Goal: Task Accomplishment & Management: Manage account settings

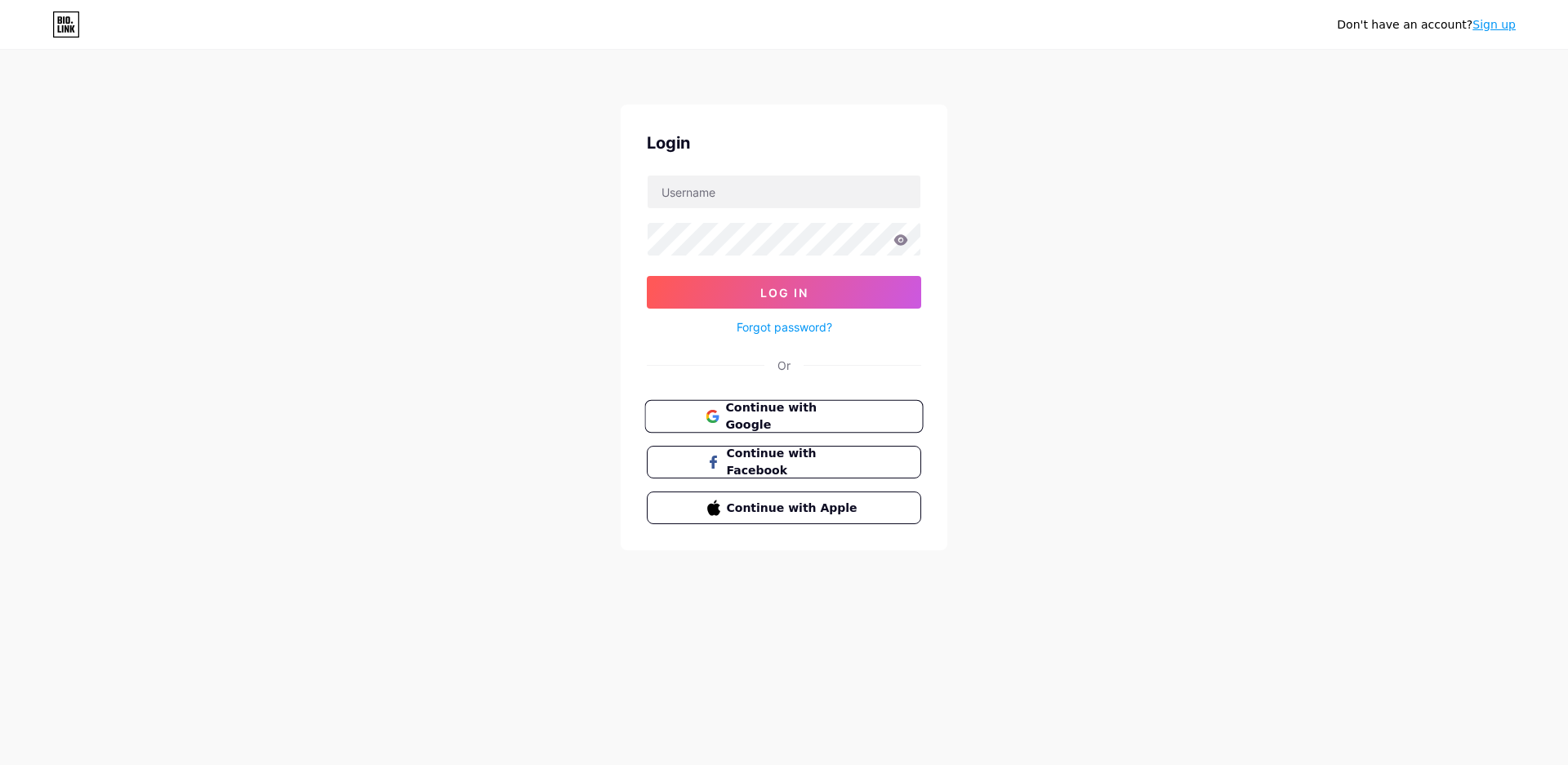
click at [779, 402] on button "Continue with Google" at bounding box center [783, 417] width 278 height 33
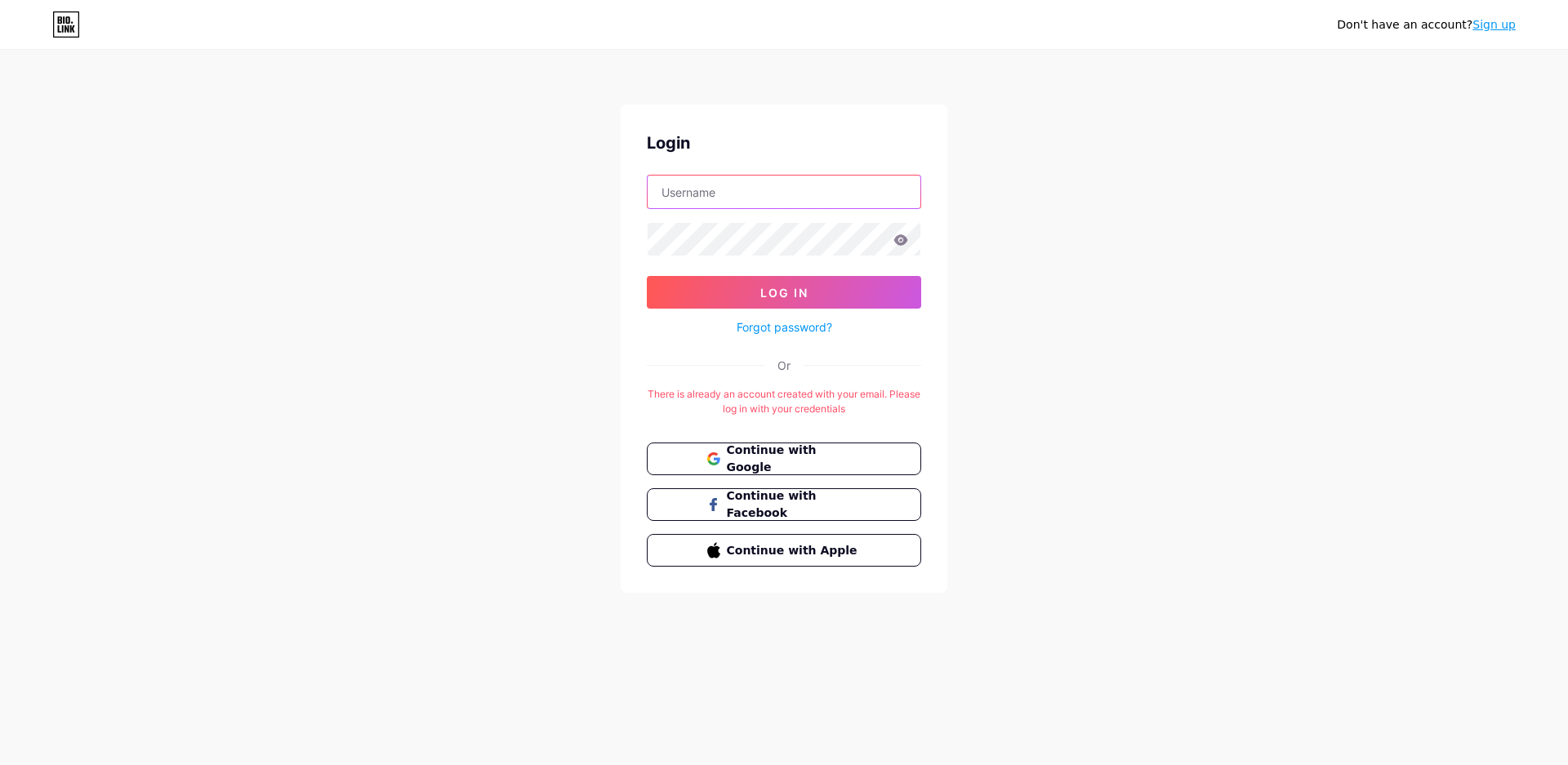
click at [791, 191] on input "text" at bounding box center [783, 192] width 272 height 32
type input "[EMAIL_ADDRESS][DOMAIN_NAME]"
click at [783, 292] on span "Log In" at bounding box center [784, 293] width 48 height 14
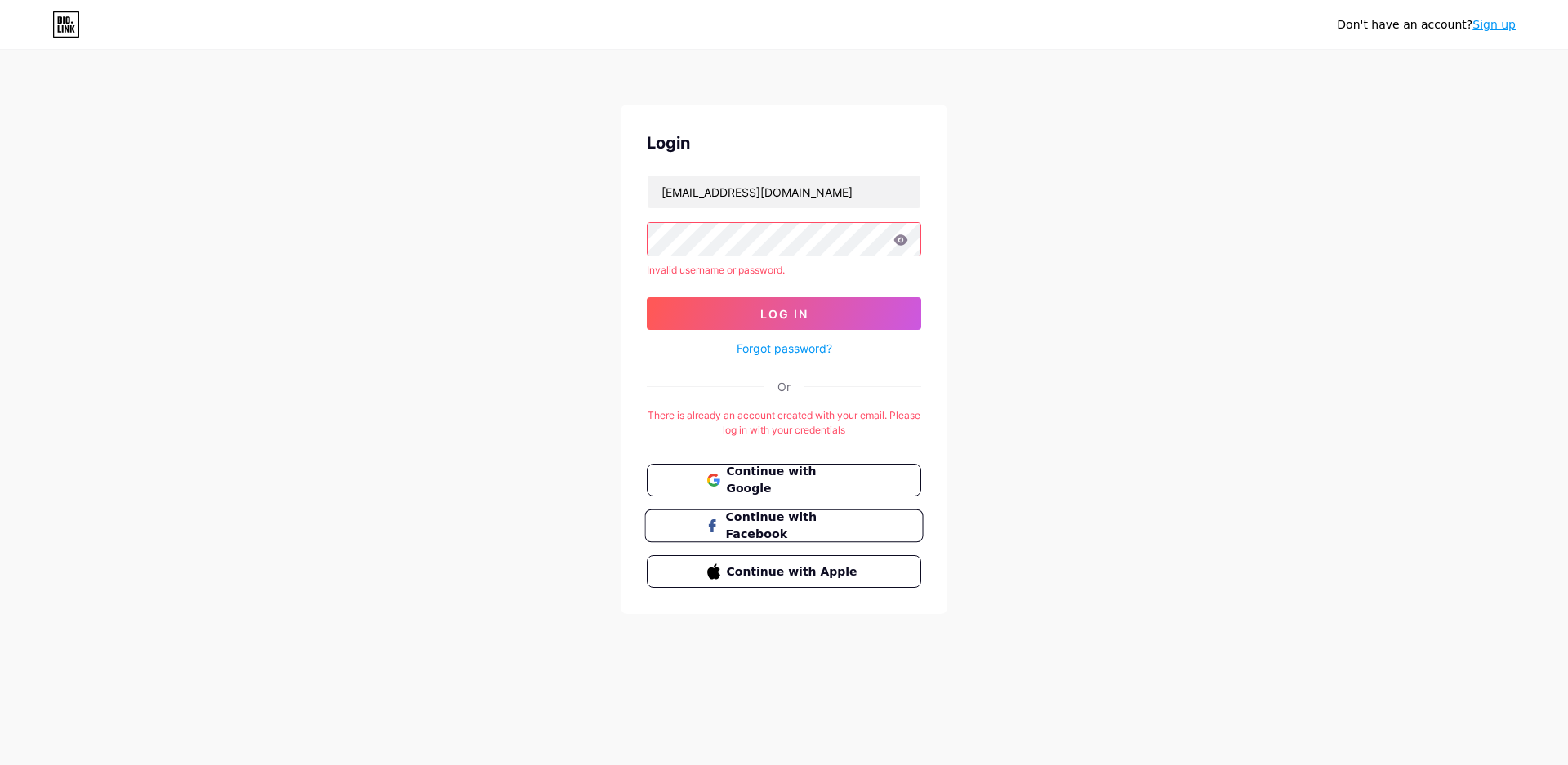
click at [803, 529] on span "Continue with Facebook" at bounding box center [793, 526] width 137 height 35
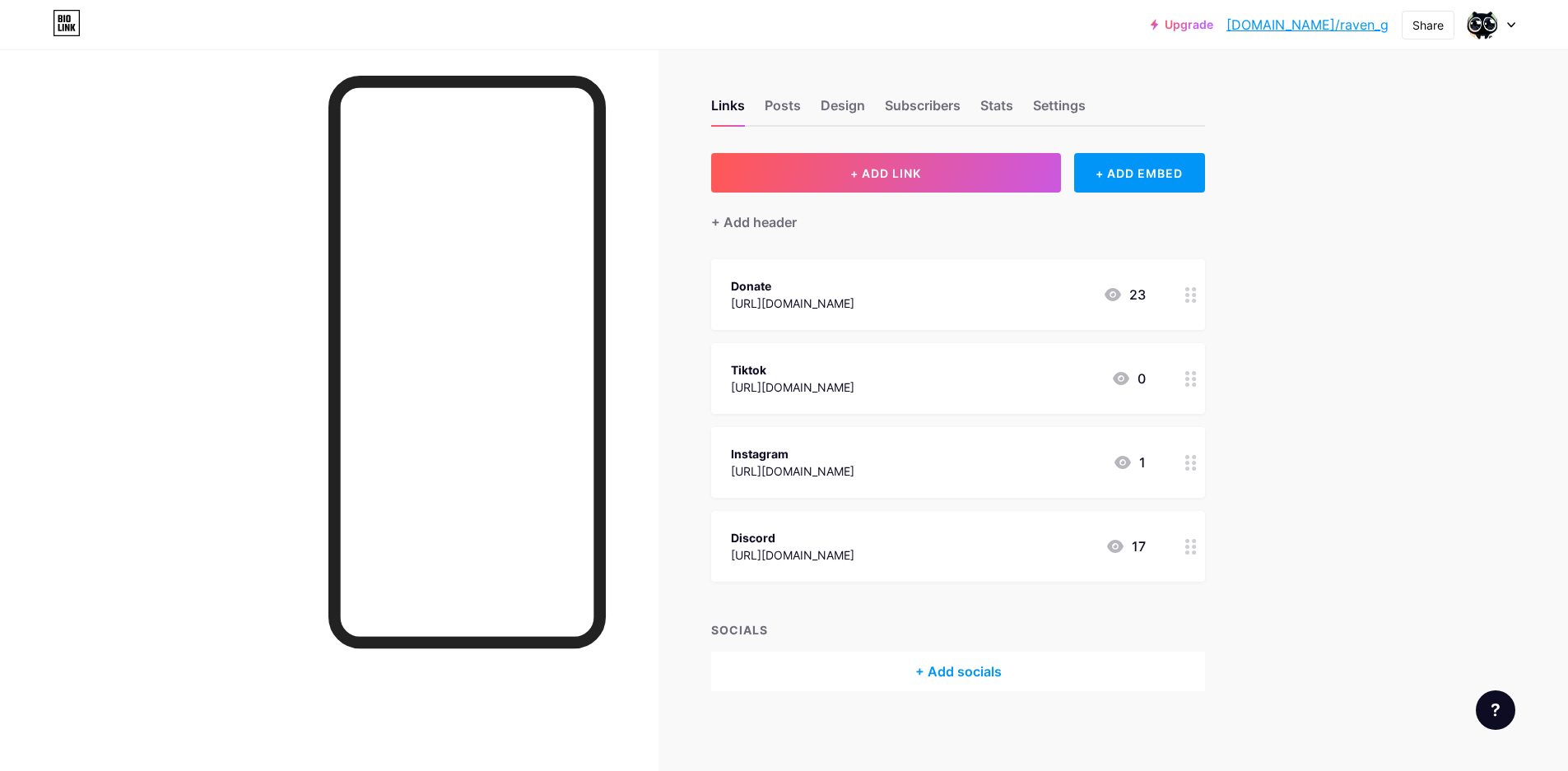
click at [854, 303] on div "[URL][DOMAIN_NAME]" at bounding box center [792, 302] width 124 height 17
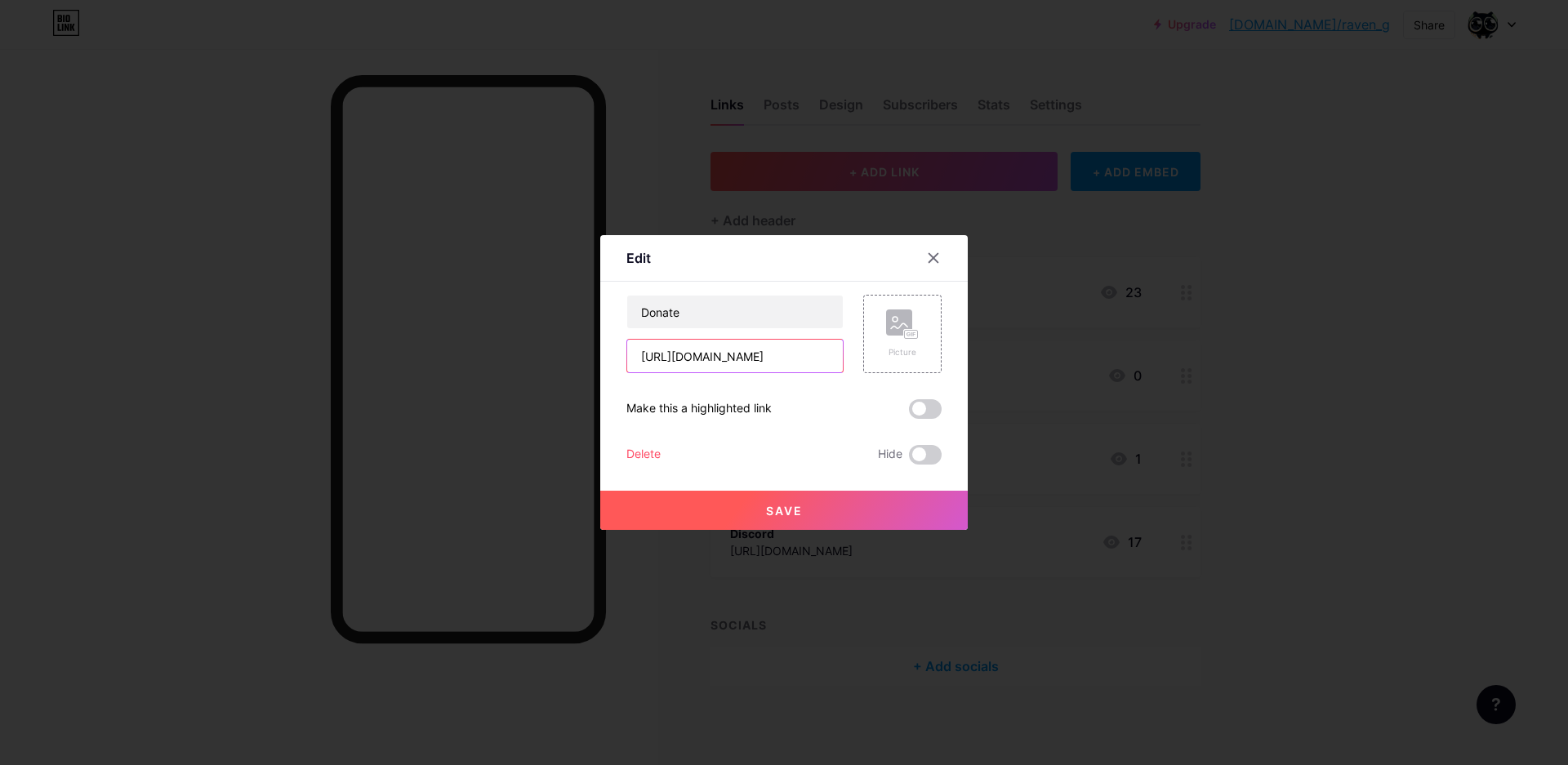
click at [760, 360] on input "[URL][DOMAIN_NAME]" at bounding box center [735, 355] width 215 height 32
drag, startPoint x: 638, startPoint y: 361, endPoint x: 840, endPoint y: 354, distance: 202.1
click at [840, 354] on input "[URL][DOMAIN_NAME]" at bounding box center [735, 355] width 215 height 32
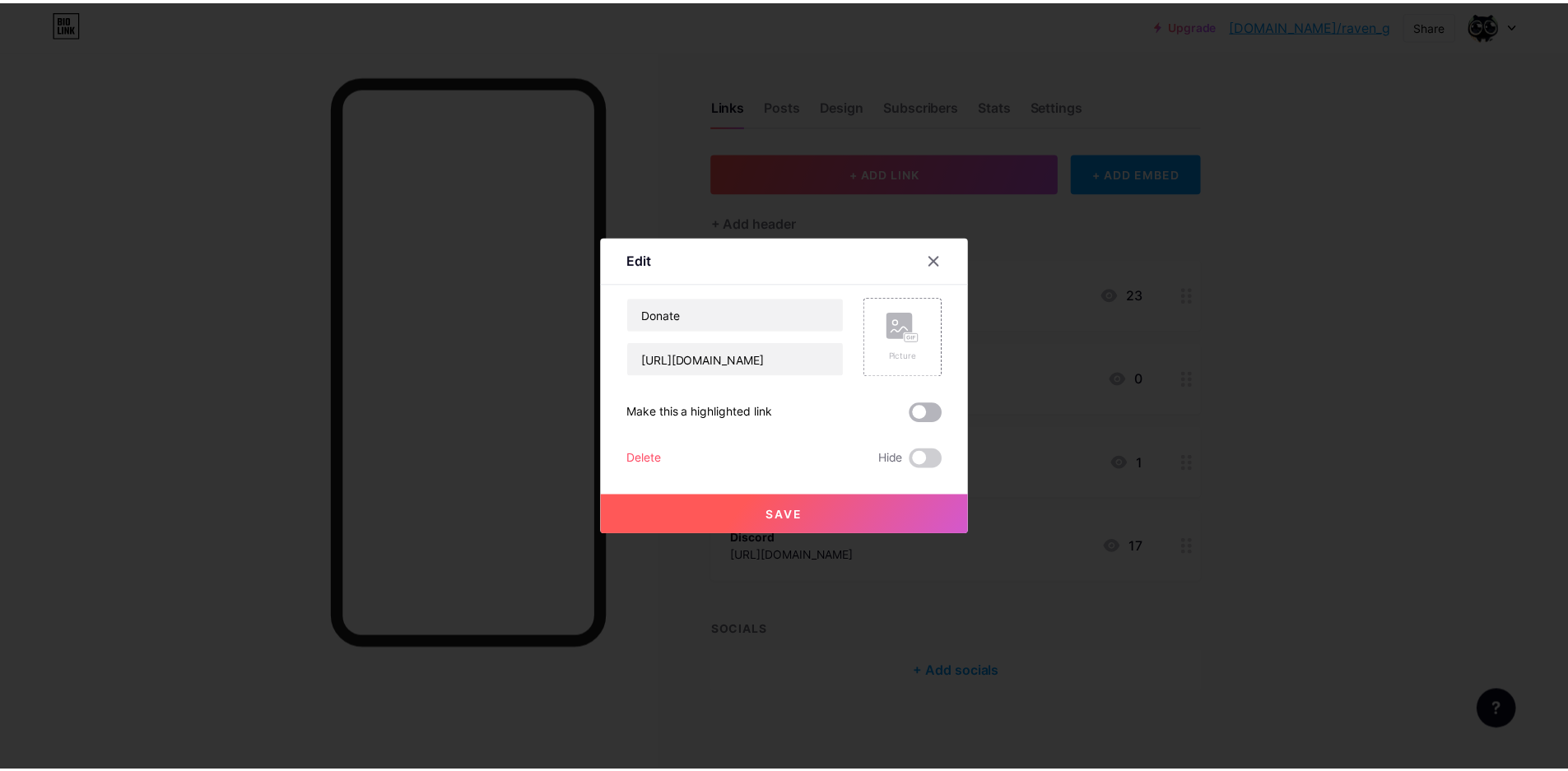
scroll to position [0, 0]
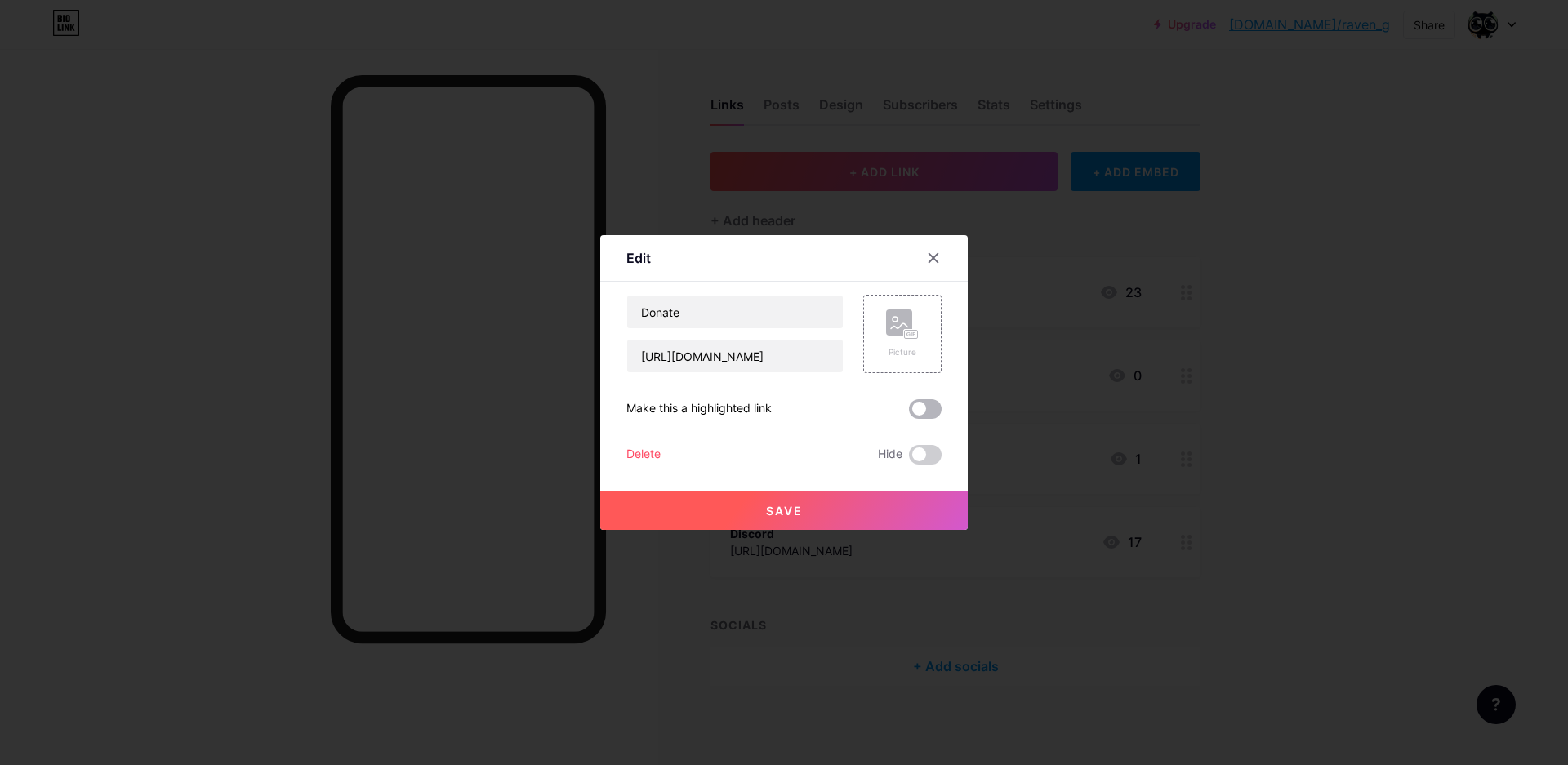
click at [933, 410] on span at bounding box center [925, 409] width 32 height 20
click at [909, 413] on input "checkbox" at bounding box center [909, 413] width 0 height 0
click at [933, 410] on span at bounding box center [925, 409] width 32 height 20
click at [909, 413] on input "checkbox" at bounding box center [909, 413] width 0 height 0
click at [933, 410] on span at bounding box center [925, 409] width 32 height 20
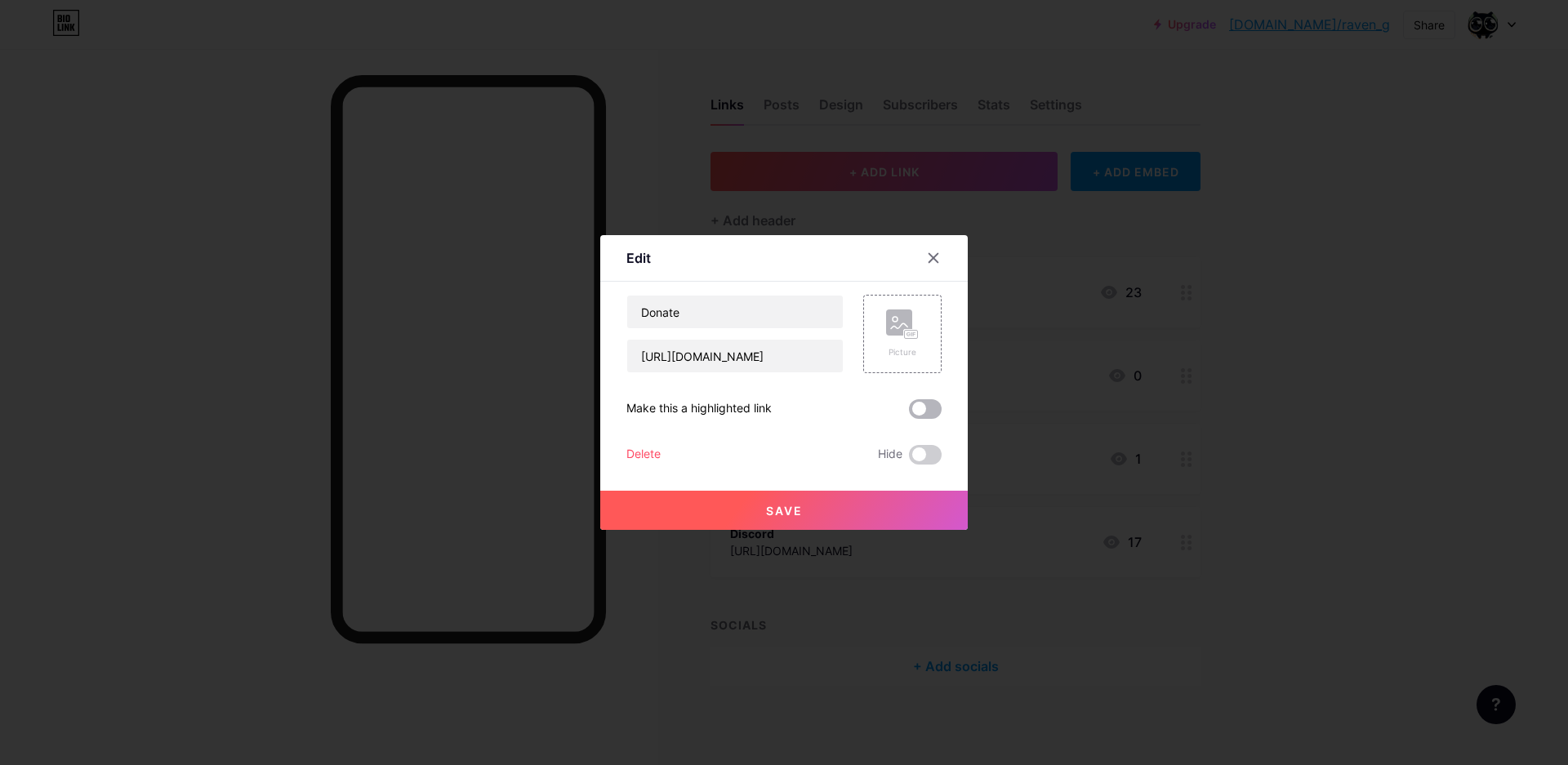
click at [909, 413] on input "checkbox" at bounding box center [909, 413] width 0 height 0
click at [844, 512] on button "Save" at bounding box center [784, 510] width 368 height 39
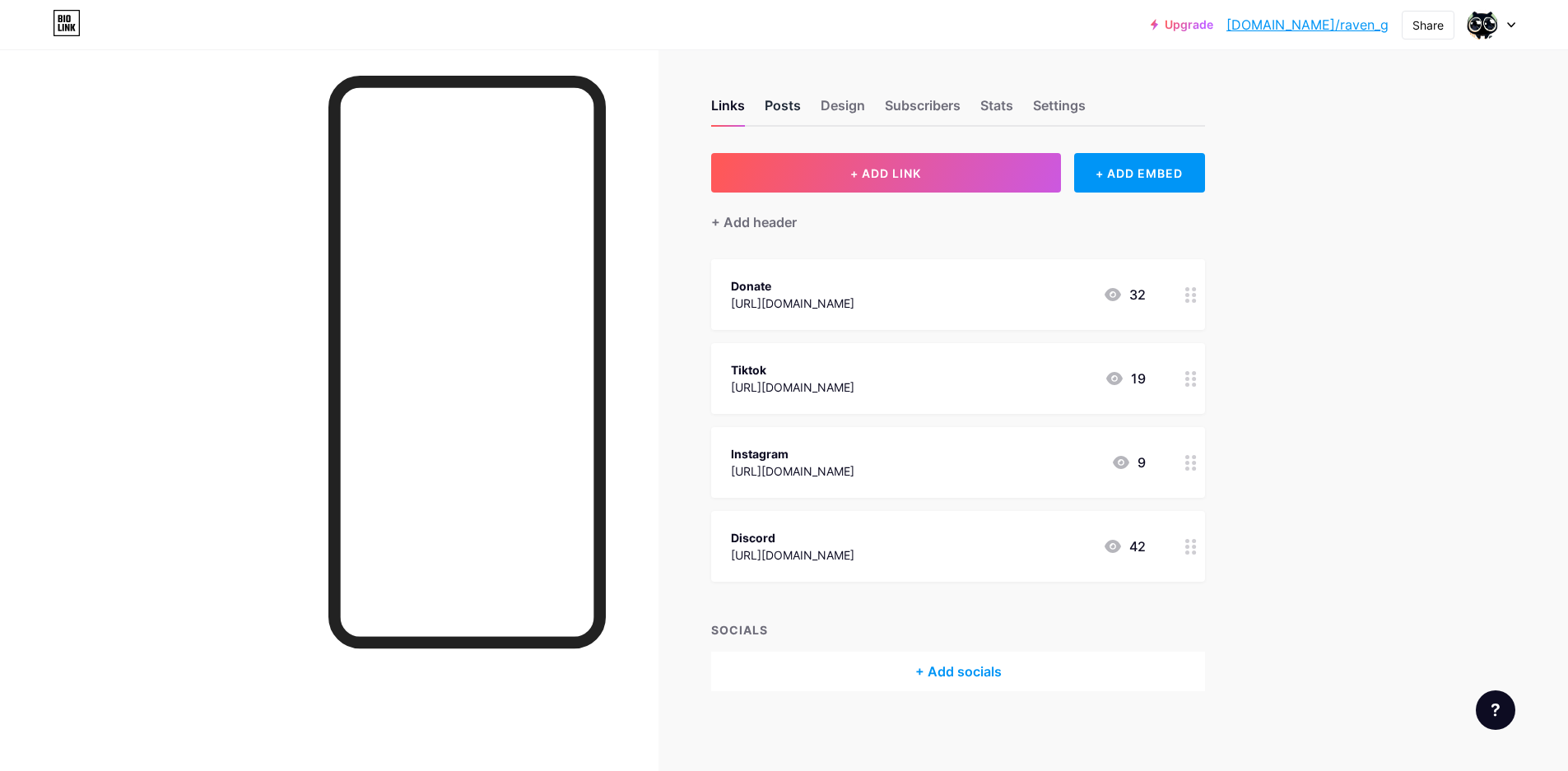
click at [787, 109] on div "Posts" at bounding box center [782, 110] width 37 height 30
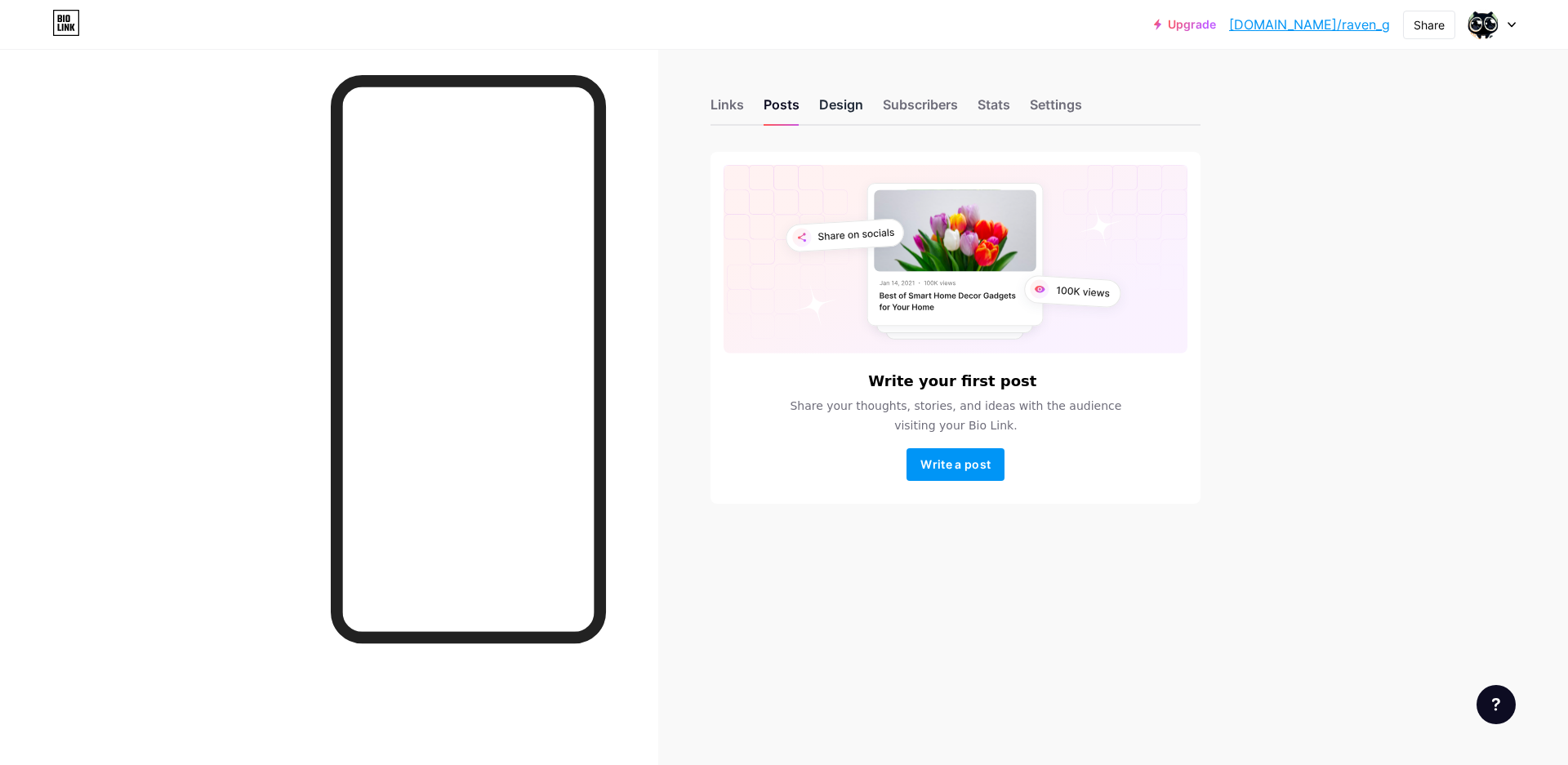
click at [829, 102] on div "Design" at bounding box center [841, 109] width 44 height 29
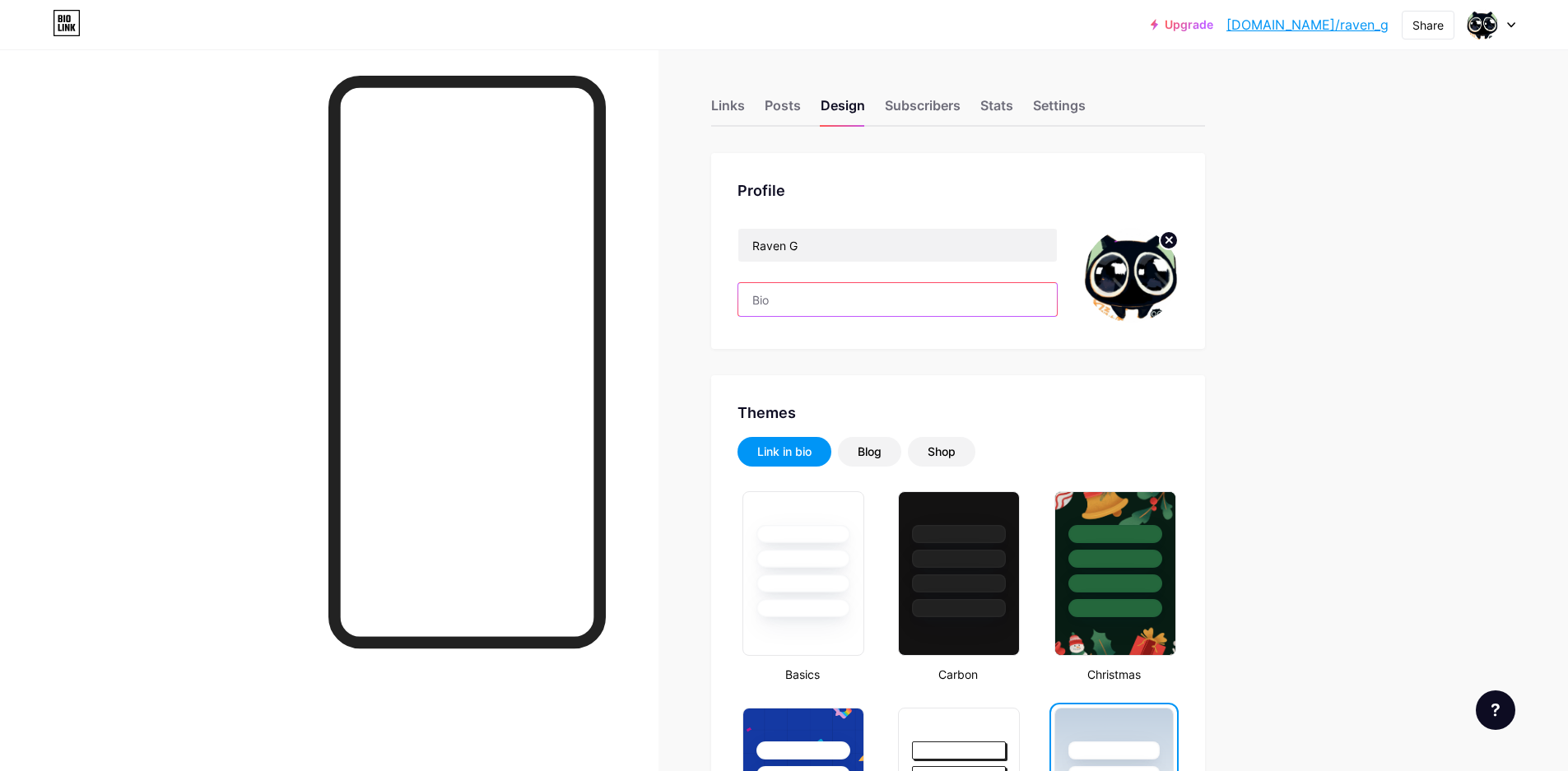
click at [839, 306] on input "text" at bounding box center [897, 299] width 318 height 33
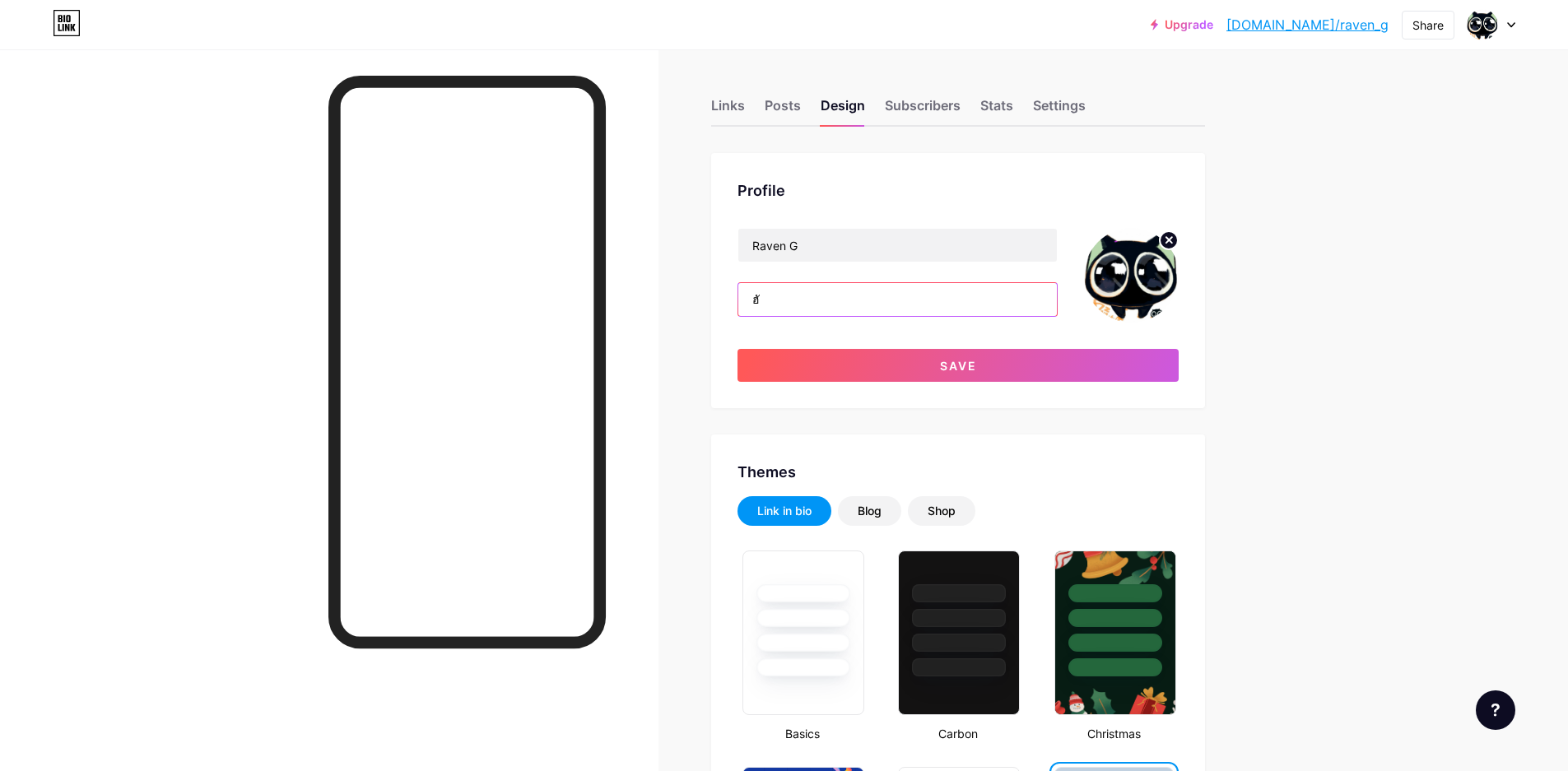
type input "ฮ"
type input "ห"
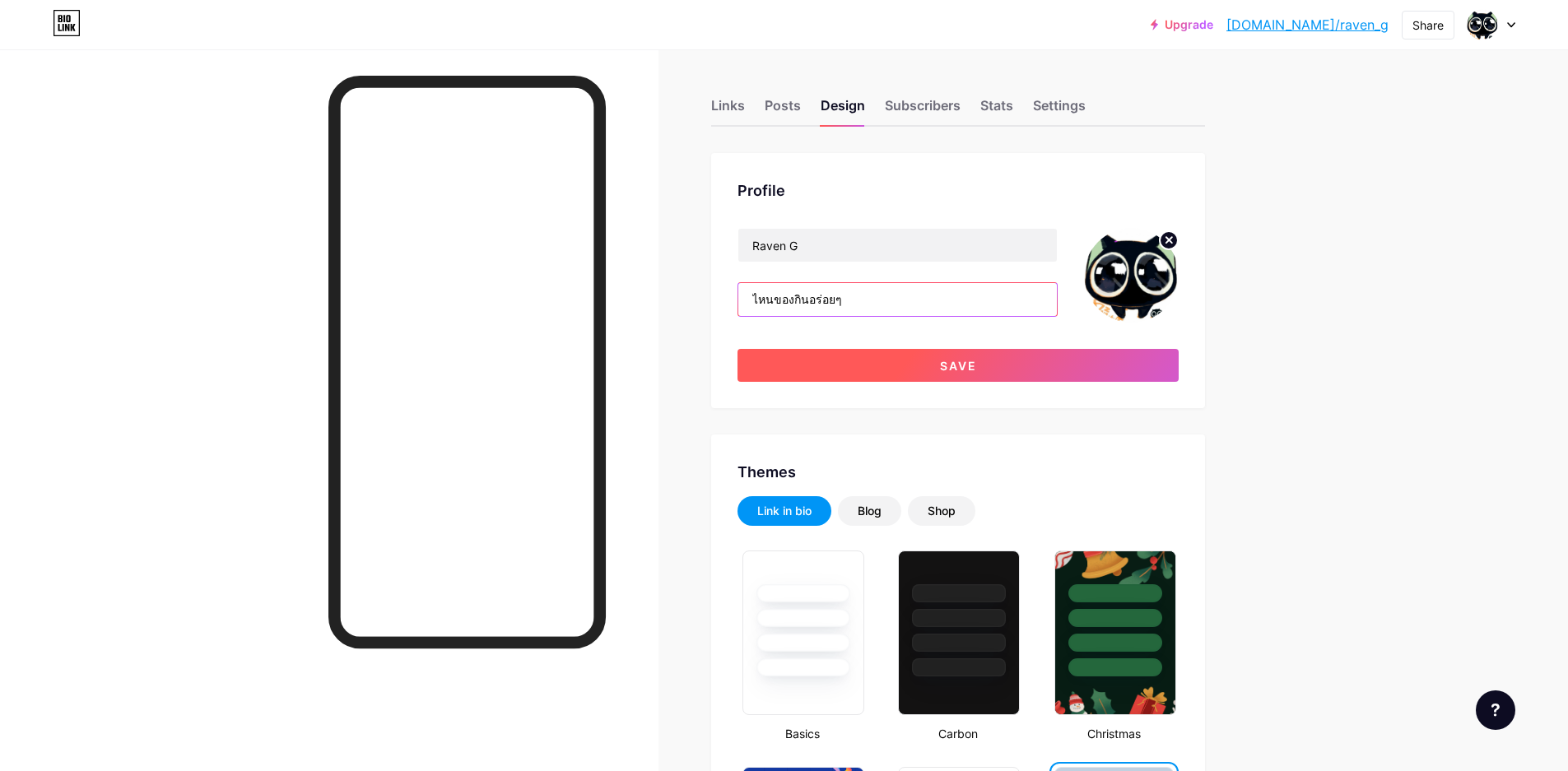
type input "ไหนของกินอร่อยๆ"
click at [862, 362] on button "Save" at bounding box center [957, 365] width 441 height 33
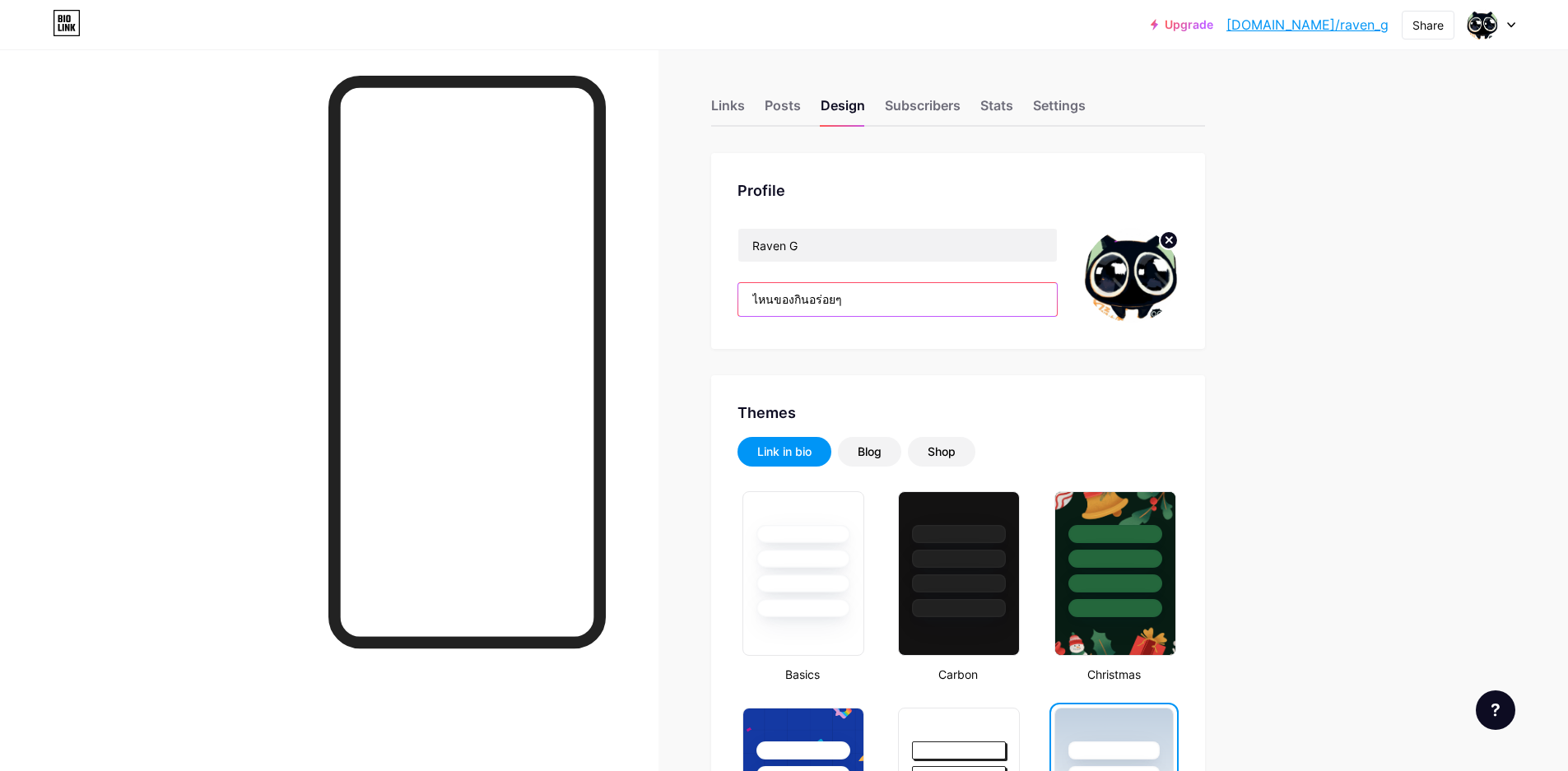
drag, startPoint x: 853, startPoint y: 310, endPoint x: 665, endPoint y: 312, distance: 188.0
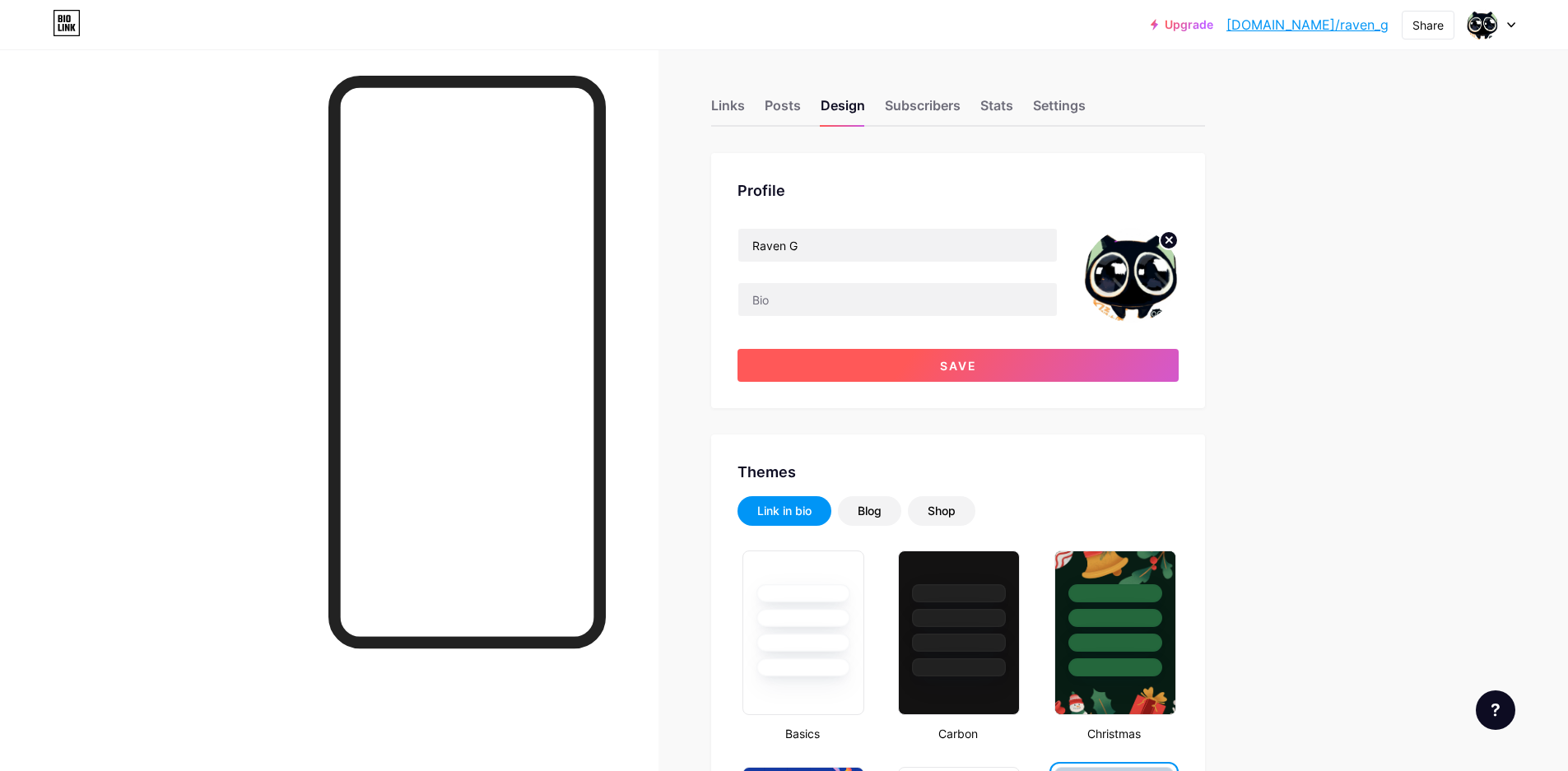
click at [803, 365] on button "Save" at bounding box center [957, 365] width 441 height 33
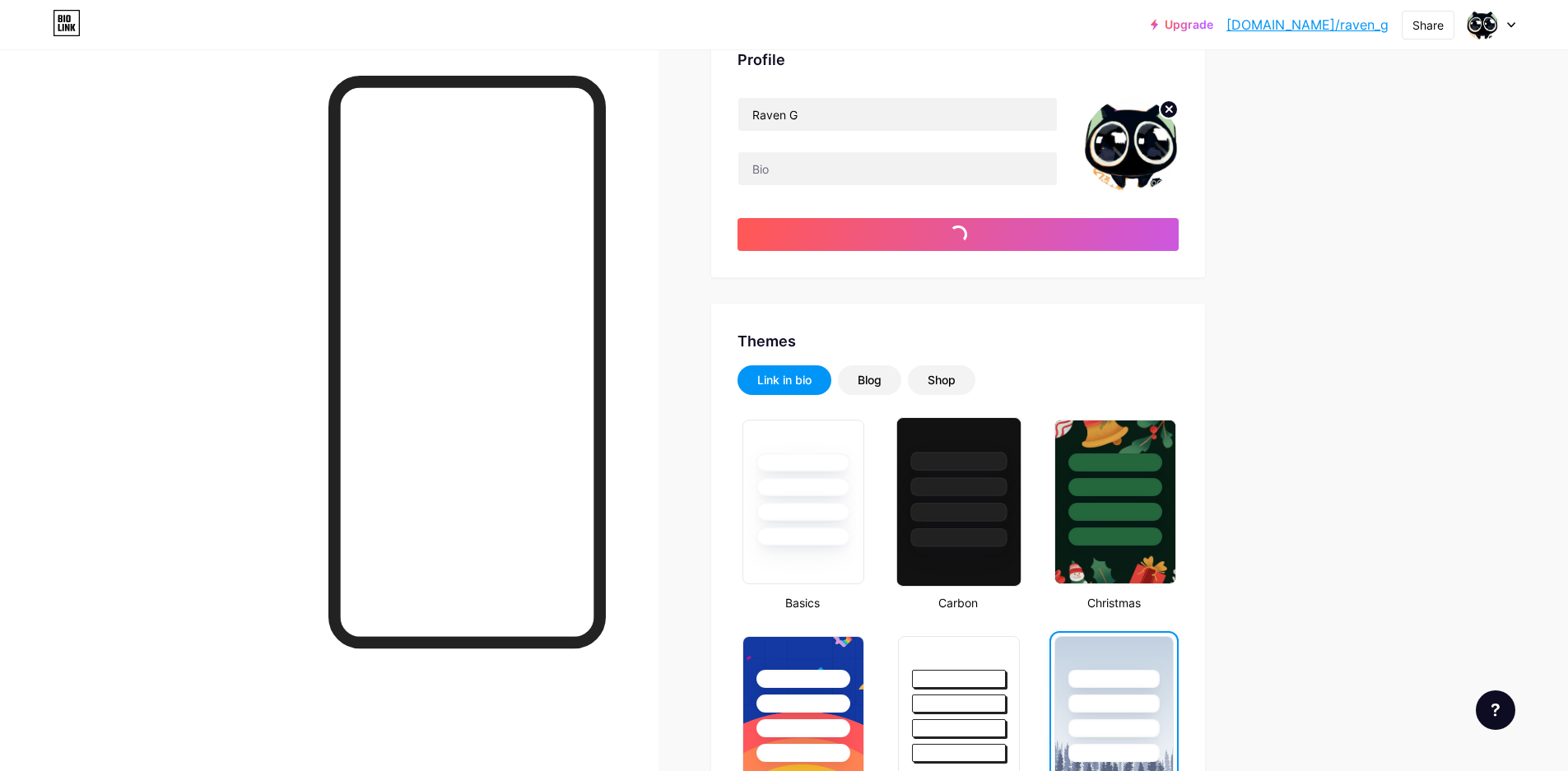
scroll to position [165, 0]
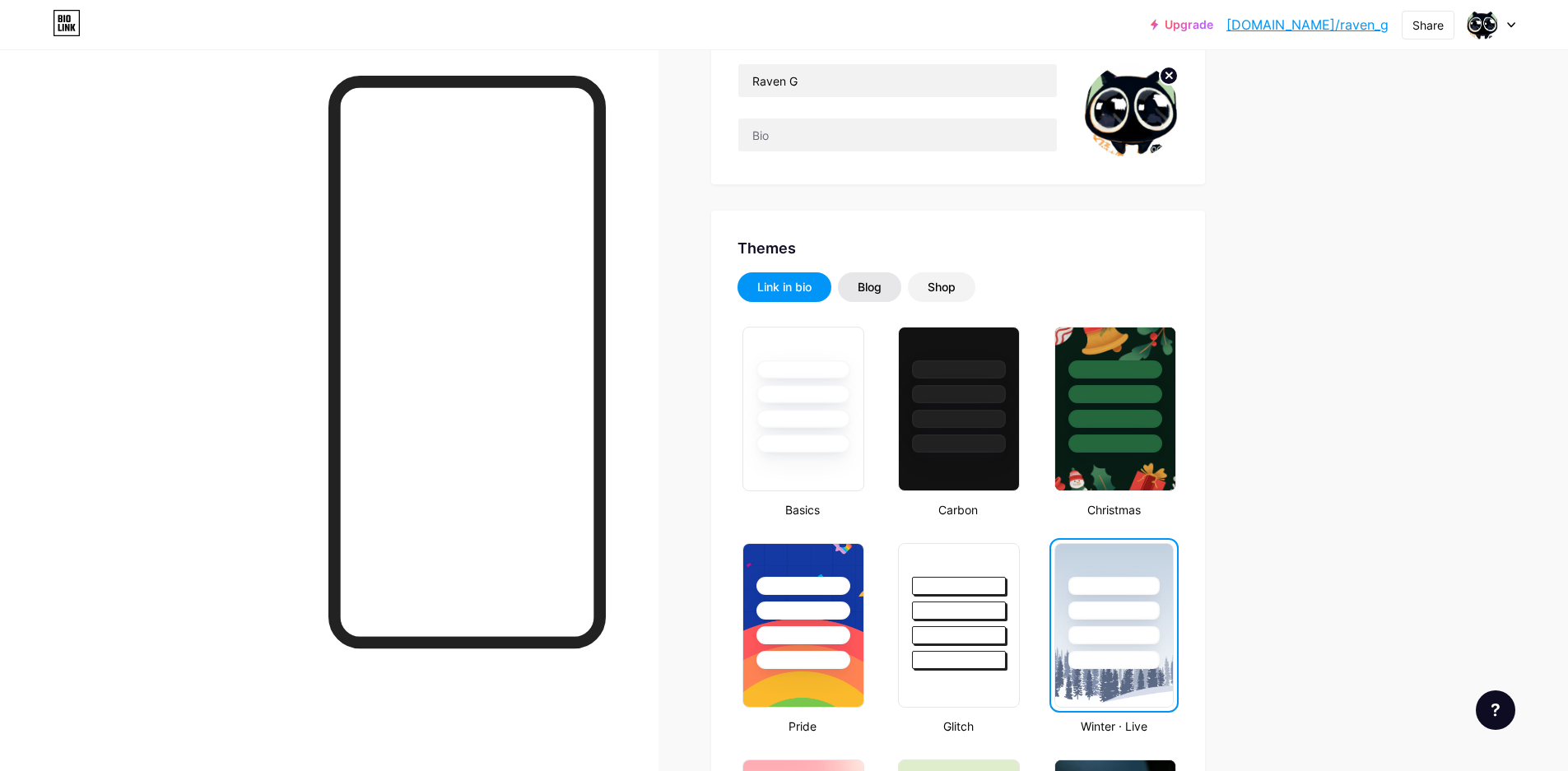
click at [877, 294] on div "Blog" at bounding box center [869, 286] width 24 height 17
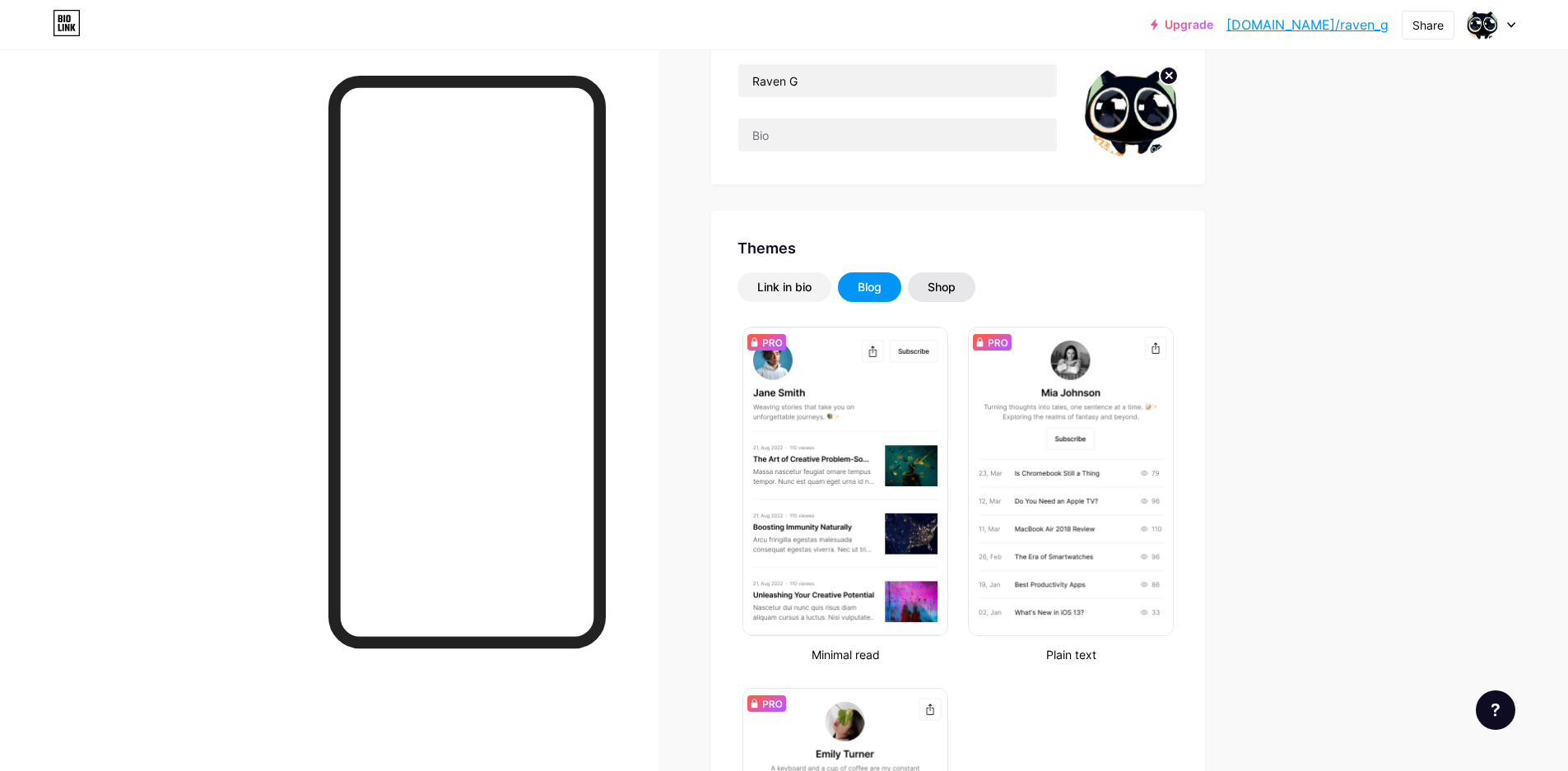
click at [955, 287] on div "Shop" at bounding box center [942, 286] width 28 height 17
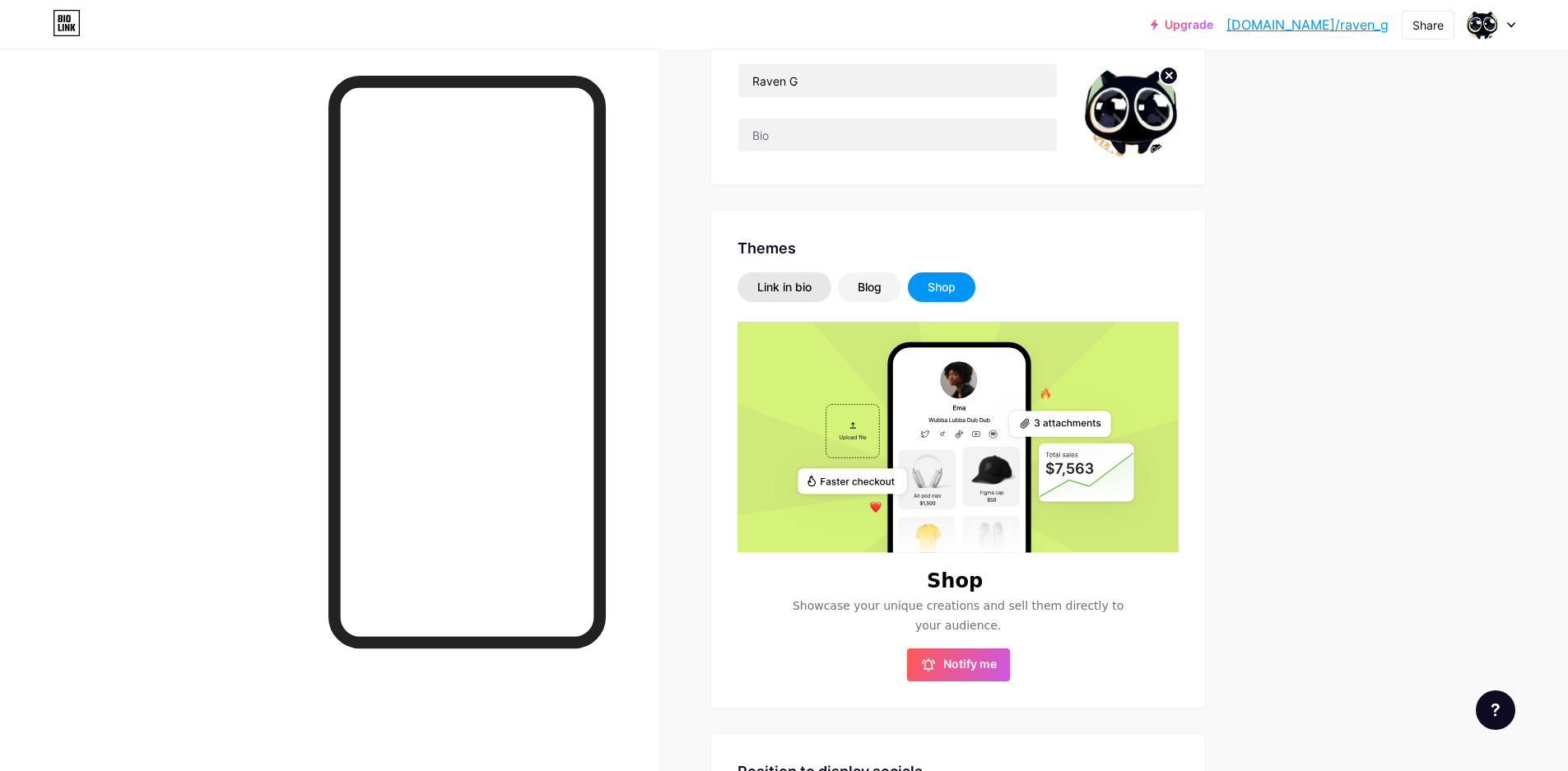
click at [784, 287] on div "Link in bio" at bounding box center [784, 286] width 55 height 17
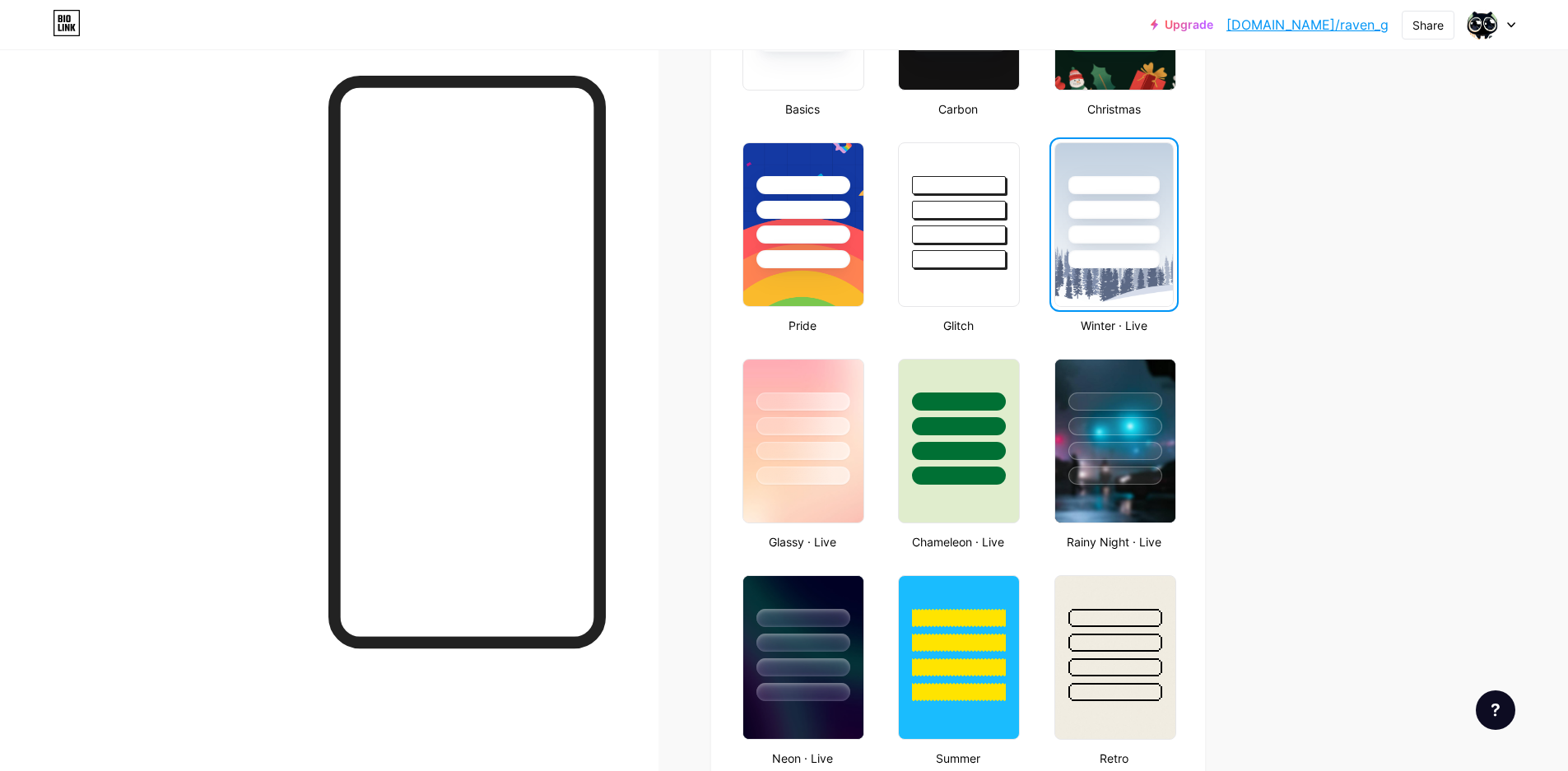
scroll to position [576, 0]
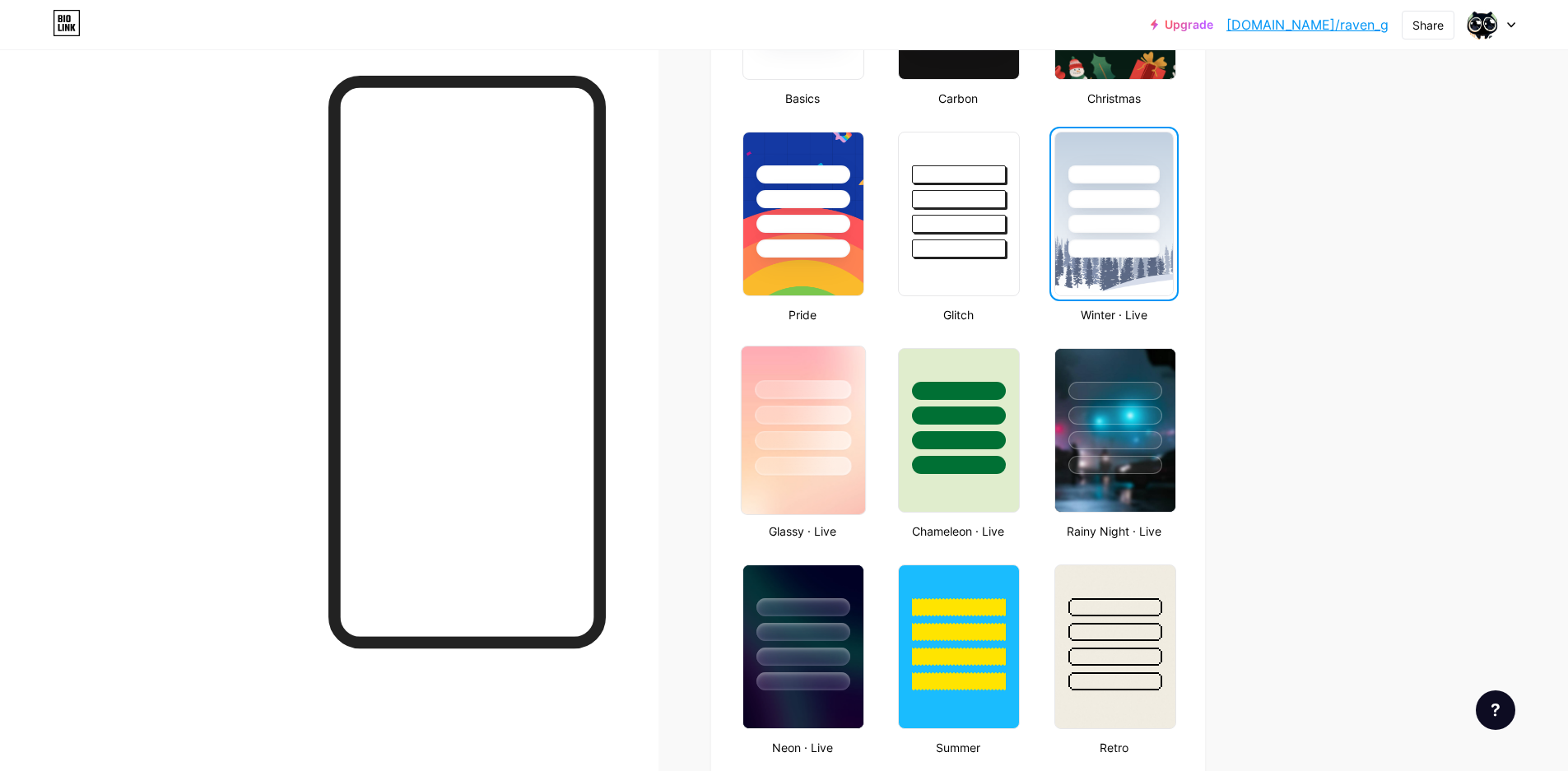
click at [832, 473] on div at bounding box center [802, 466] width 96 height 19
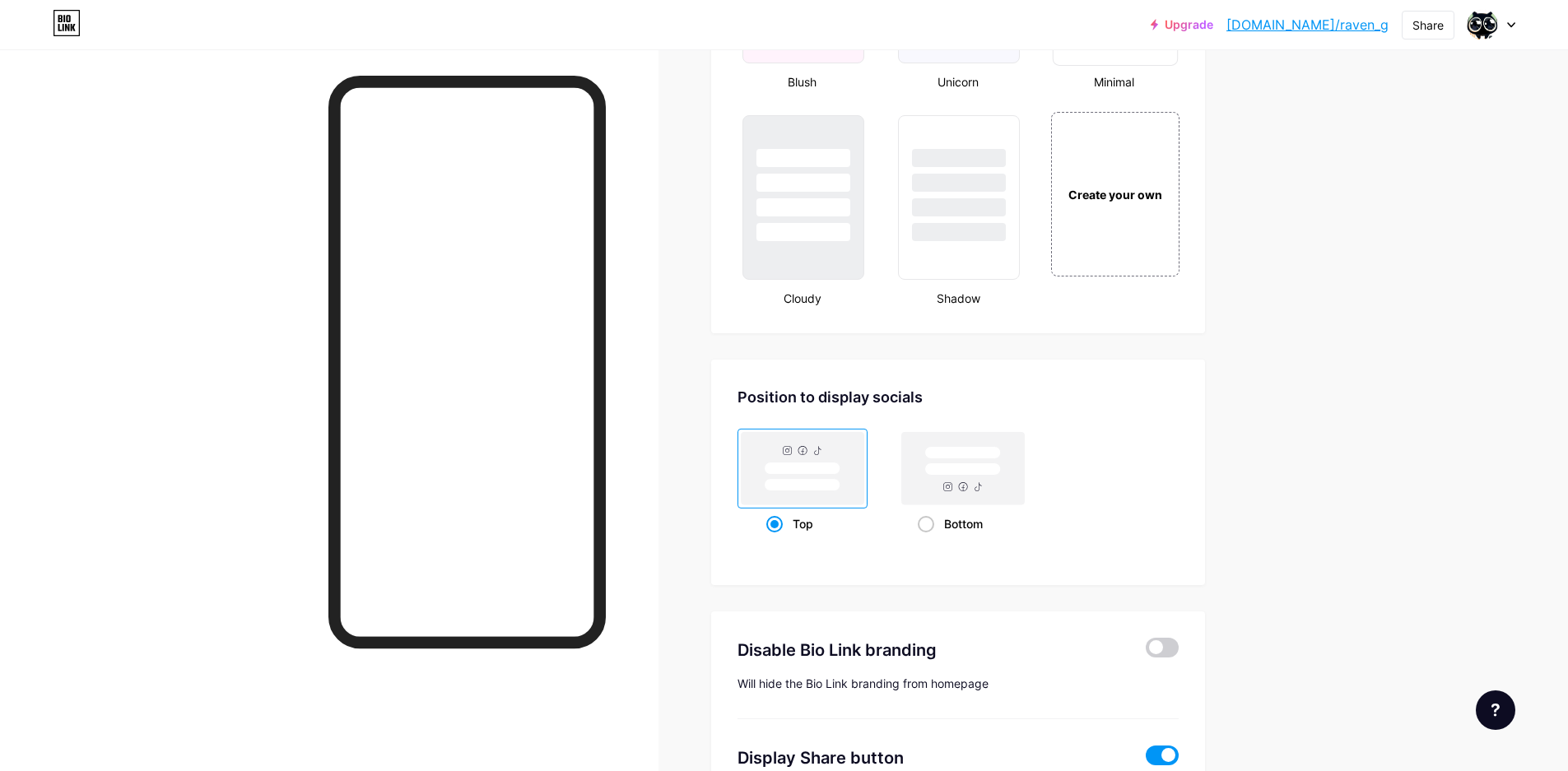
scroll to position [1893, 0]
click at [928, 524] on span at bounding box center [926, 522] width 17 height 17
click at [928, 537] on input "Bottom" at bounding box center [923, 542] width 11 height 11
radio input "true"
click at [783, 519] on span at bounding box center [774, 522] width 17 height 17
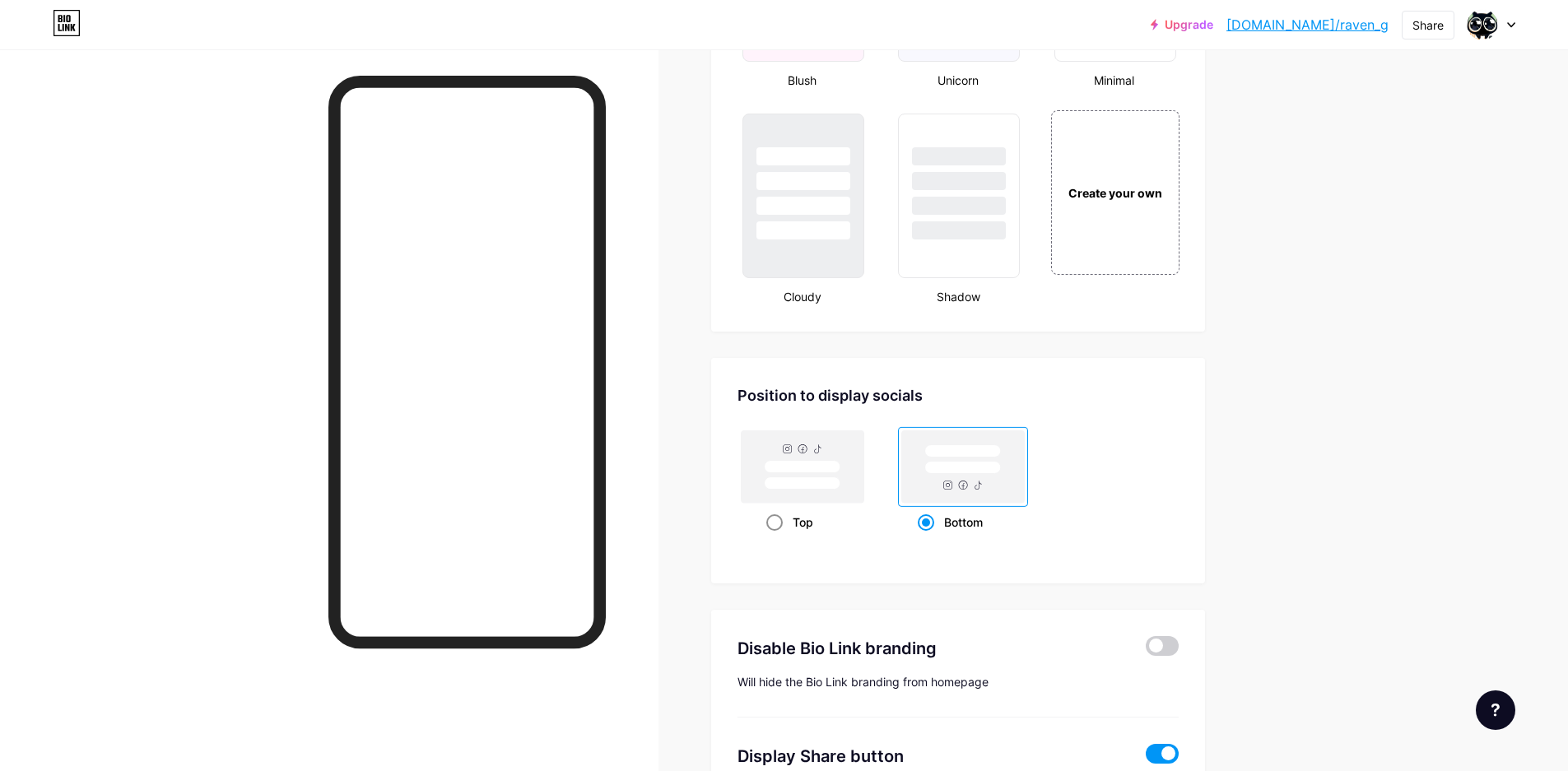
click at [777, 537] on input "Top" at bounding box center [771, 542] width 11 height 11
radio input "true"
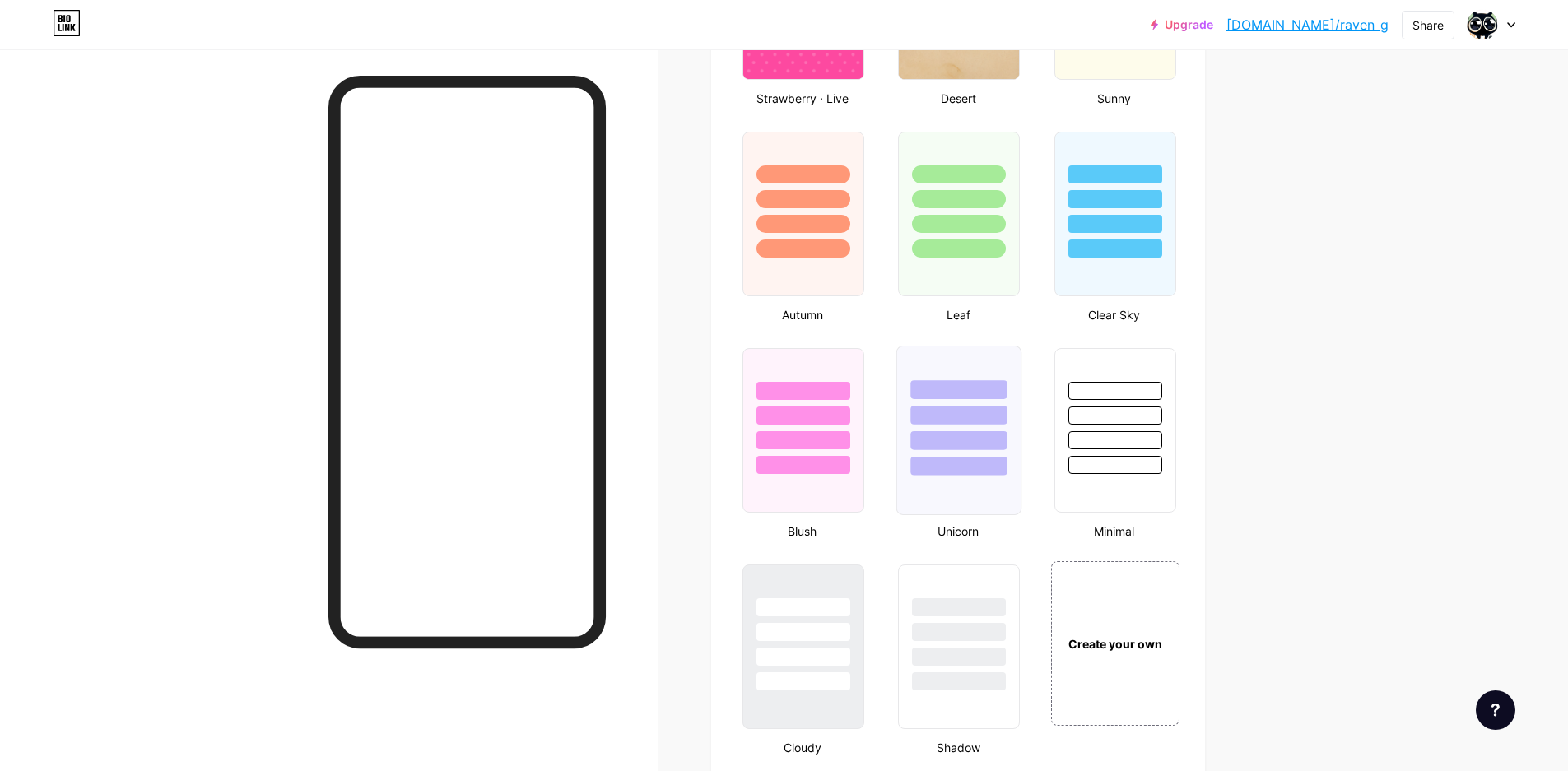
scroll to position [1399, 0]
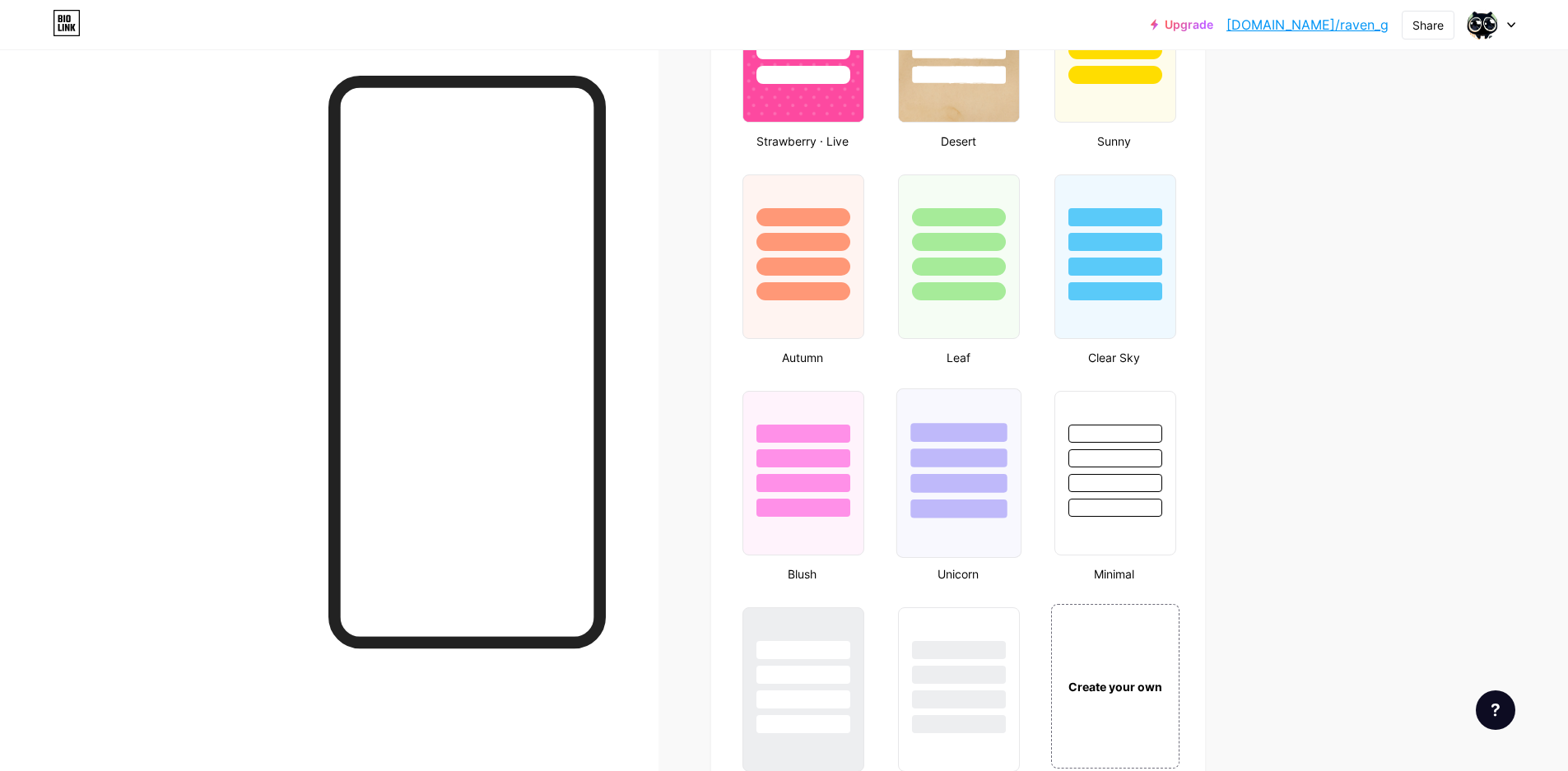
click at [939, 479] on div at bounding box center [958, 483] width 96 height 19
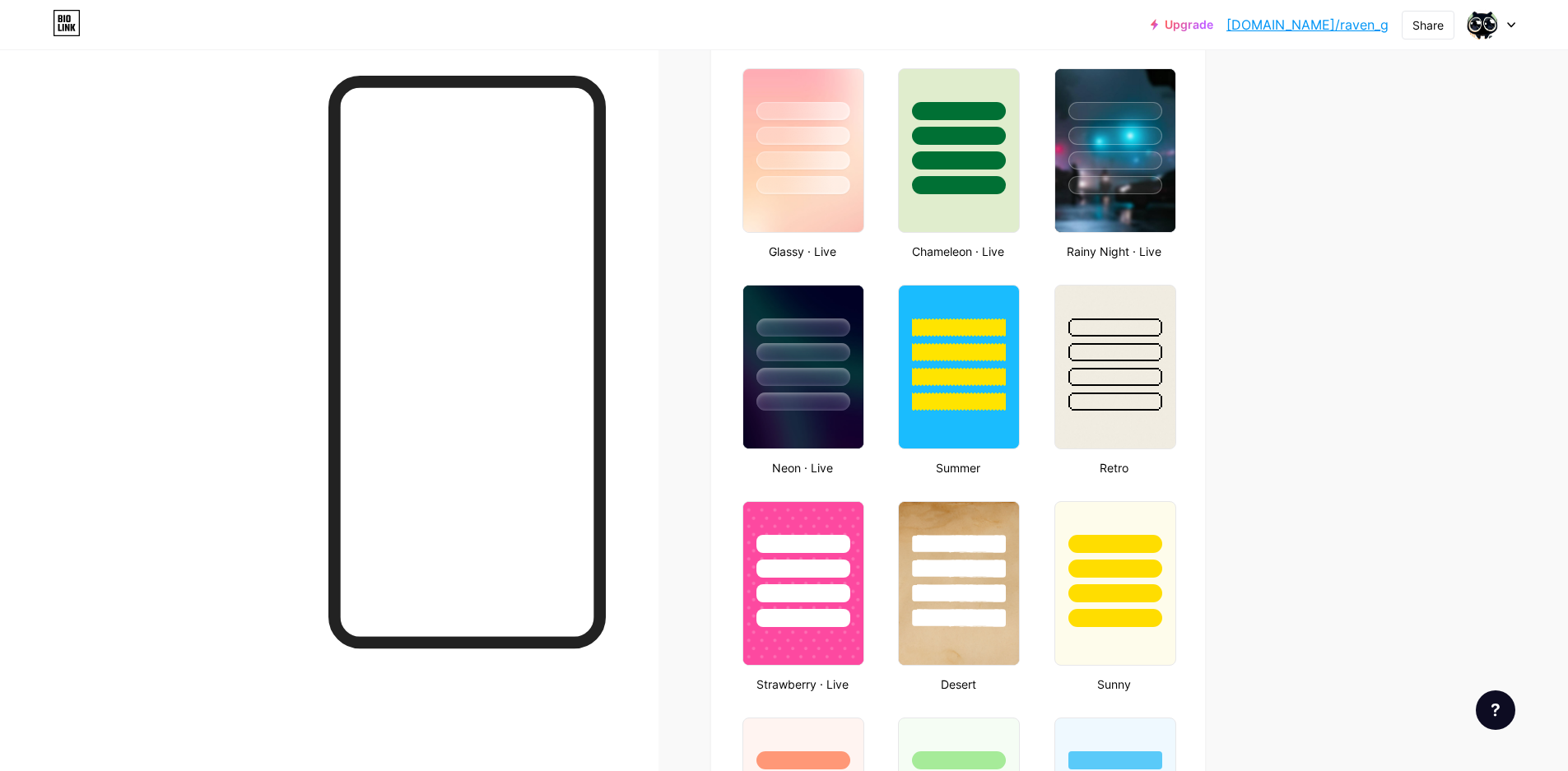
scroll to position [823, 0]
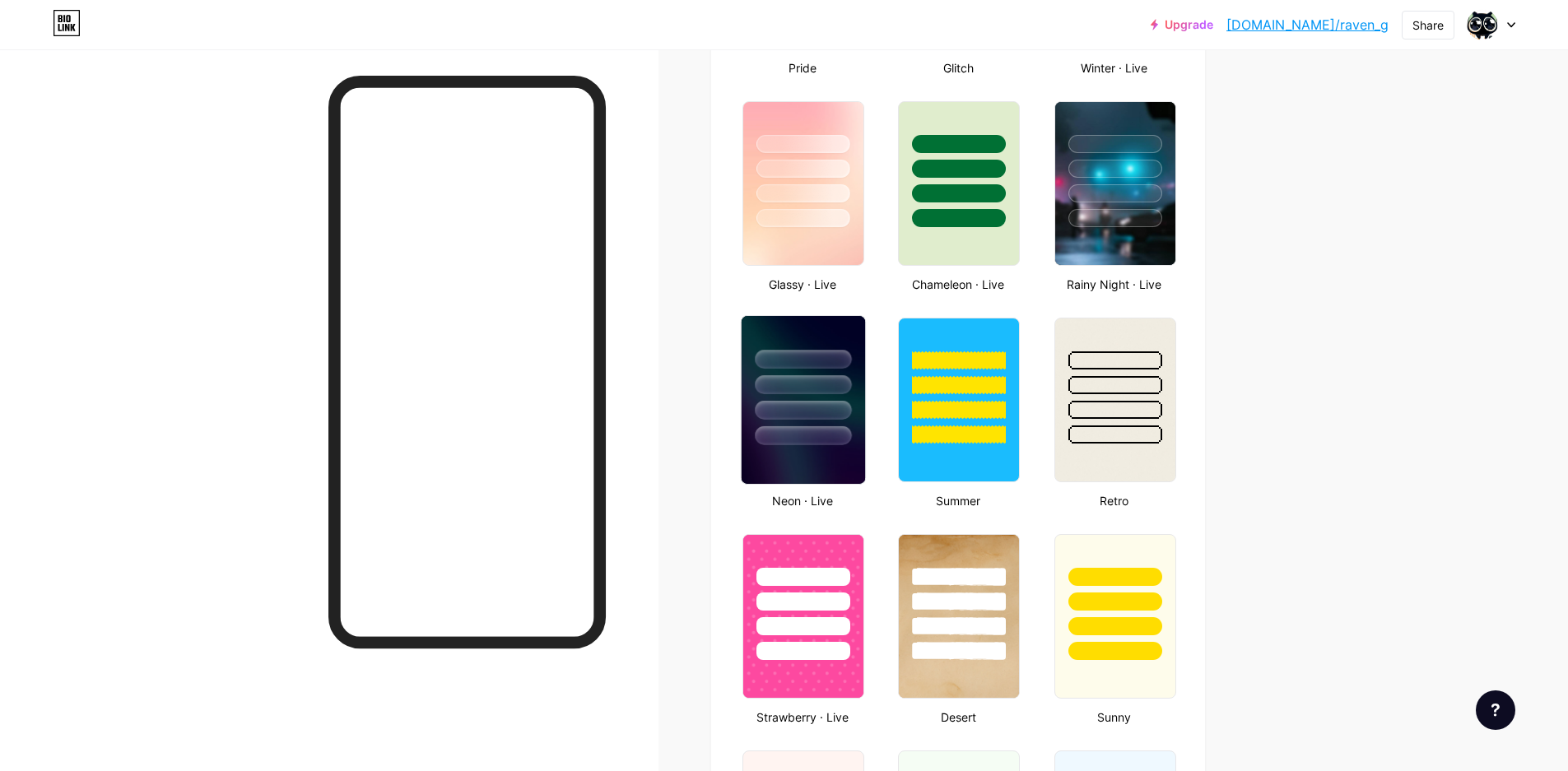
click at [821, 399] on div at bounding box center [803, 381] width 124 height 129
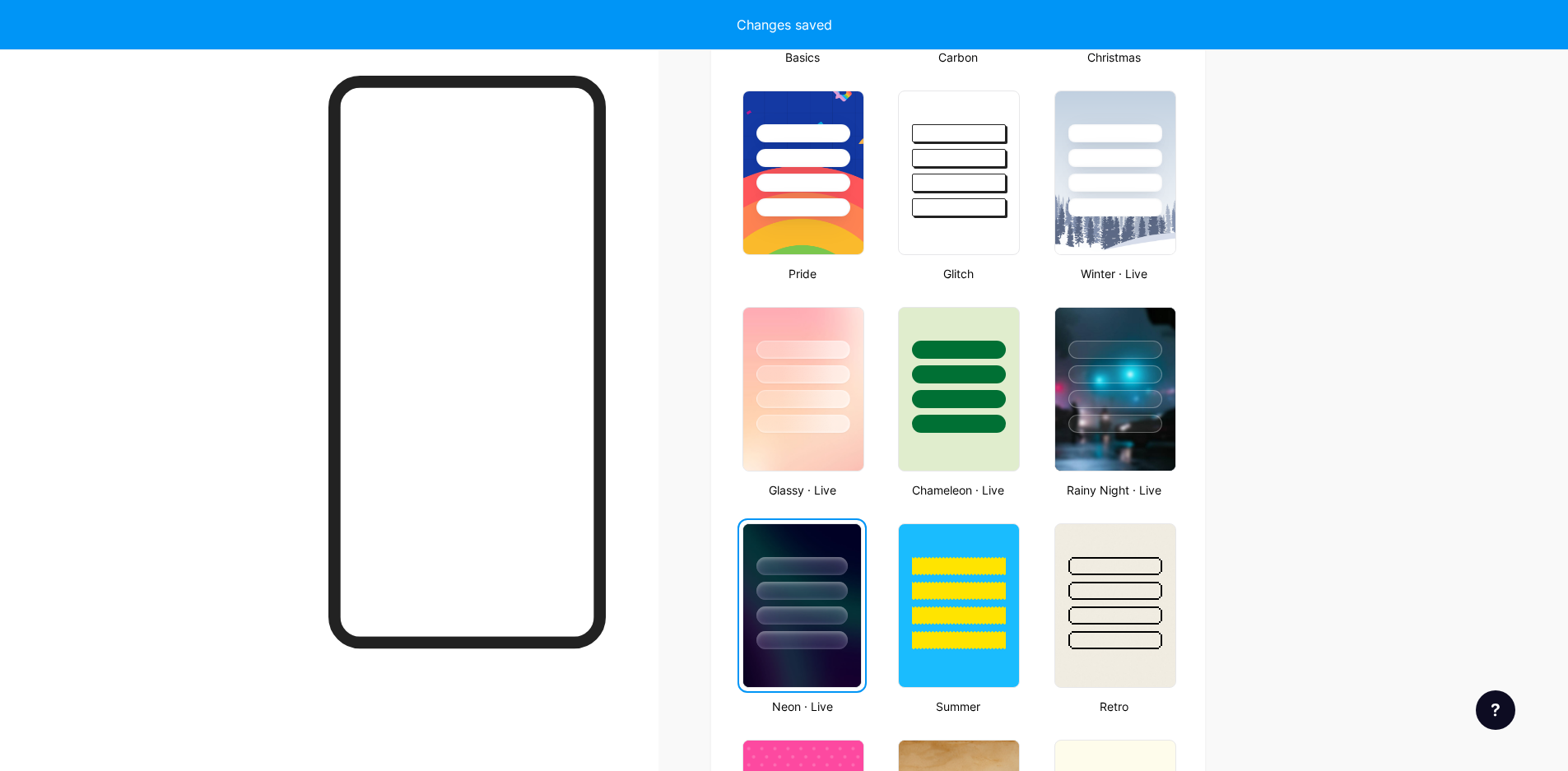
scroll to position [576, 0]
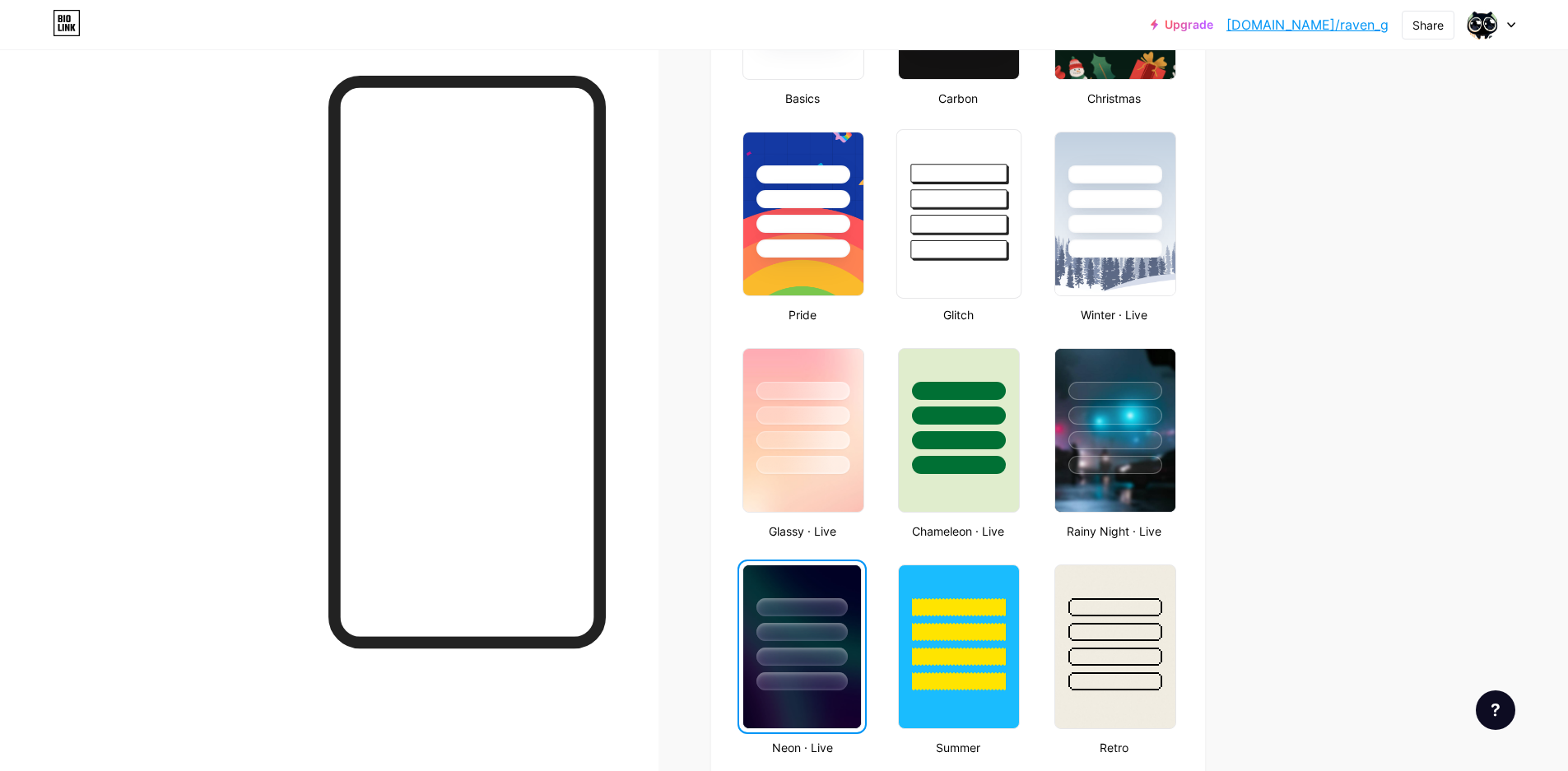
click at [972, 245] on div at bounding box center [958, 249] width 96 height 19
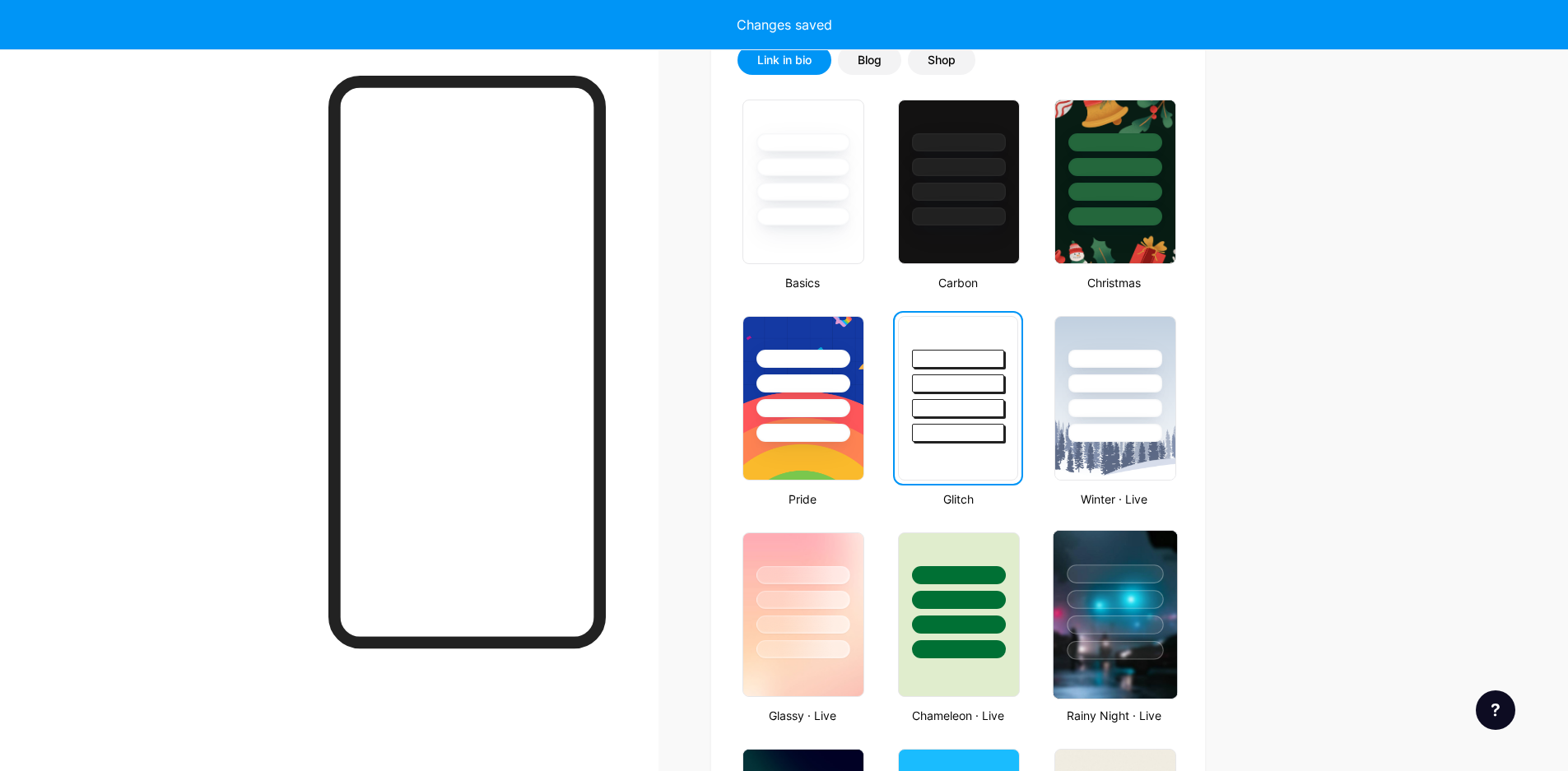
scroll to position [329, 0]
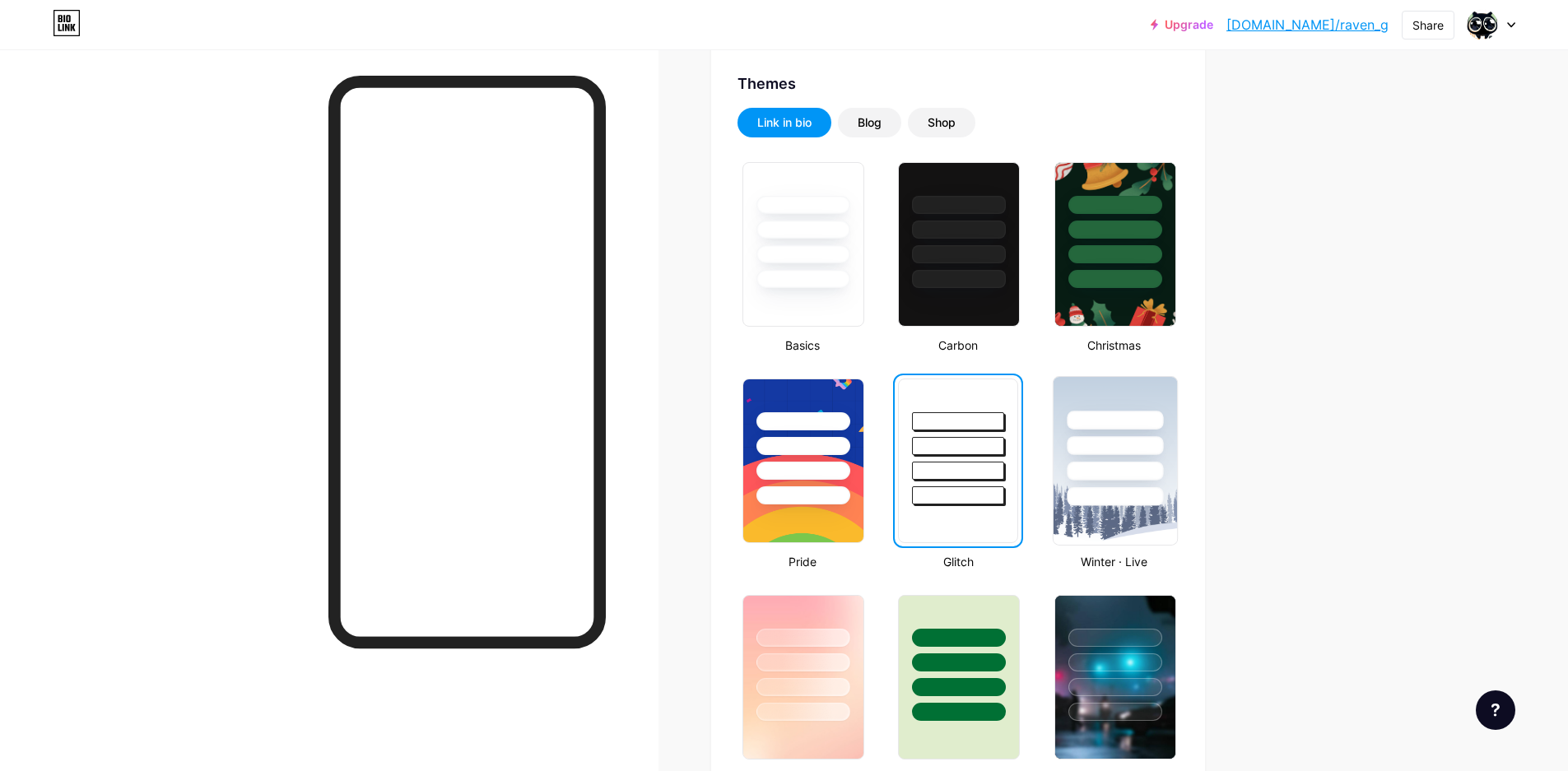
click at [1099, 438] on div at bounding box center [1114, 445] width 96 height 19
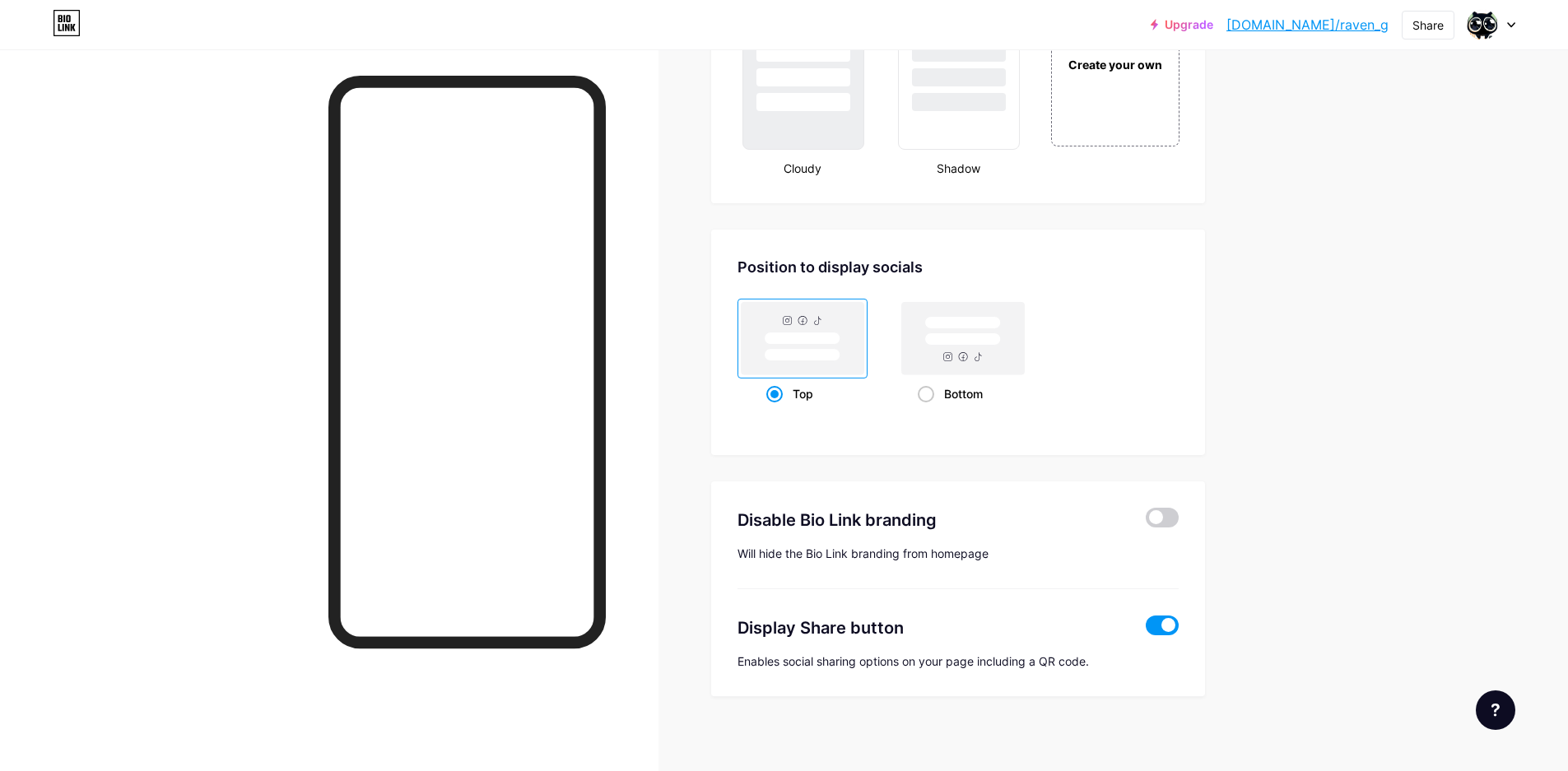
scroll to position [2030, 0]
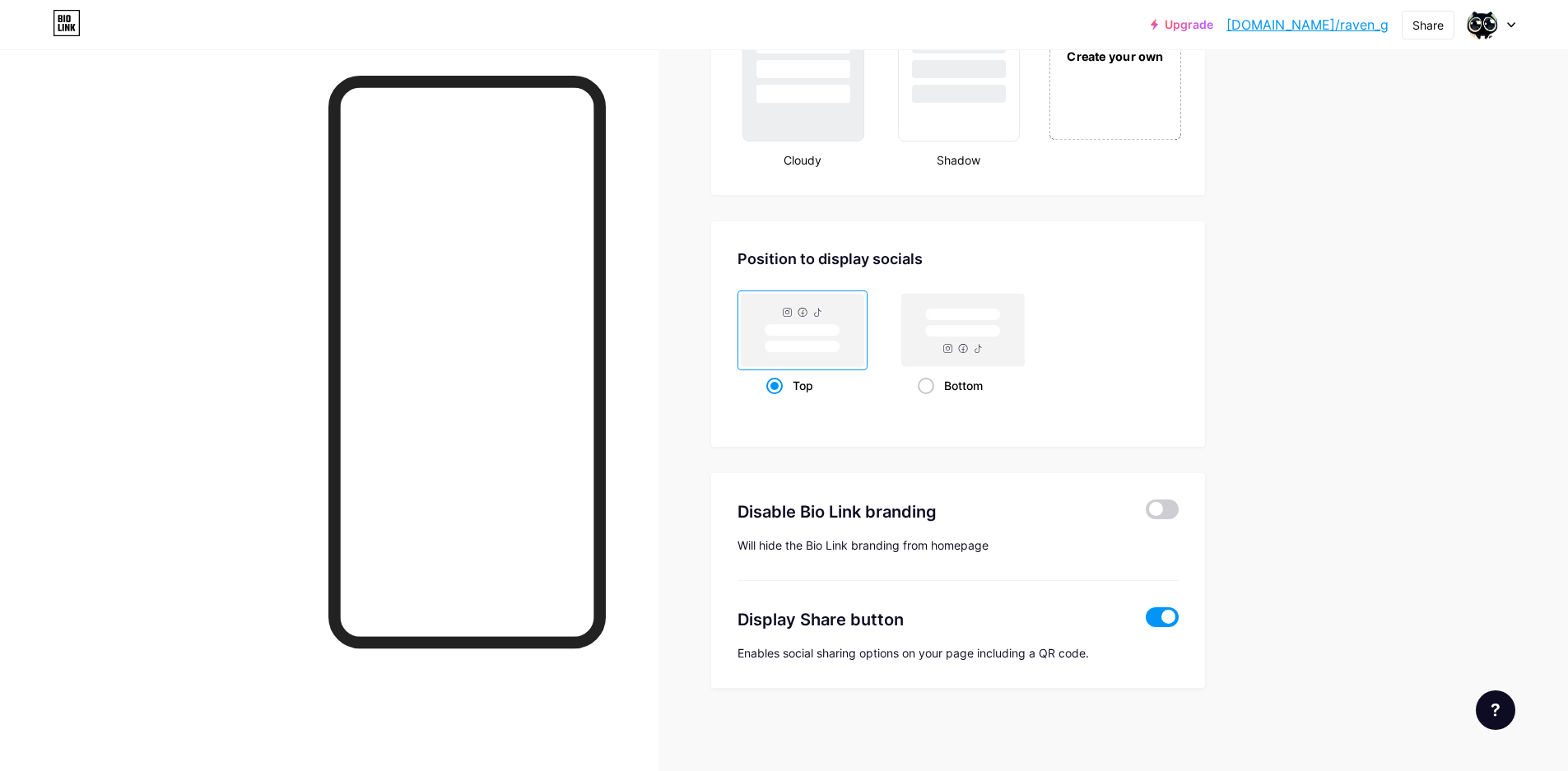
click at [1130, 98] on div "Create your own" at bounding box center [1115, 55] width 133 height 169
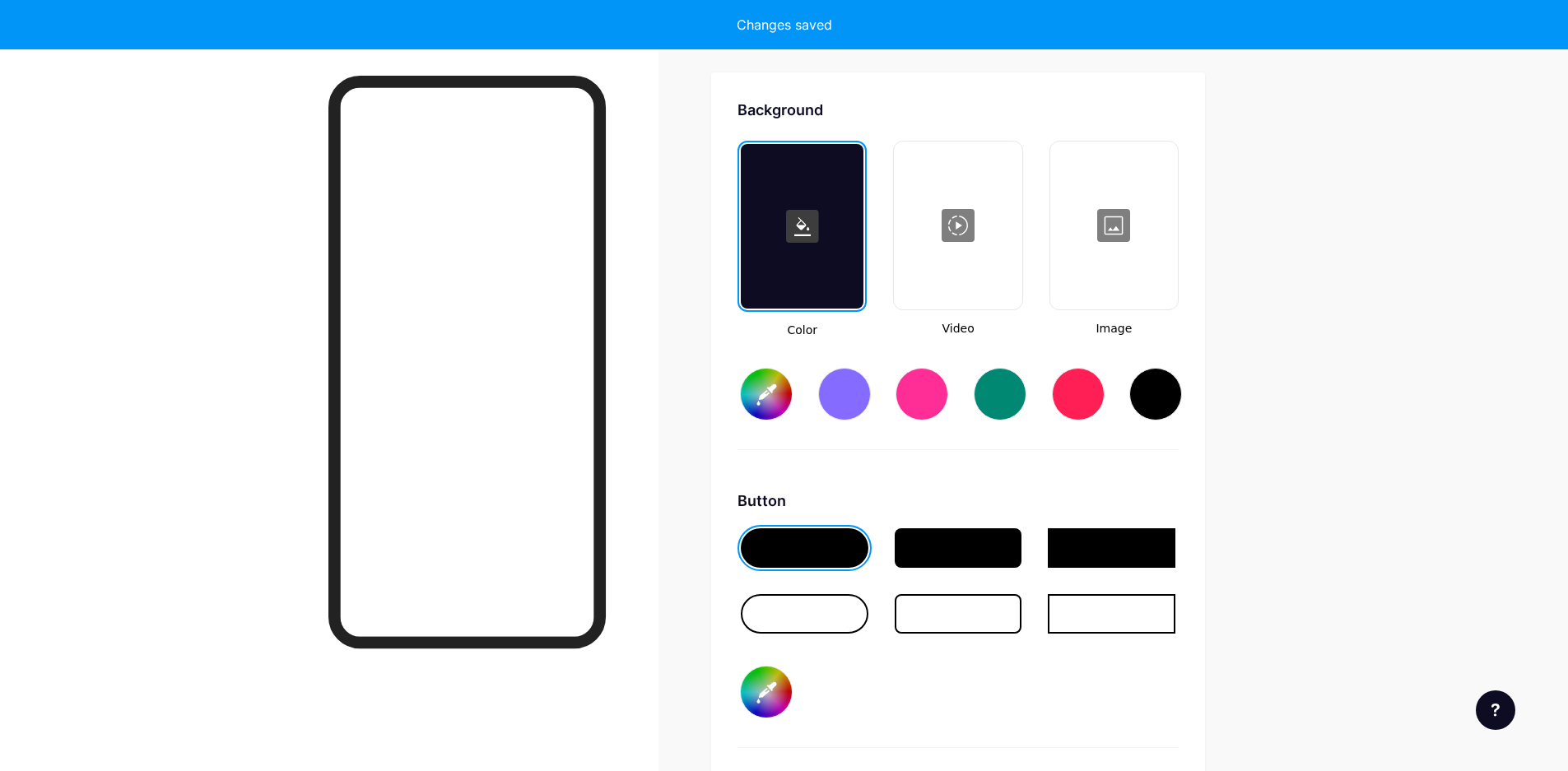
scroll to position [2184, 0]
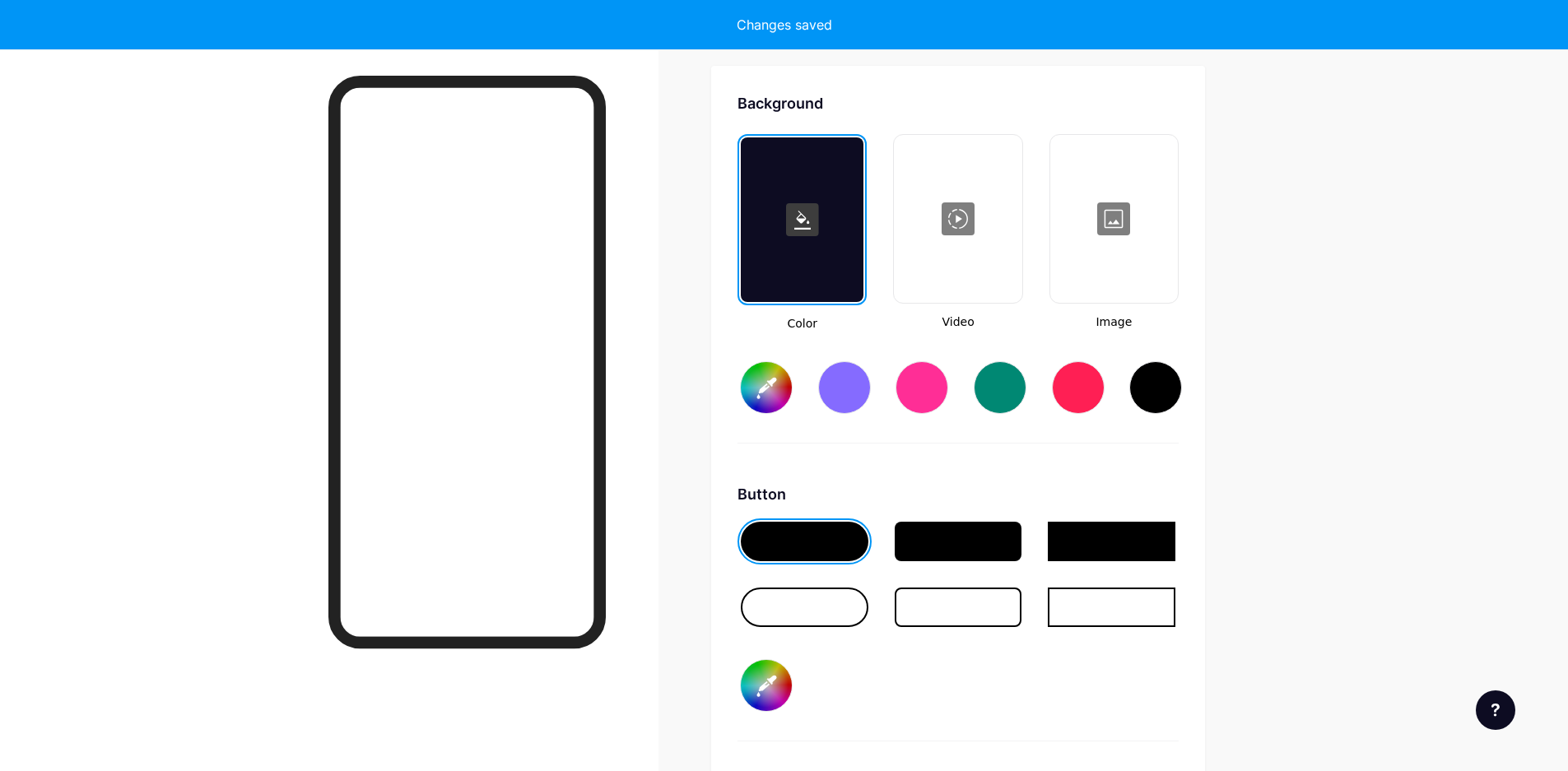
type input "#ffffff"
type input "#000000"
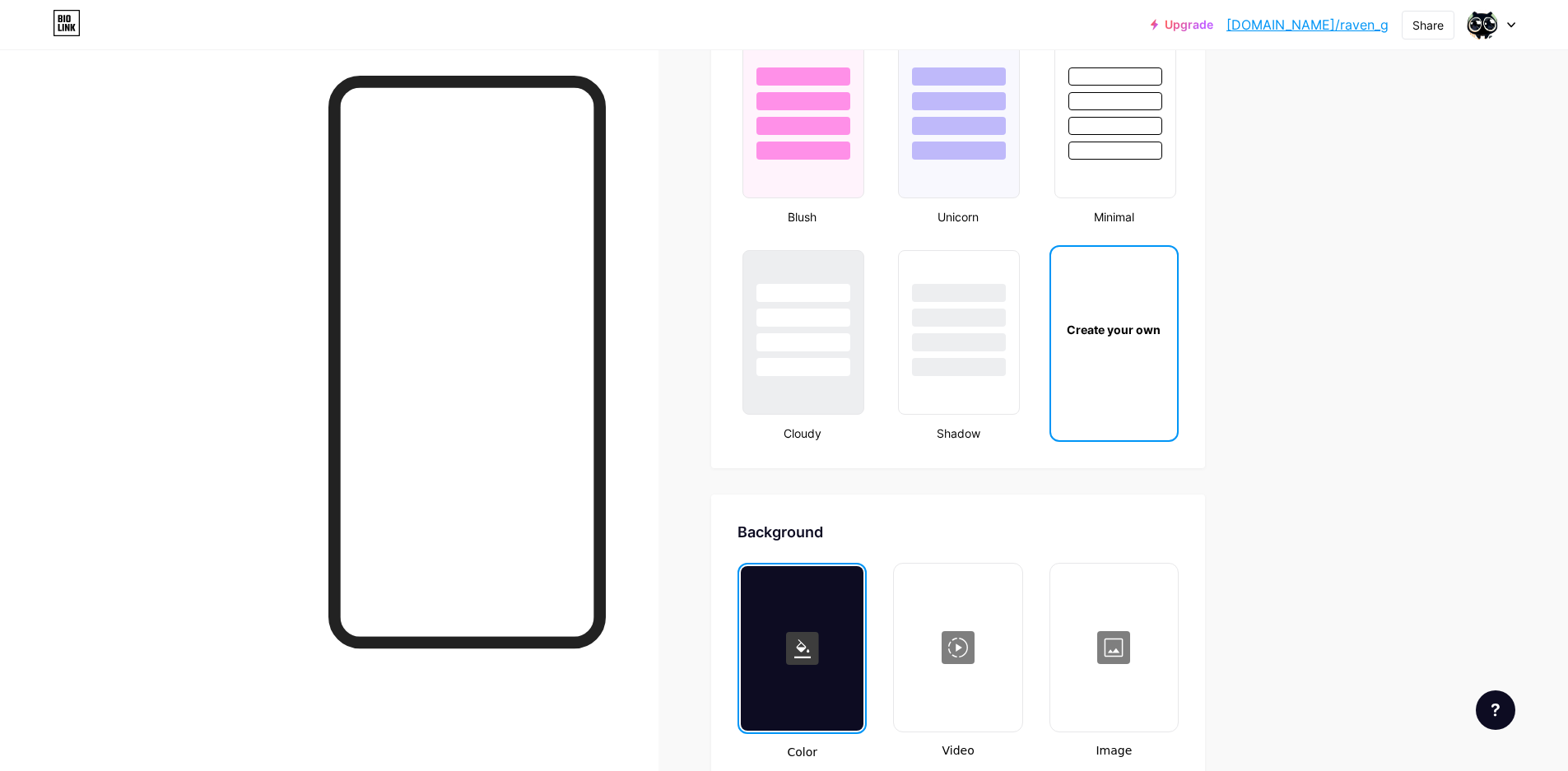
scroll to position [1684, 0]
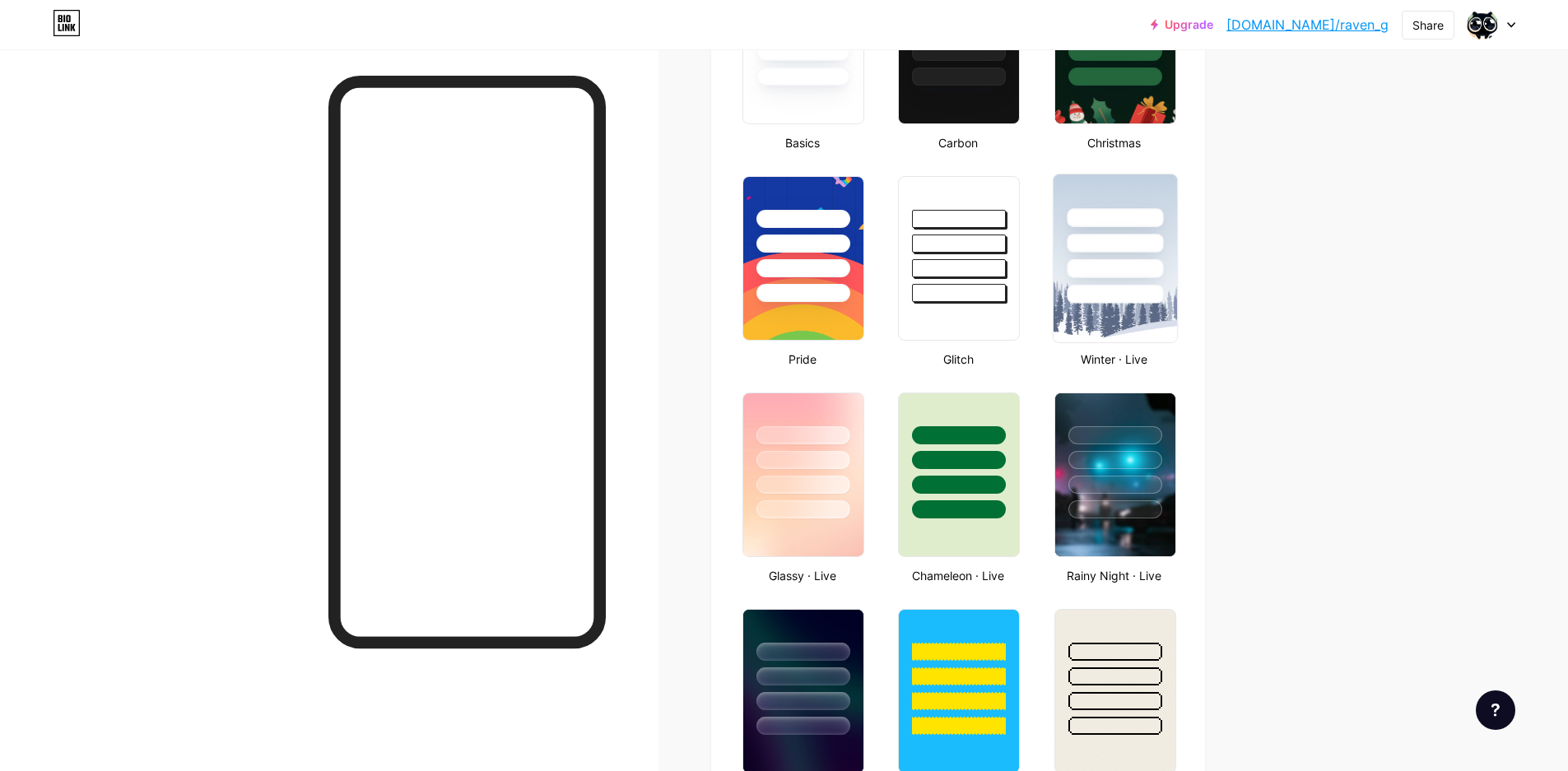
click at [1125, 232] on div at bounding box center [1115, 239] width 124 height 129
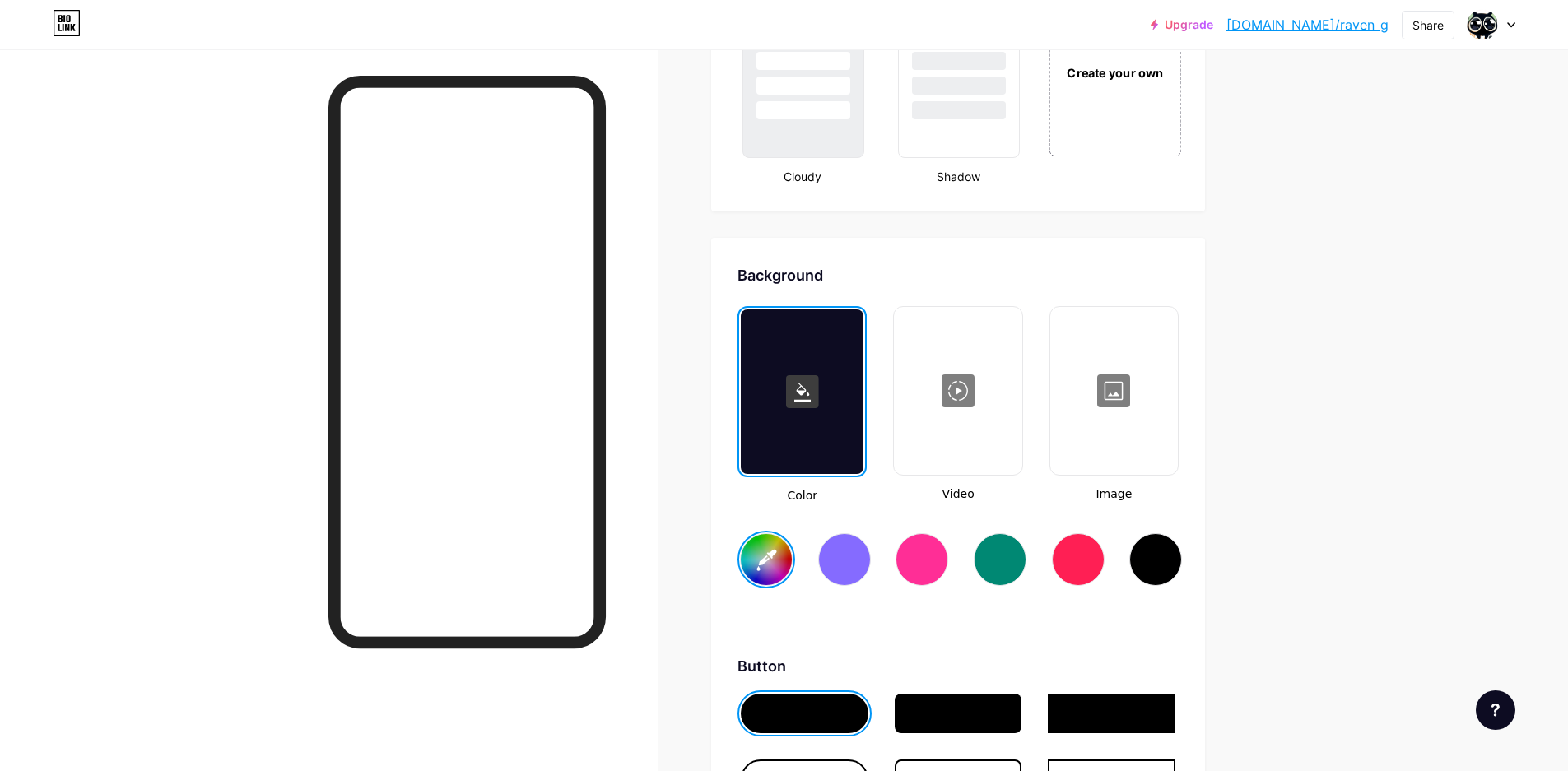
scroll to position [2030, 0]
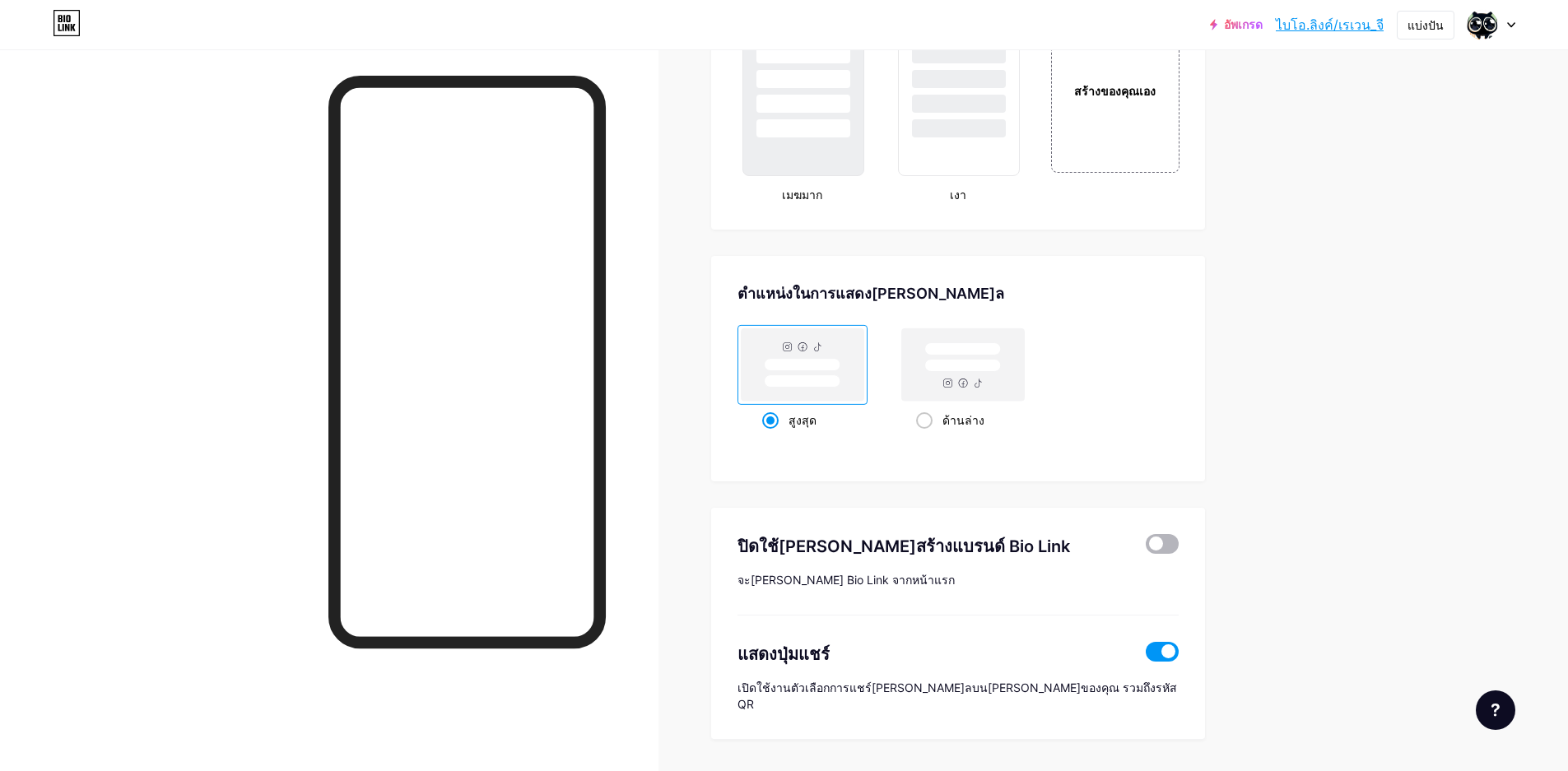
click at [1156, 534] on span at bounding box center [1162, 544] width 33 height 20
click at [1146, 548] on input "checkbox" at bounding box center [1146, 548] width 0 height 0
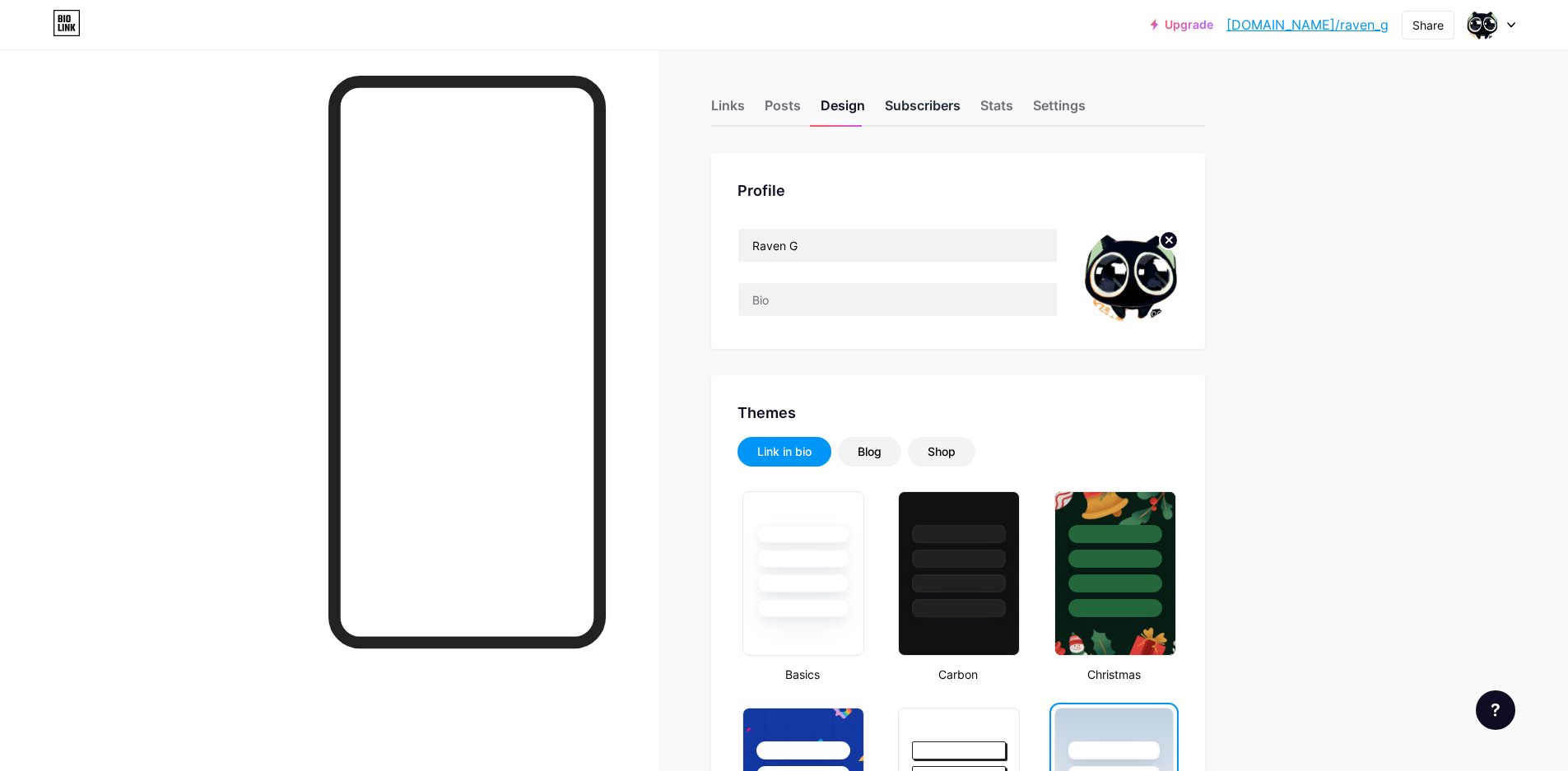
click at [916, 106] on div "Subscribers" at bounding box center [923, 110] width 75 height 30
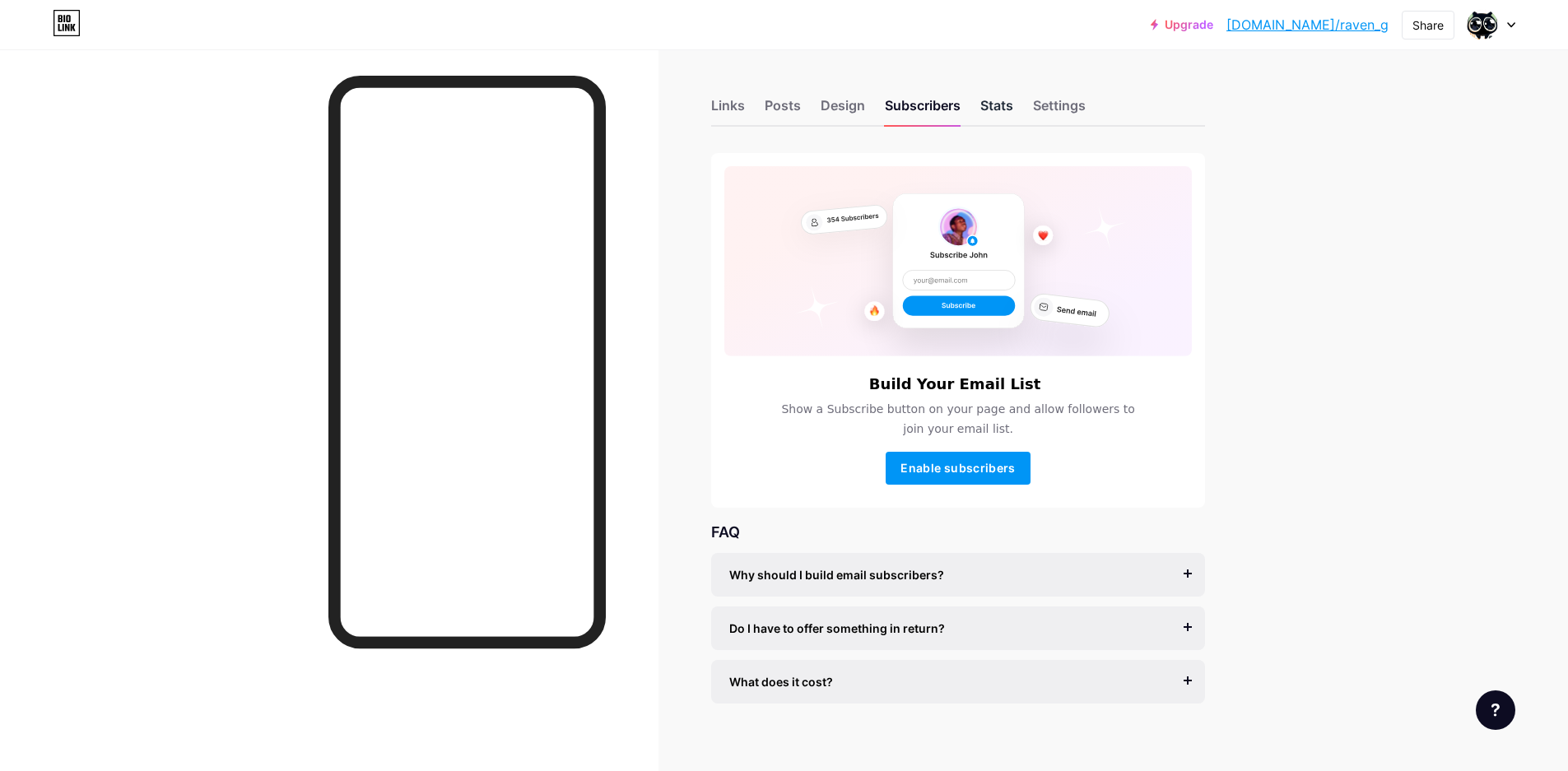
click at [1002, 107] on div "Stats" at bounding box center [996, 110] width 33 height 30
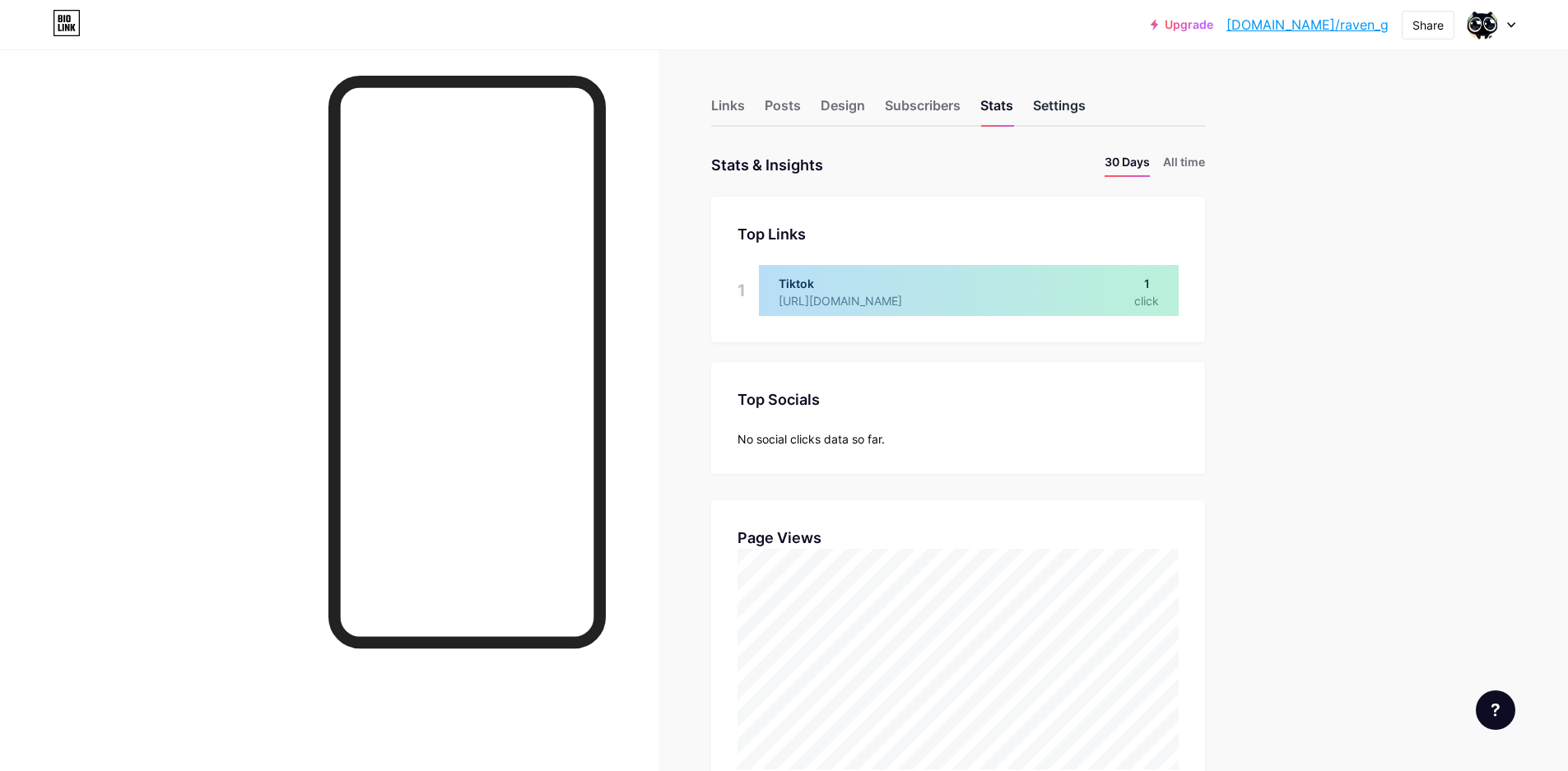
scroll to position [771, 1568]
click at [1061, 114] on div "Settings" at bounding box center [1059, 110] width 53 height 30
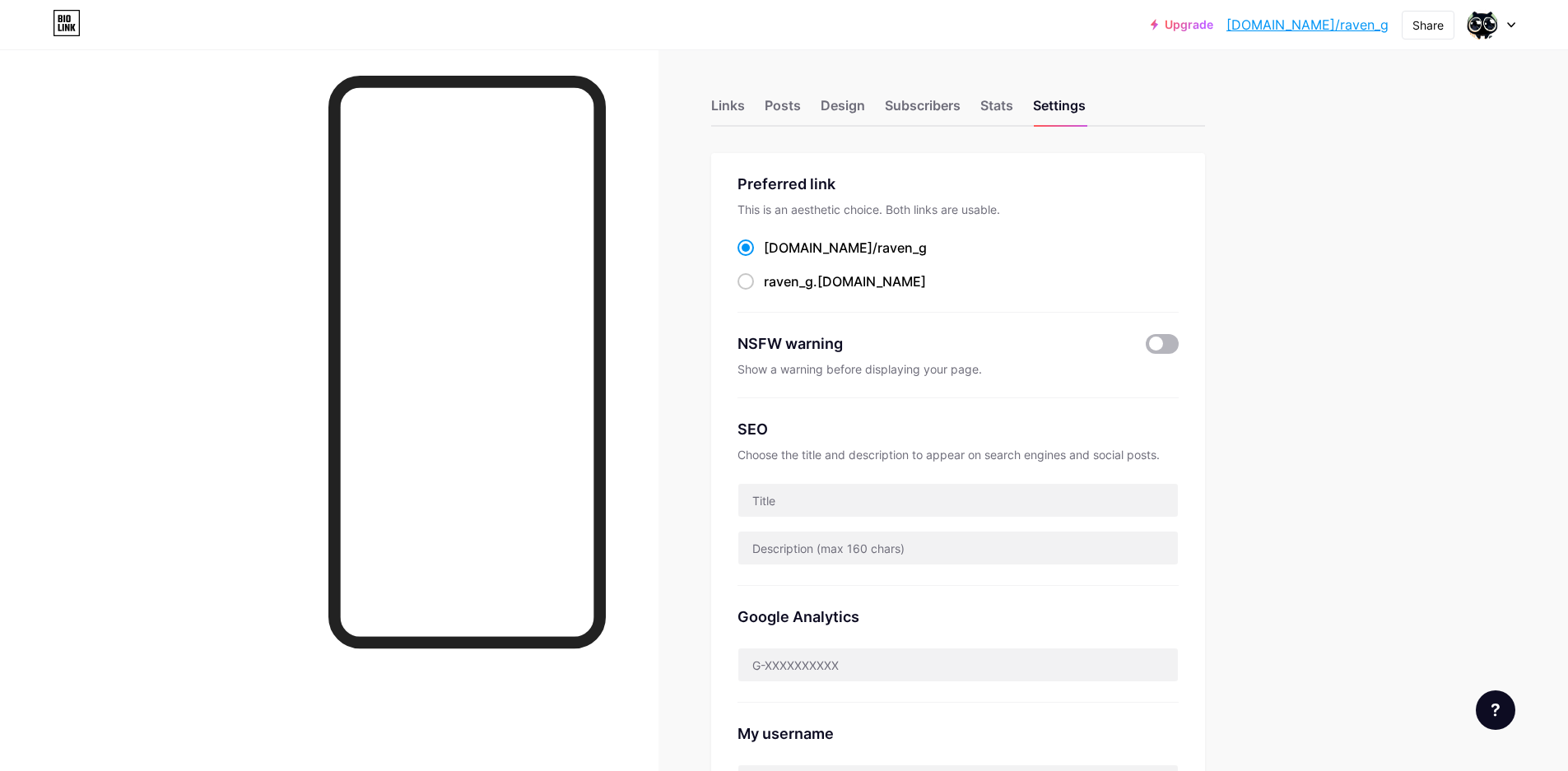
click at [1155, 343] on span at bounding box center [1162, 344] width 33 height 20
click at [1146, 348] on input "checkbox" at bounding box center [1146, 348] width 0 height 0
click at [1167, 342] on span at bounding box center [1162, 344] width 33 height 20
click at [1146, 348] on input "checkbox" at bounding box center [1146, 348] width 0 height 0
click at [754, 107] on div "Links Posts Design Subscribers Stats Settings" at bounding box center [957, 98] width 494 height 57
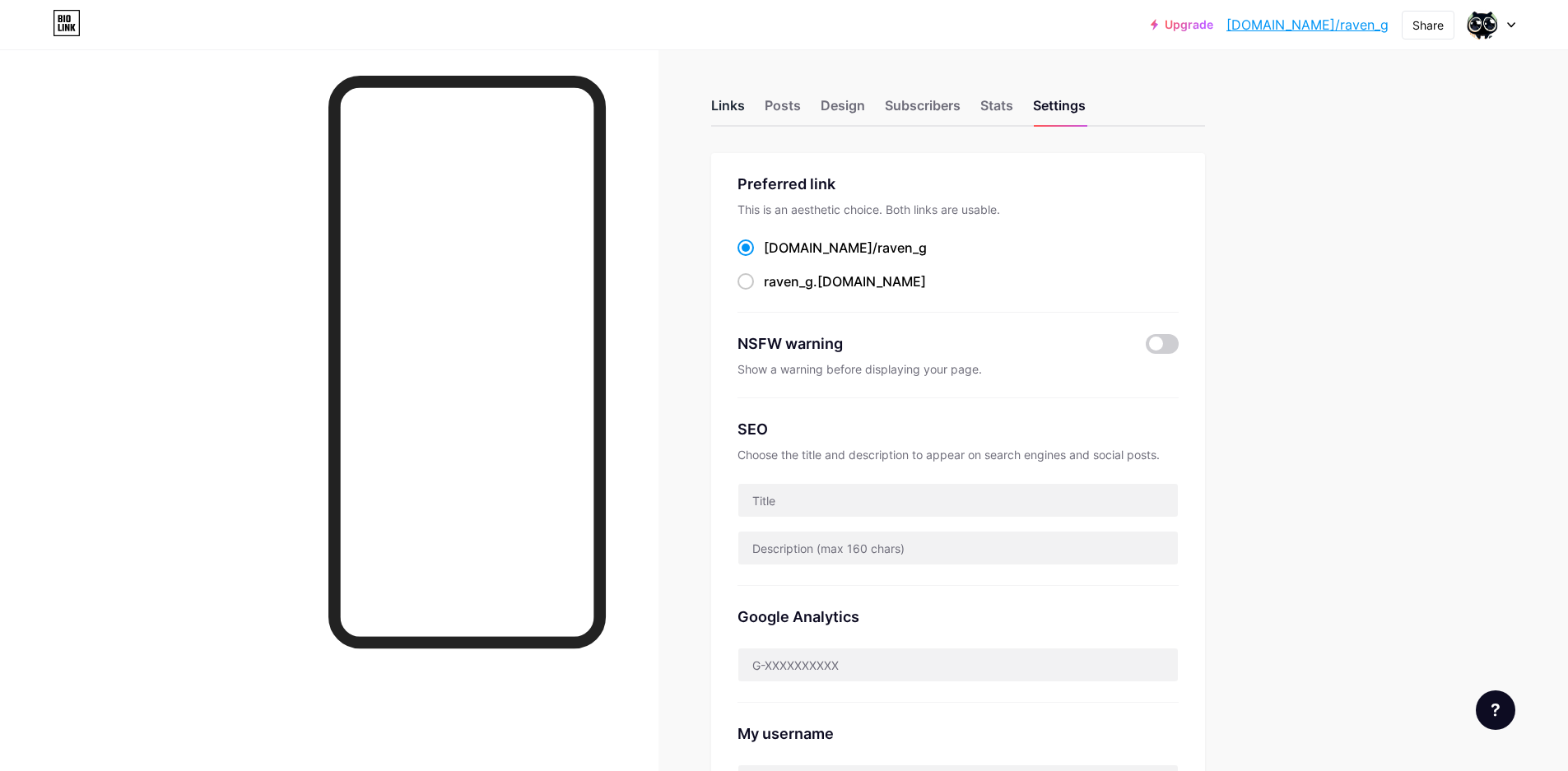
click at [730, 112] on div "Links" at bounding box center [728, 110] width 34 height 30
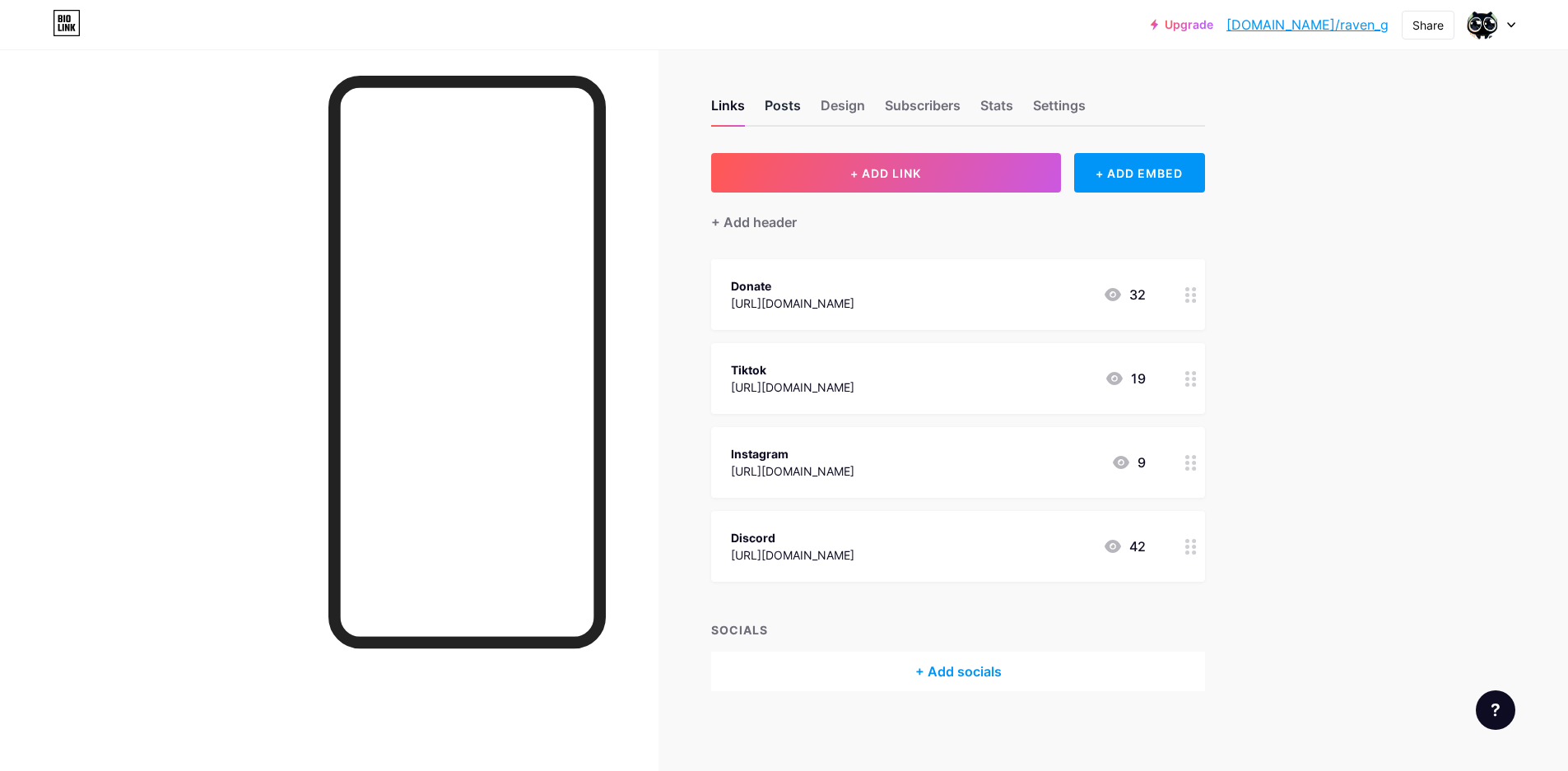
click at [773, 101] on div "Posts" at bounding box center [782, 110] width 37 height 30
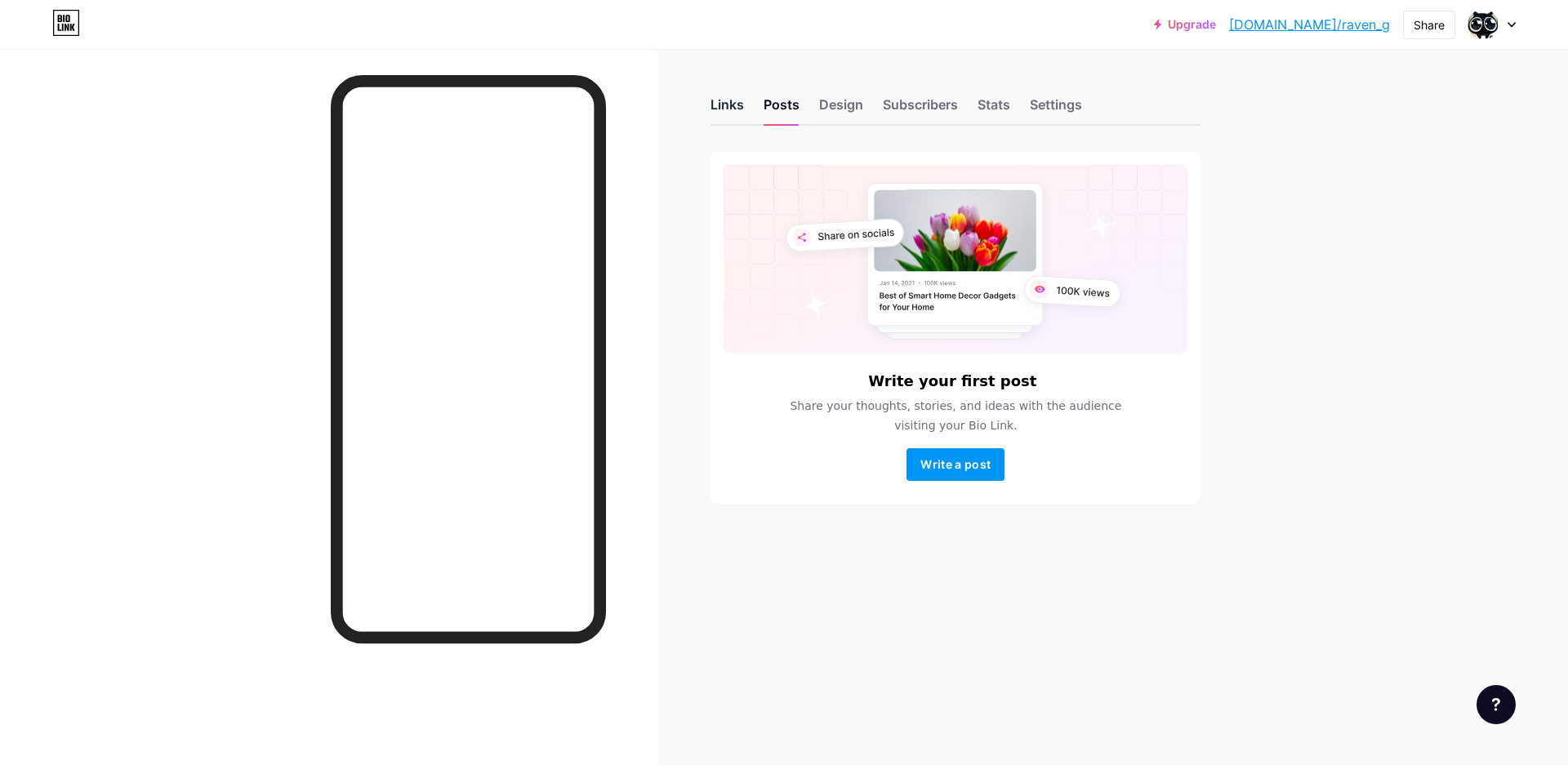
click at [728, 105] on div "Links" at bounding box center [727, 109] width 33 height 29
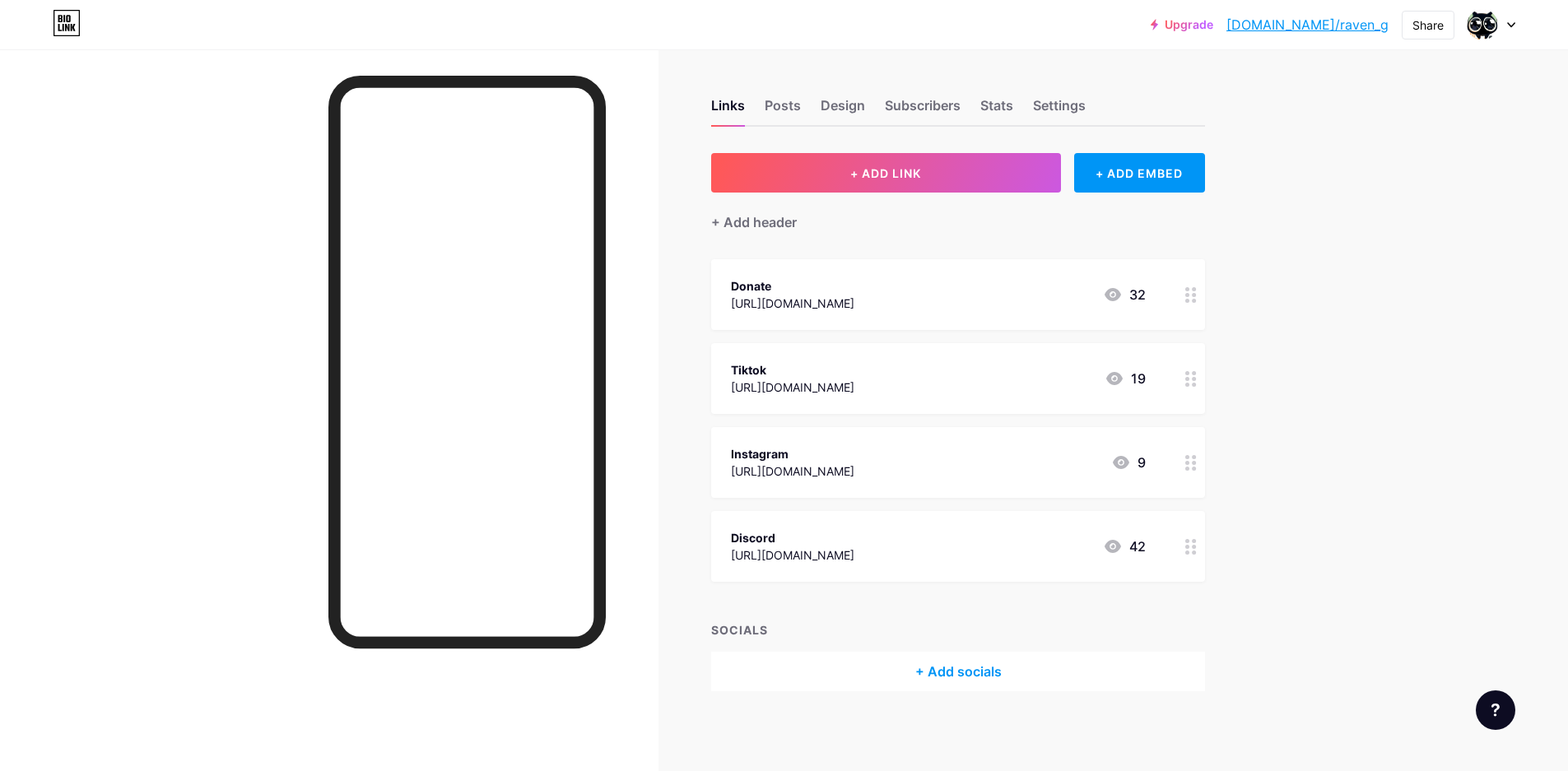
click at [969, 676] on div "+ Add socials" at bounding box center [957, 672] width 494 height 40
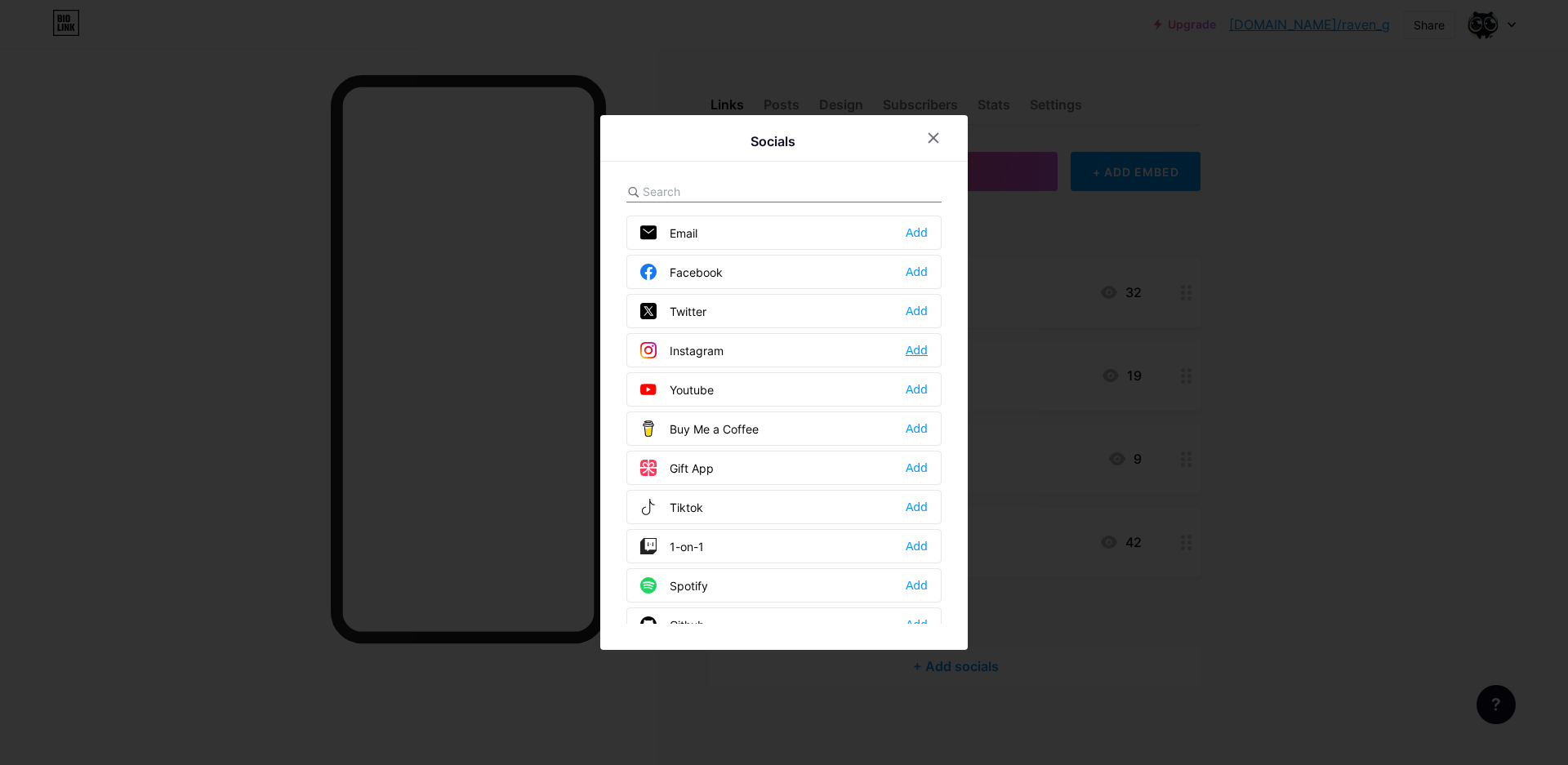
click at [922, 348] on div "Add" at bounding box center [917, 350] width 22 height 17
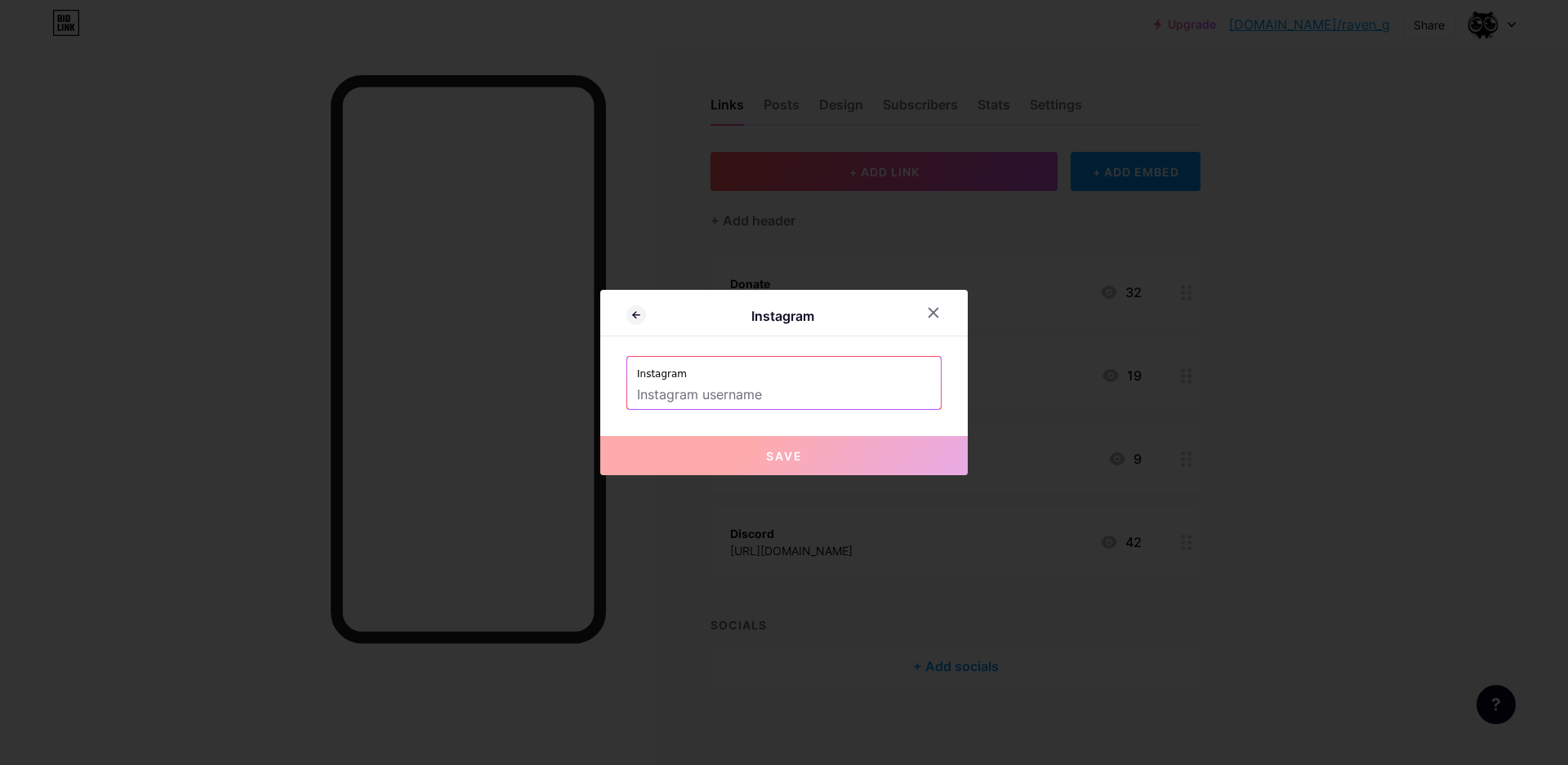
click at [777, 402] on input "text" at bounding box center [784, 395] width 294 height 28
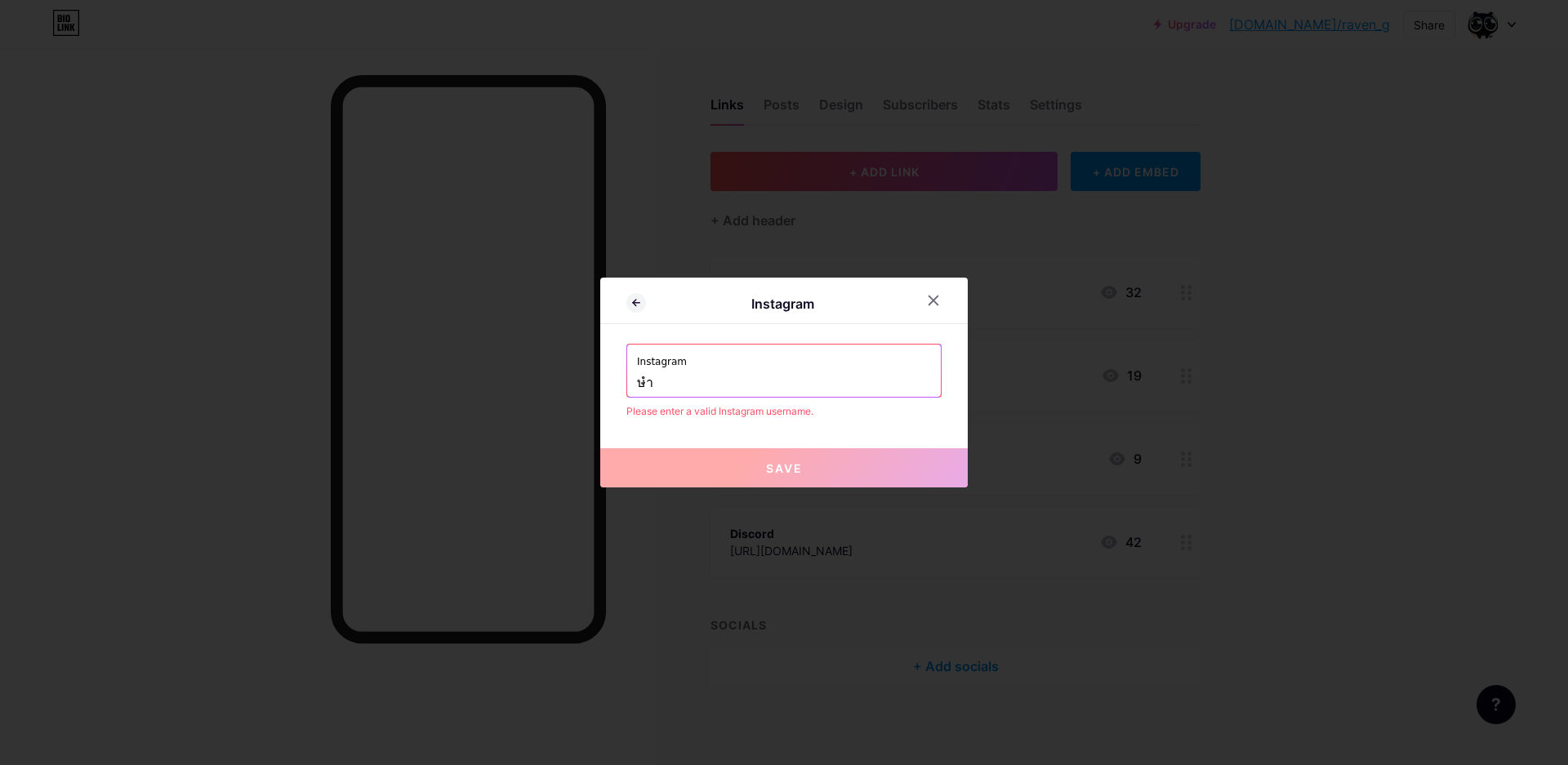
type input "ษ"
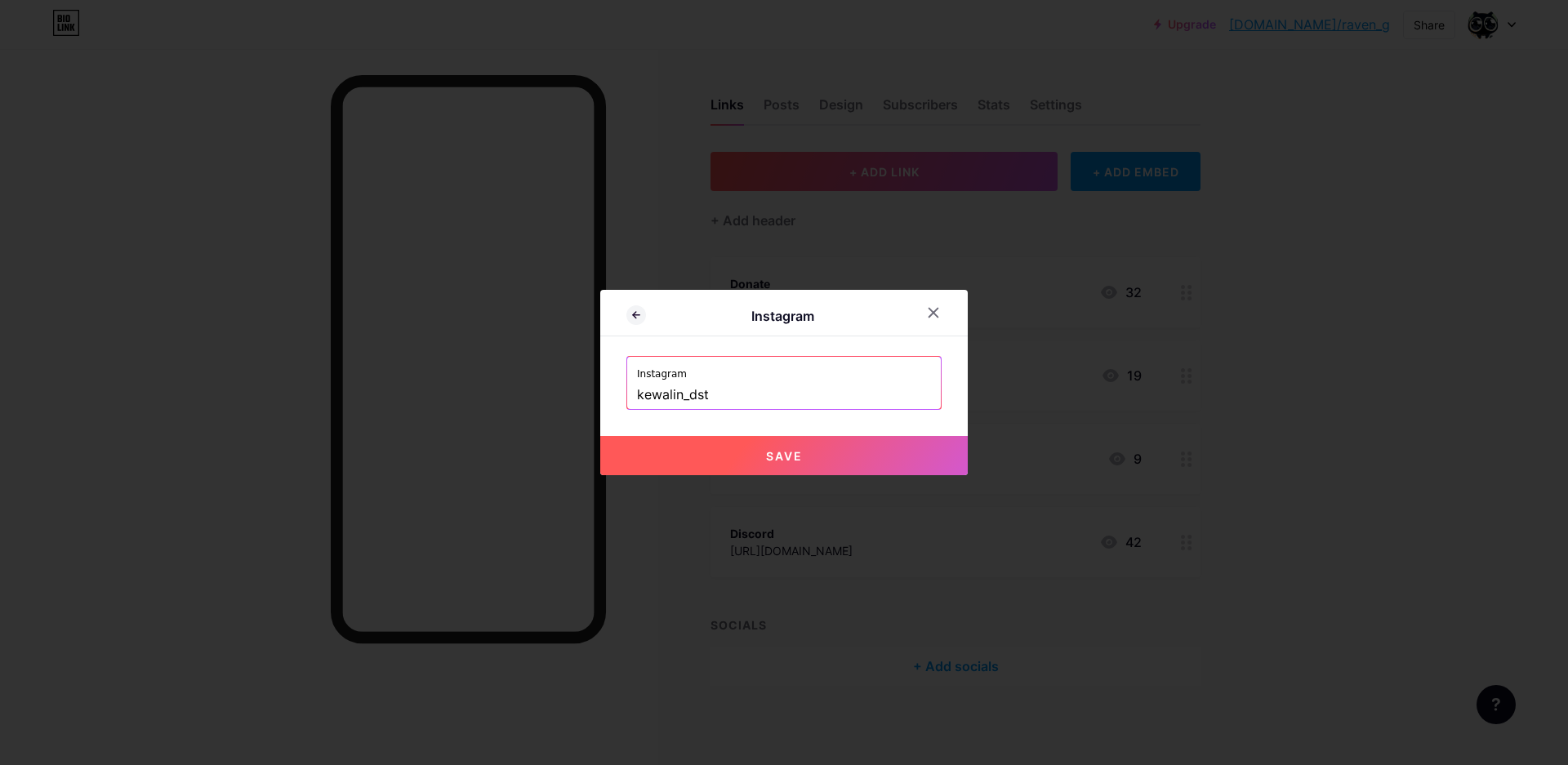
click at [780, 454] on span "Save" at bounding box center [784, 456] width 36 height 14
type input "[URL][DOMAIN_NAME]"
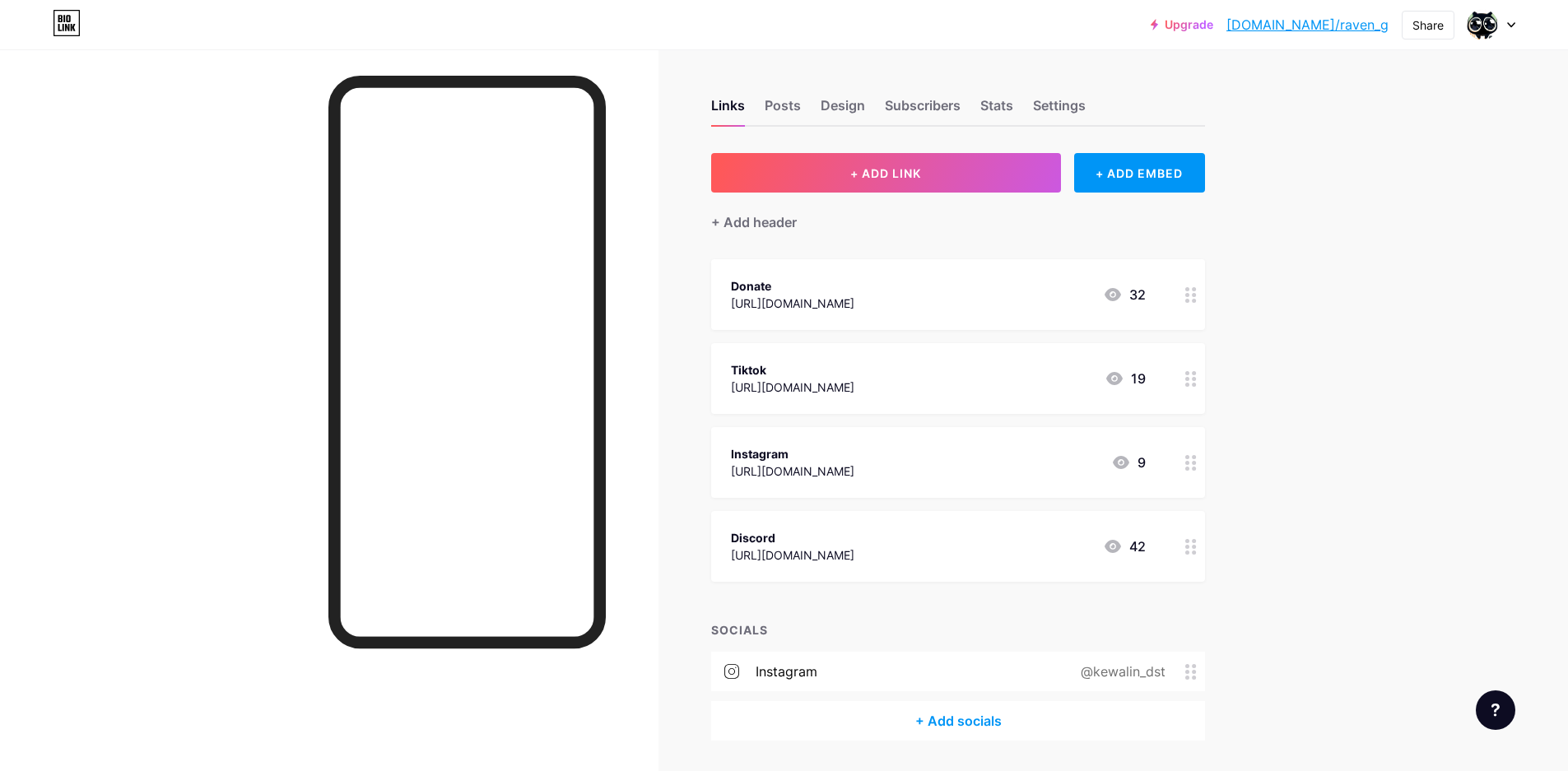
drag, startPoint x: 889, startPoint y: 674, endPoint x: 754, endPoint y: 653, distance: 136.6
click at [754, 653] on div "instagram @kewalin_dst" at bounding box center [957, 672] width 494 height 40
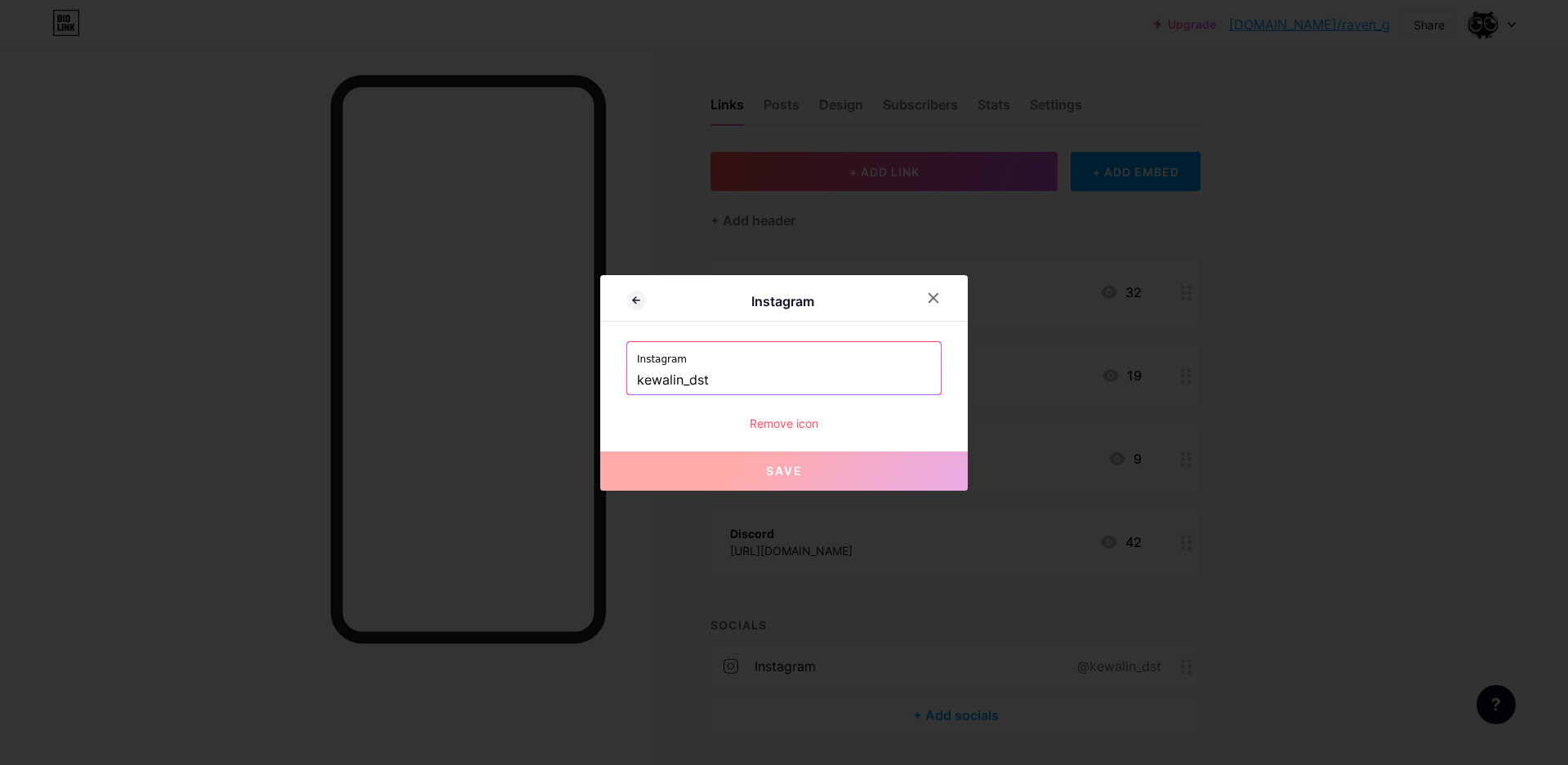
click at [794, 425] on div "Remove icon" at bounding box center [784, 423] width 316 height 17
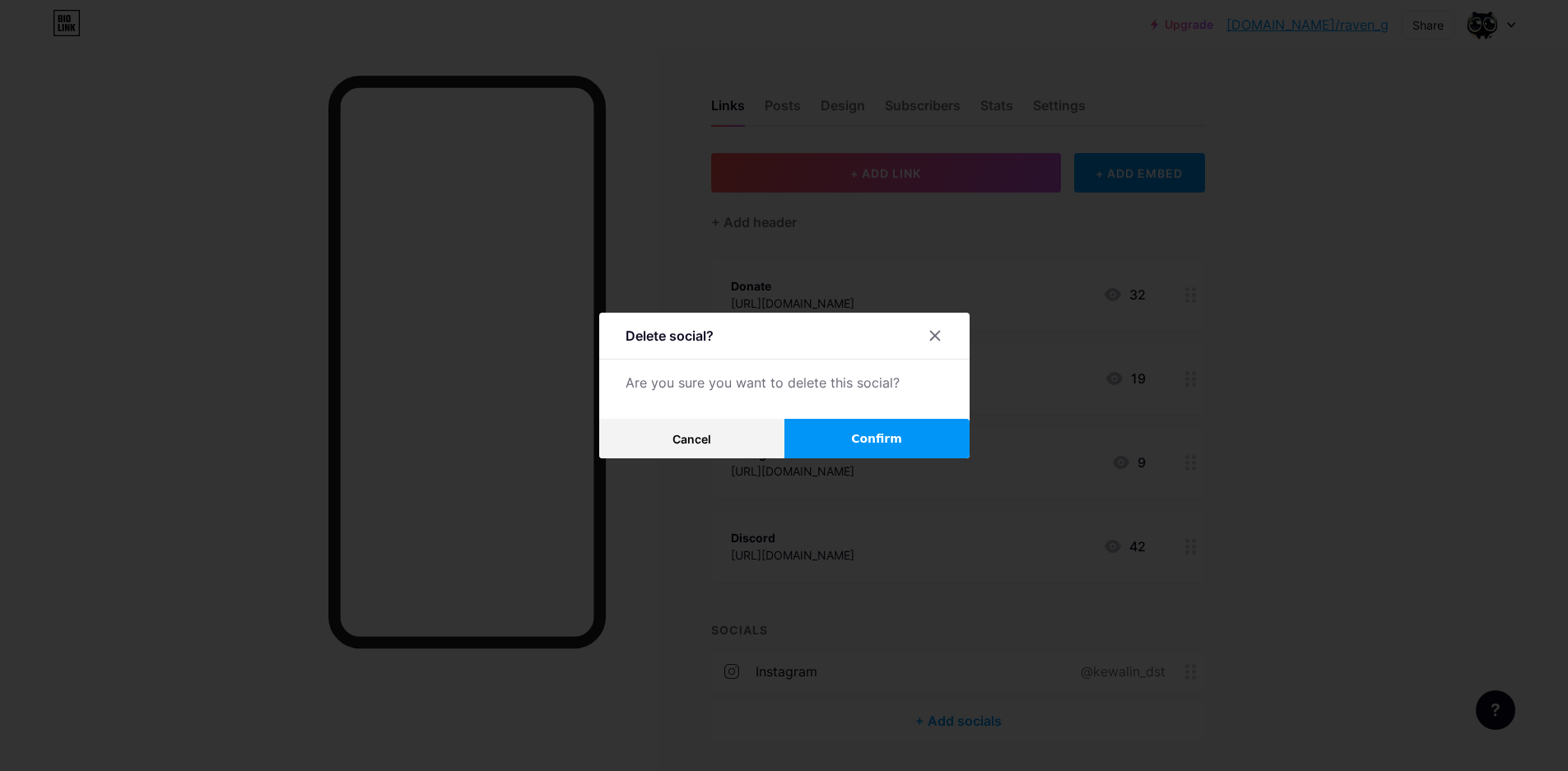
click at [837, 437] on button "Confirm" at bounding box center [876, 439] width 185 height 40
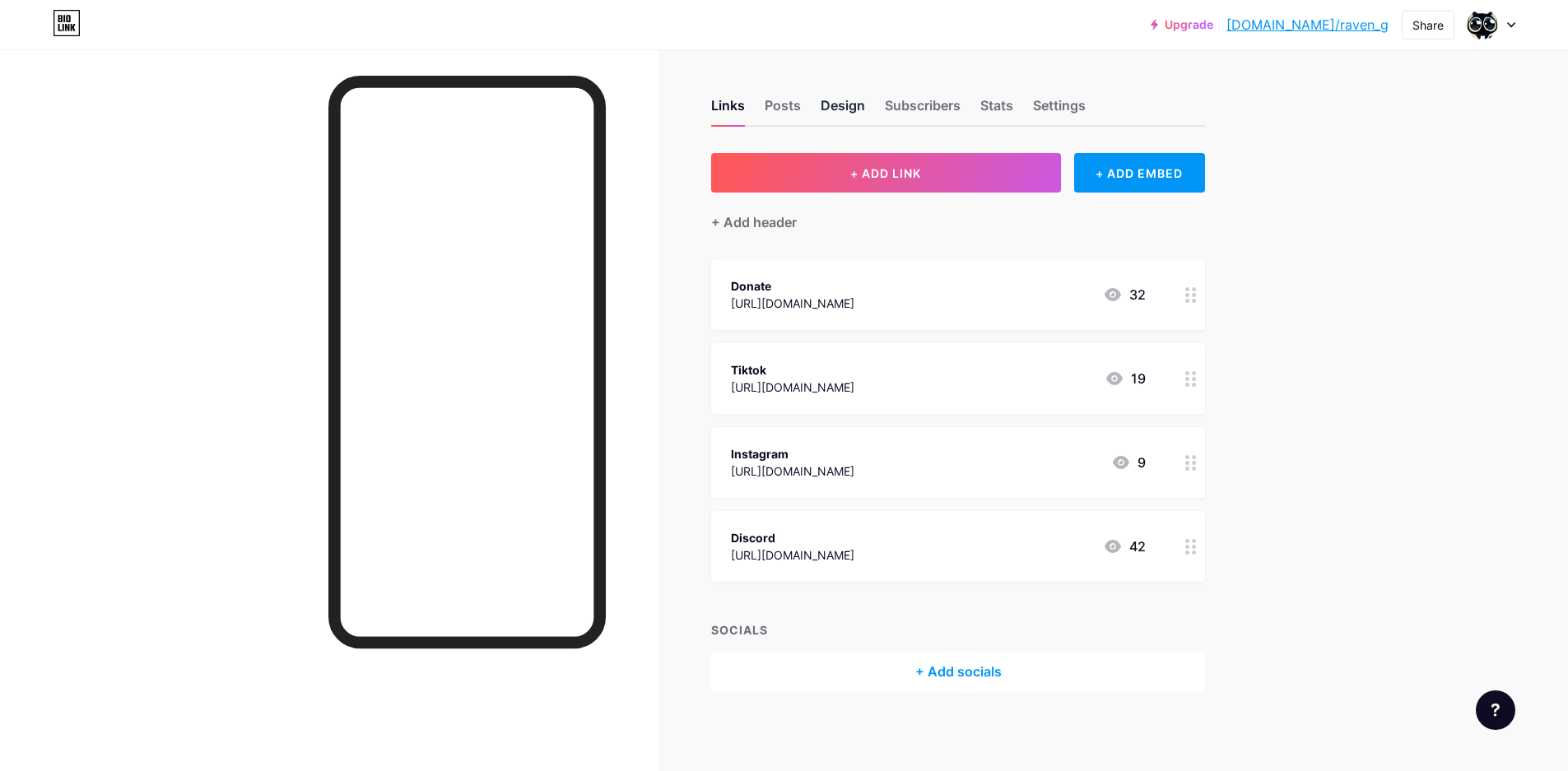
click at [848, 112] on div "Design" at bounding box center [842, 110] width 45 height 30
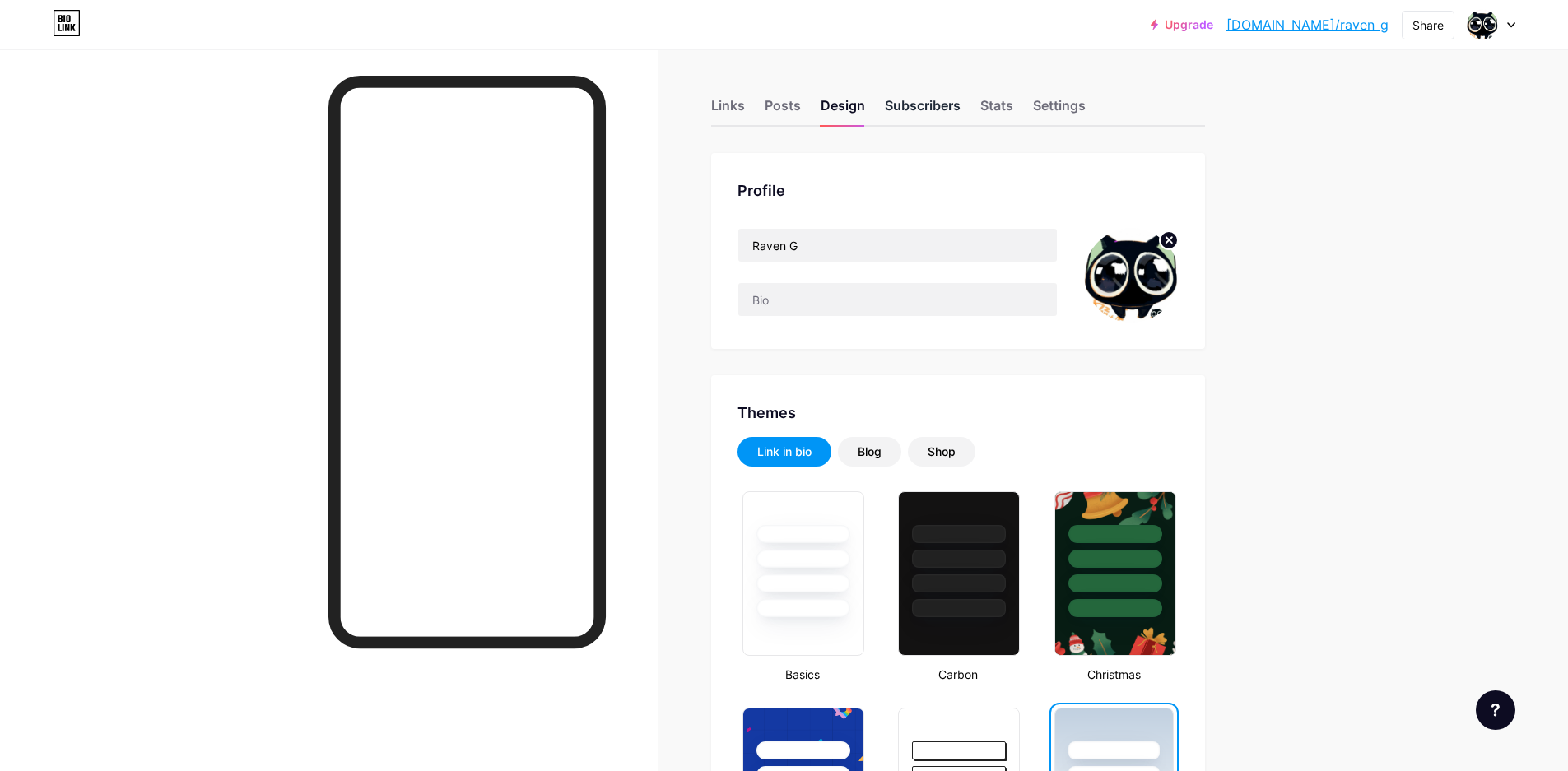
click at [929, 101] on div "Subscribers" at bounding box center [923, 110] width 75 height 30
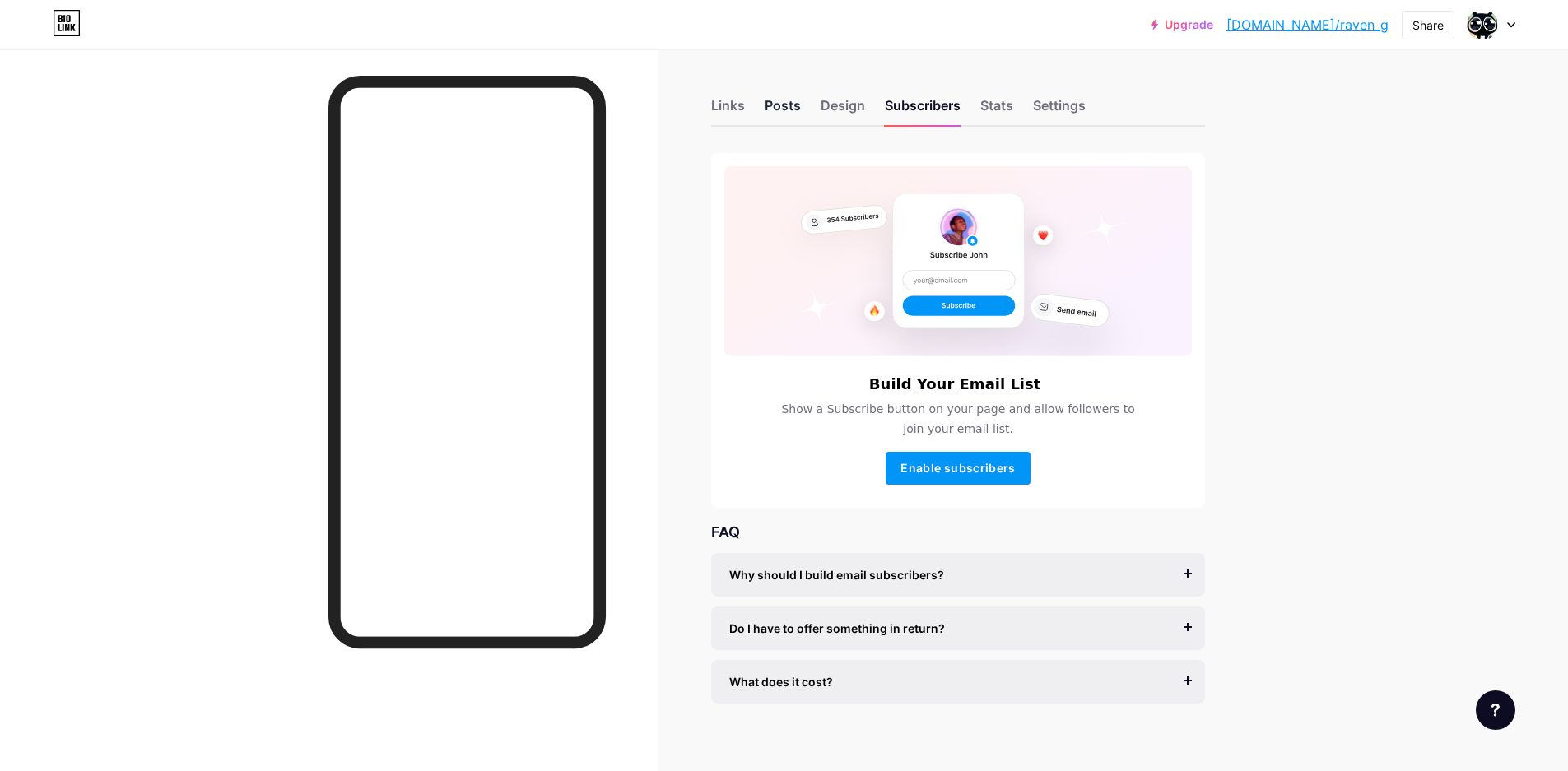
click at [792, 109] on div "Posts" at bounding box center [782, 110] width 37 height 30
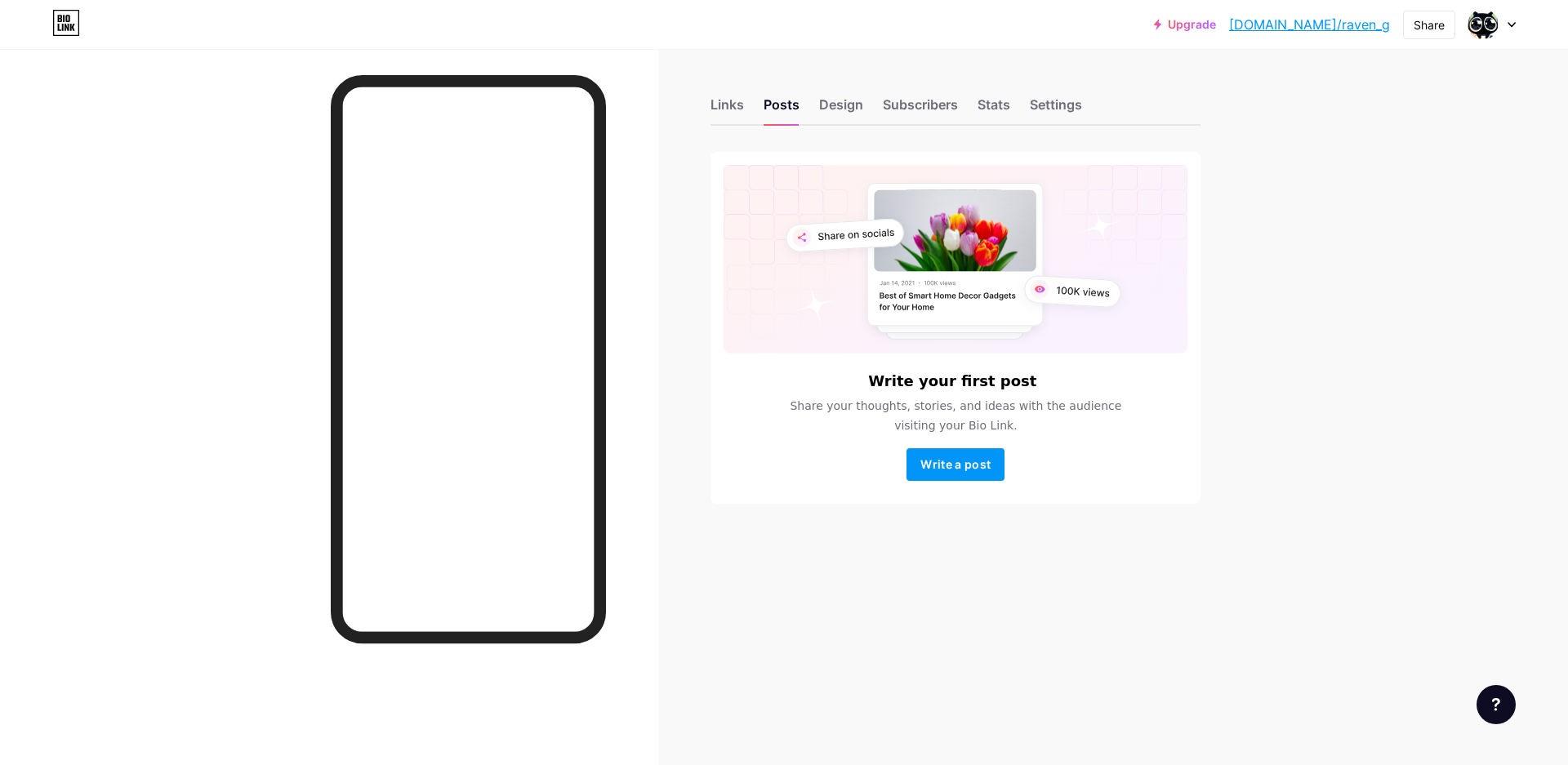
click at [973, 111] on div "Links Posts Design Subscribers Stats Settings" at bounding box center [955, 97] width 490 height 57
click at [990, 107] on div "Stats" at bounding box center [994, 109] width 32 height 29
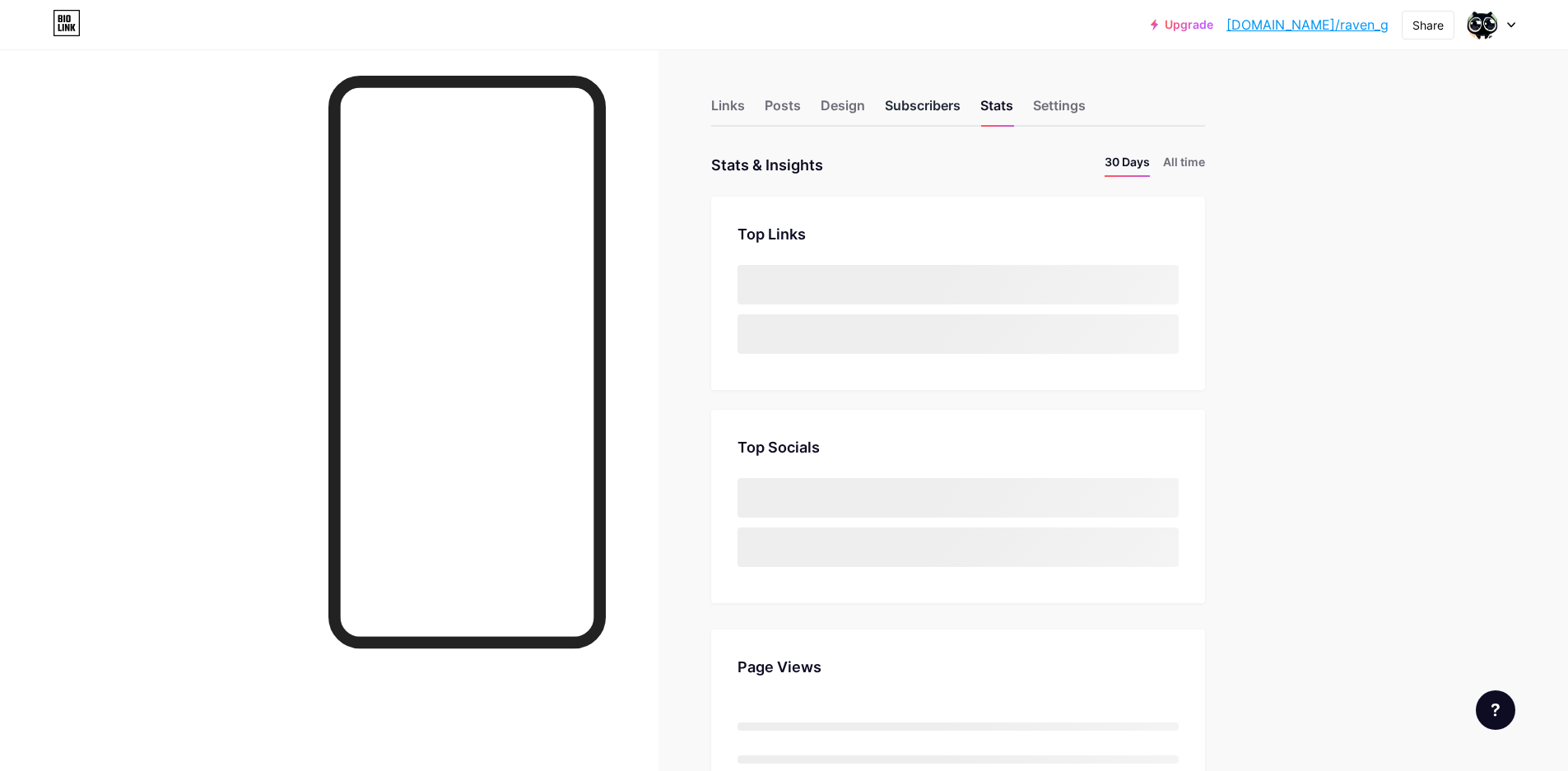
click at [927, 112] on div "Subscribers" at bounding box center [923, 110] width 75 height 30
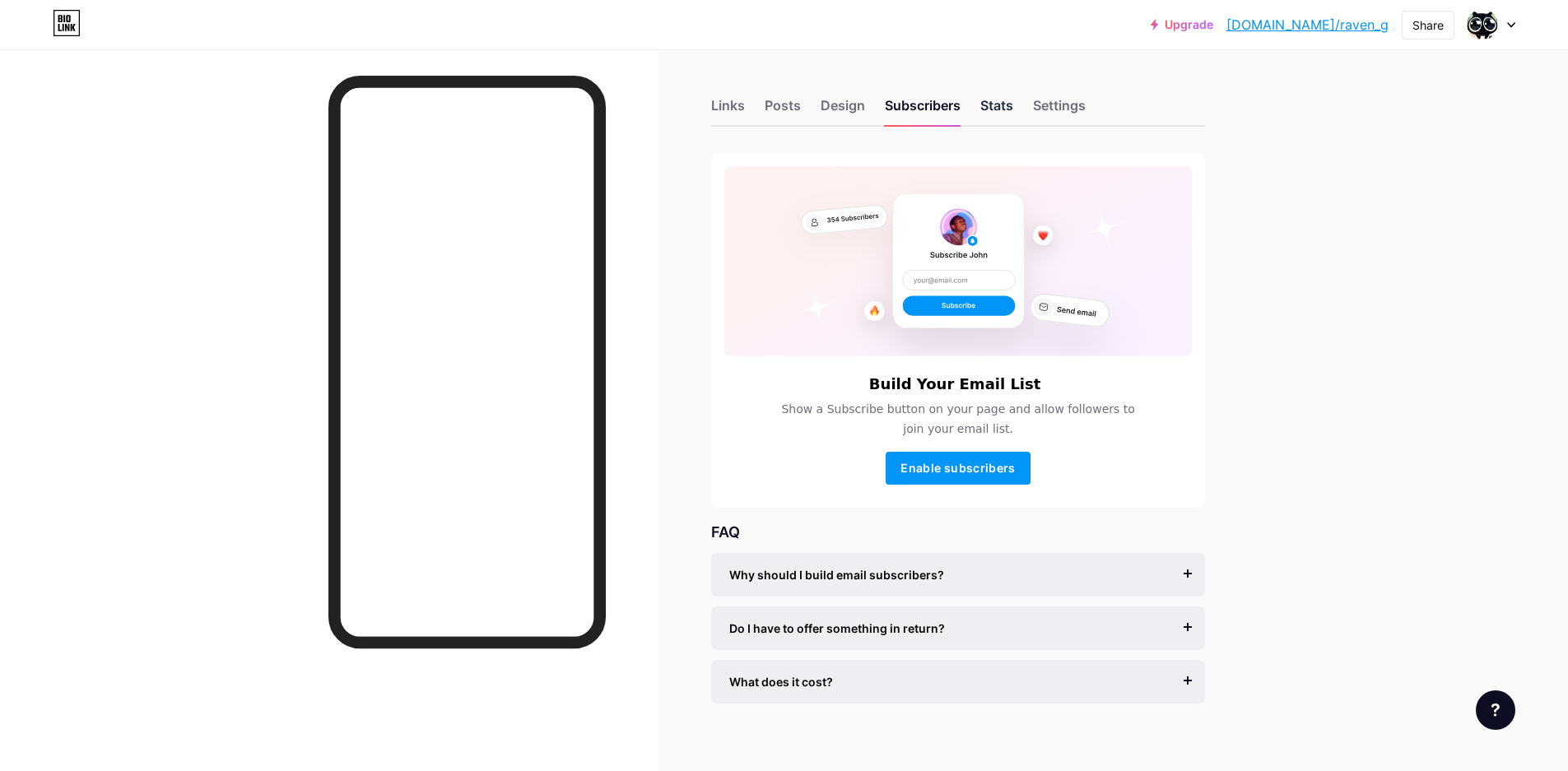
click at [992, 106] on div "Stats" at bounding box center [996, 110] width 33 height 30
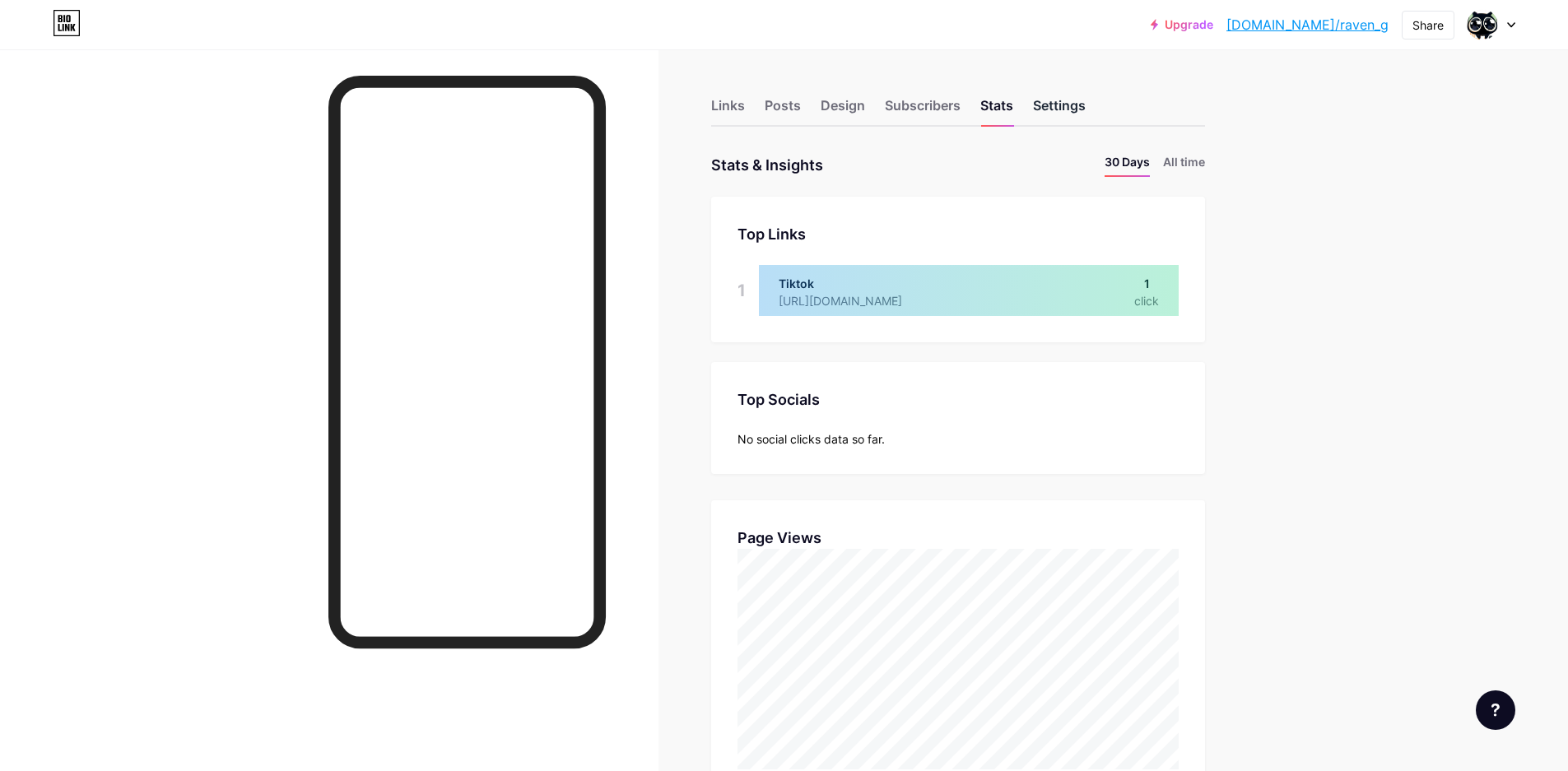
scroll to position [771, 1568]
click at [1075, 104] on div "Settings" at bounding box center [1059, 110] width 53 height 30
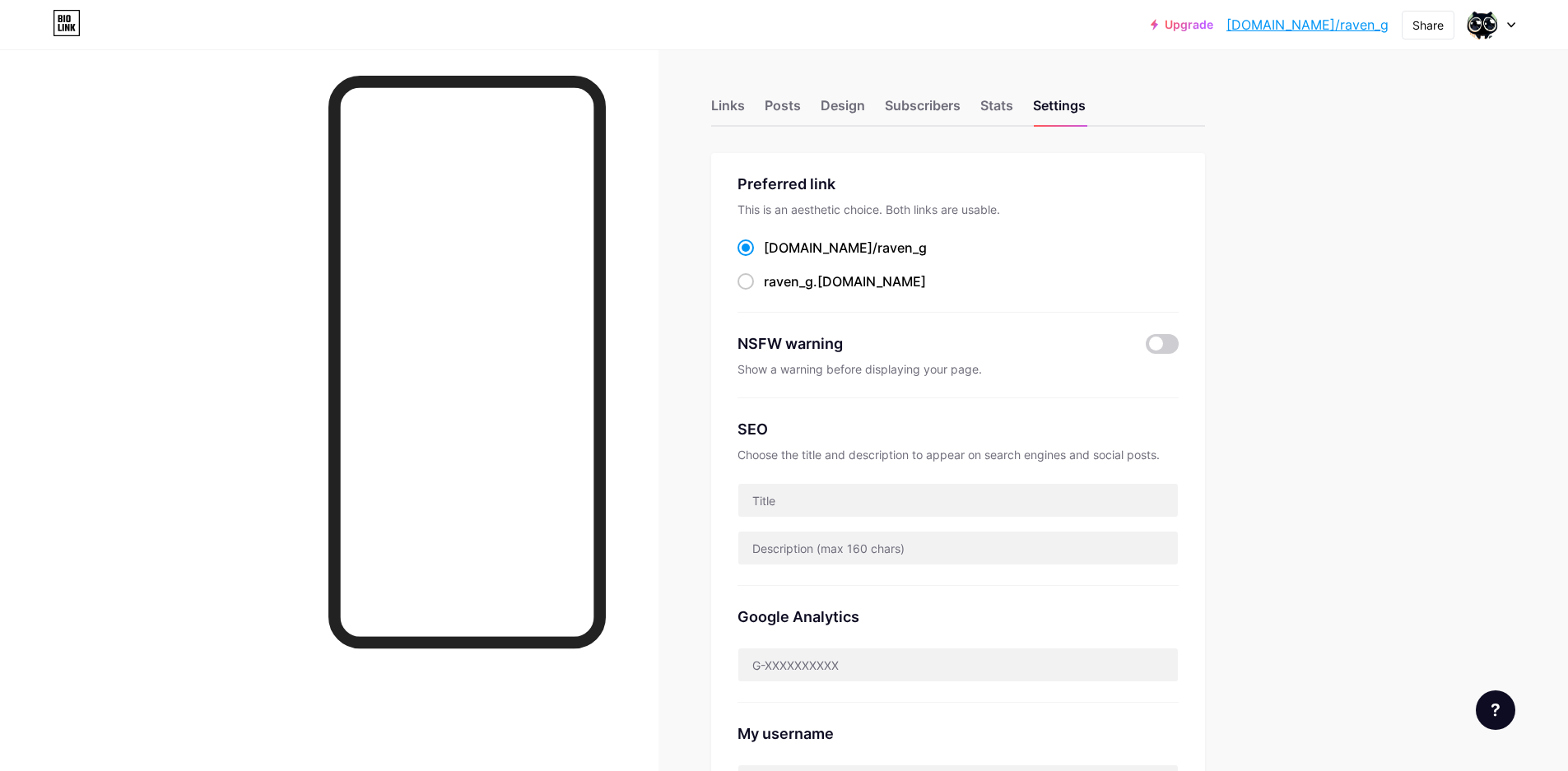
click at [1502, 23] on div at bounding box center [1491, 25] width 48 height 30
click at [1503, 24] on div at bounding box center [1491, 25] width 48 height 30
click at [1416, 22] on div "Share" at bounding box center [1428, 25] width 32 height 17
click at [1411, 128] on div "Get my QR code" at bounding box center [1330, 124] width 245 height 40
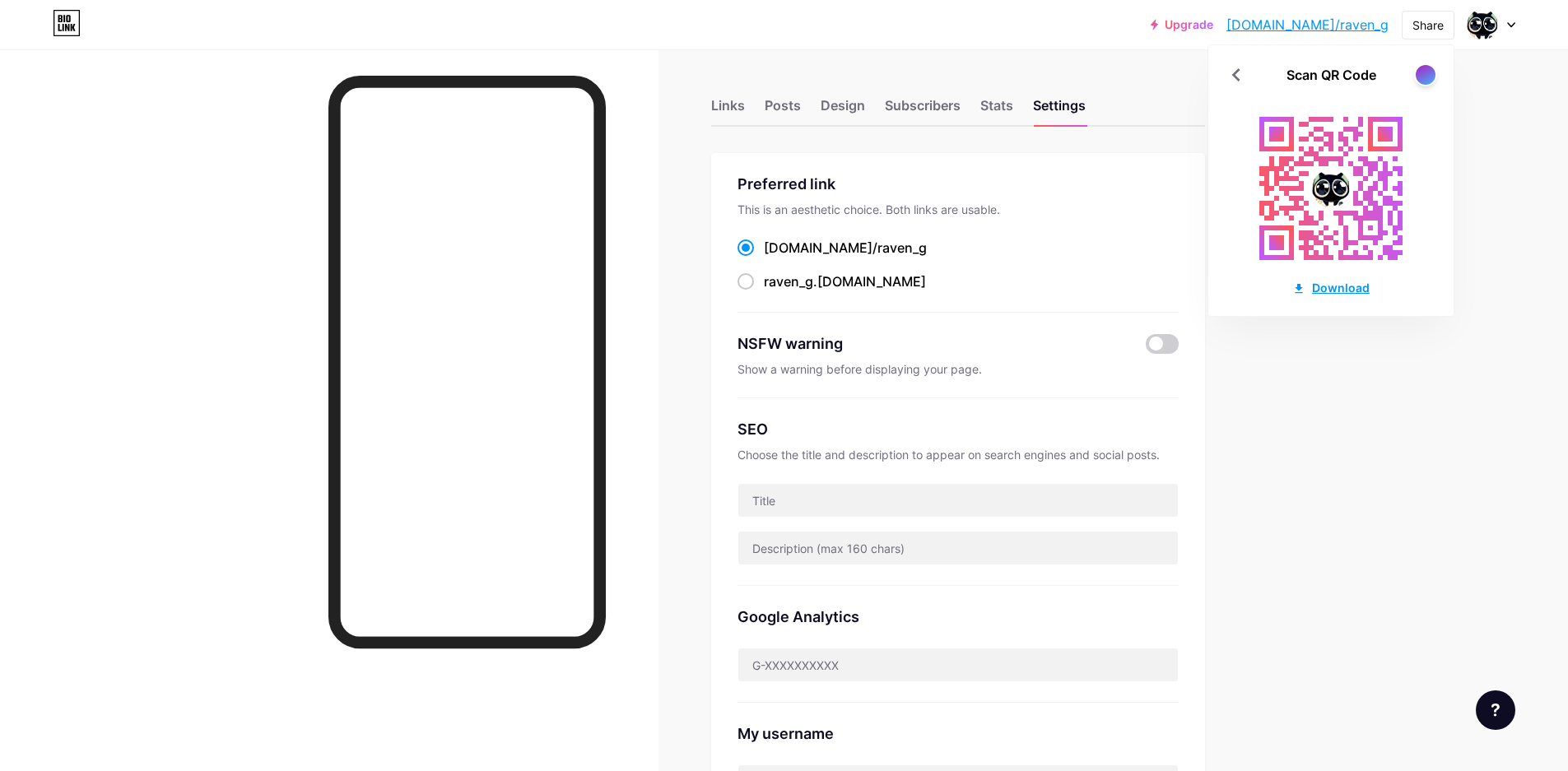
click at [1352, 289] on div "Download" at bounding box center [1331, 286] width 77 height 17
click at [1425, 80] on div at bounding box center [1424, 74] width 21 height 21
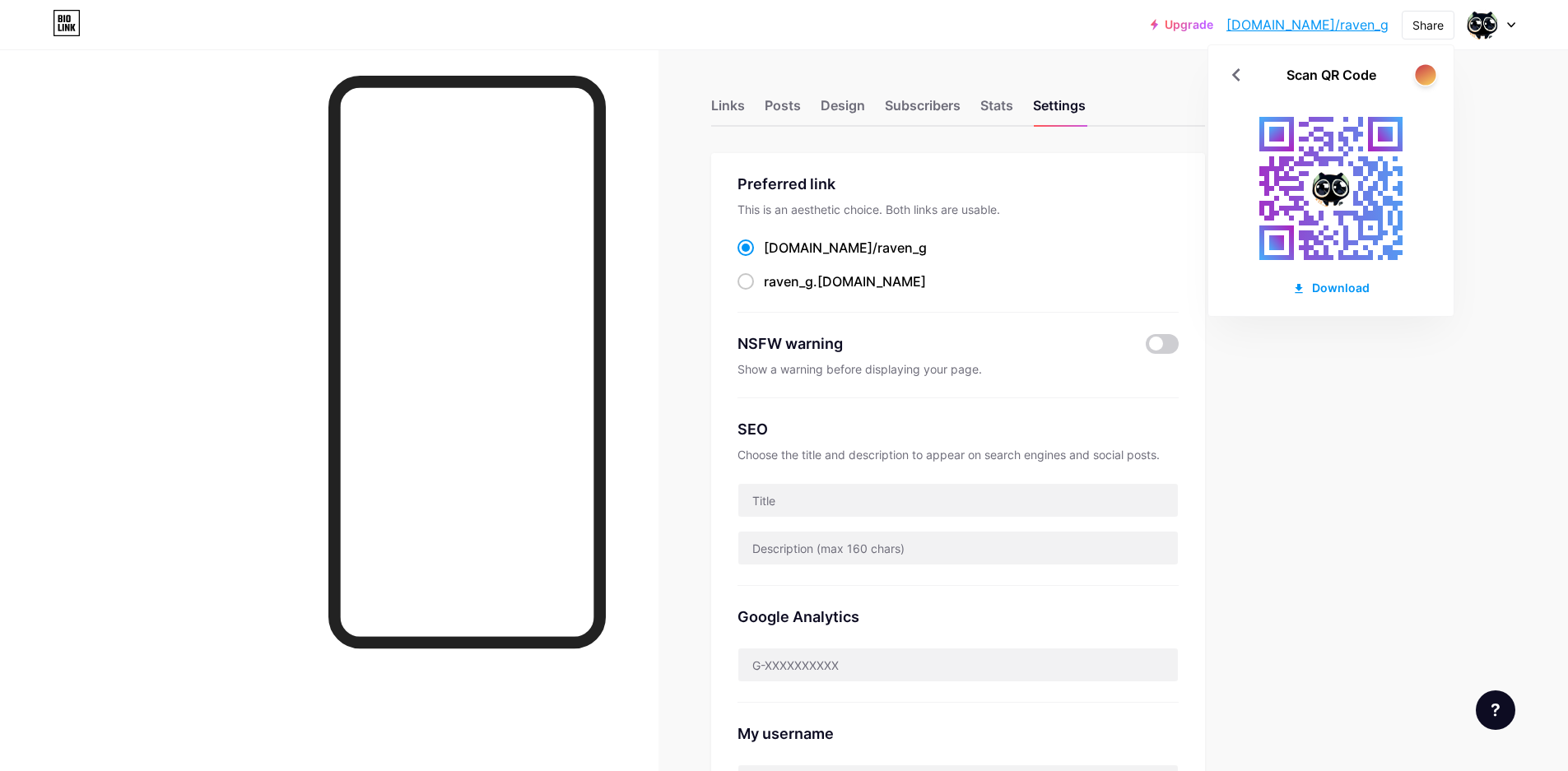
click at [1425, 81] on div at bounding box center [1424, 74] width 21 height 21
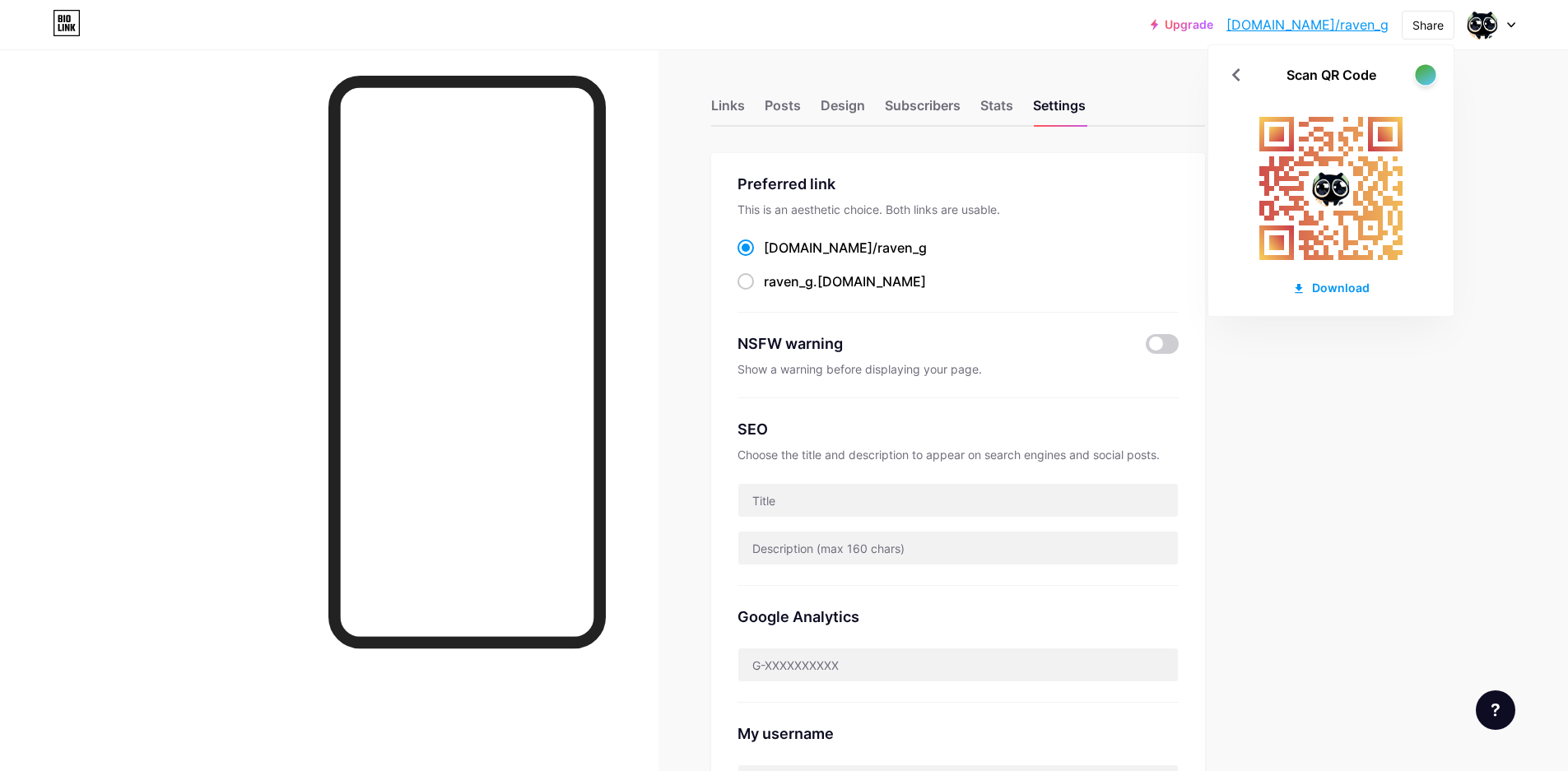
click at [1425, 81] on div at bounding box center [1424, 74] width 21 height 21
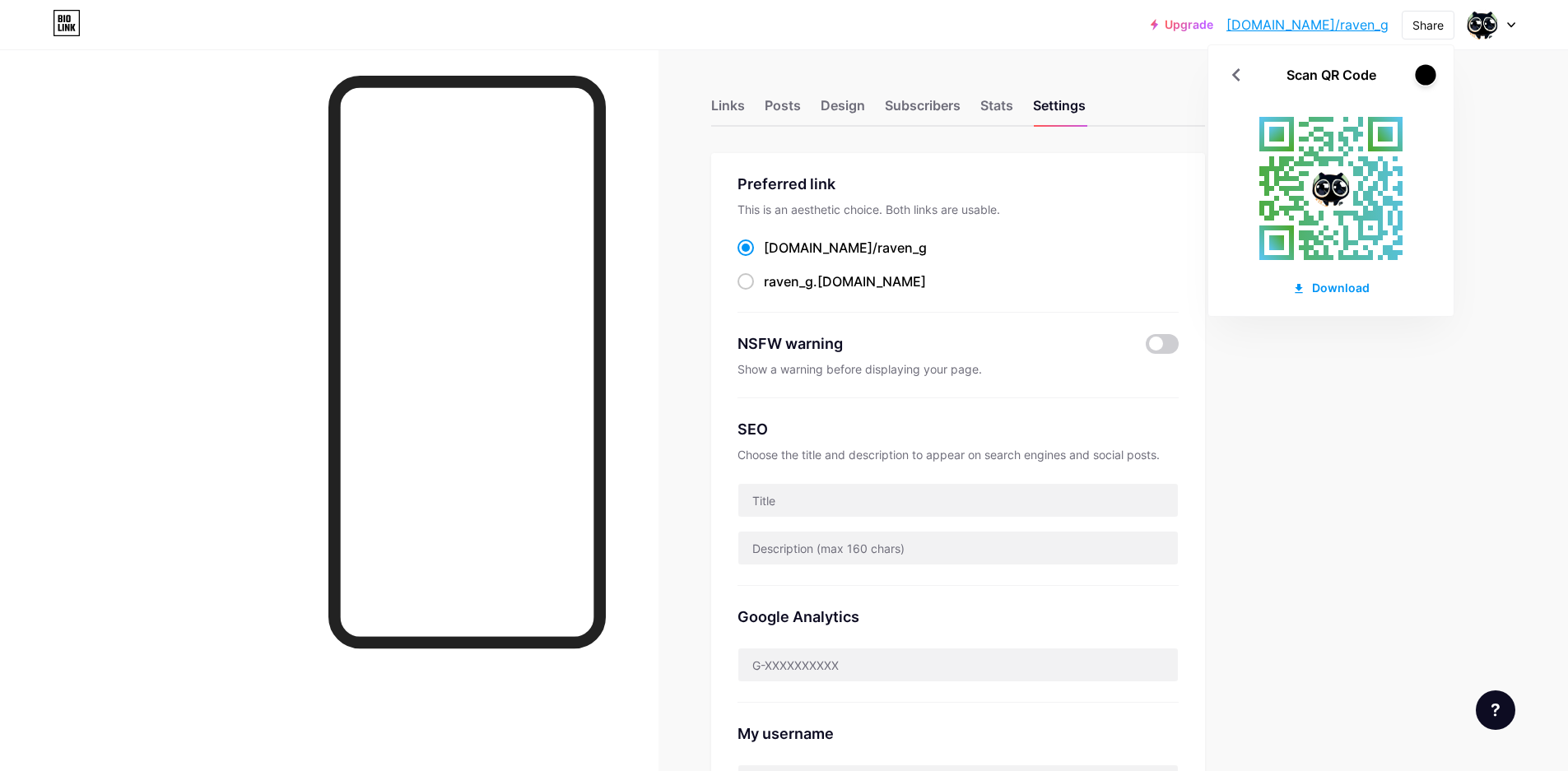
click at [1425, 81] on div at bounding box center [1424, 74] width 21 height 21
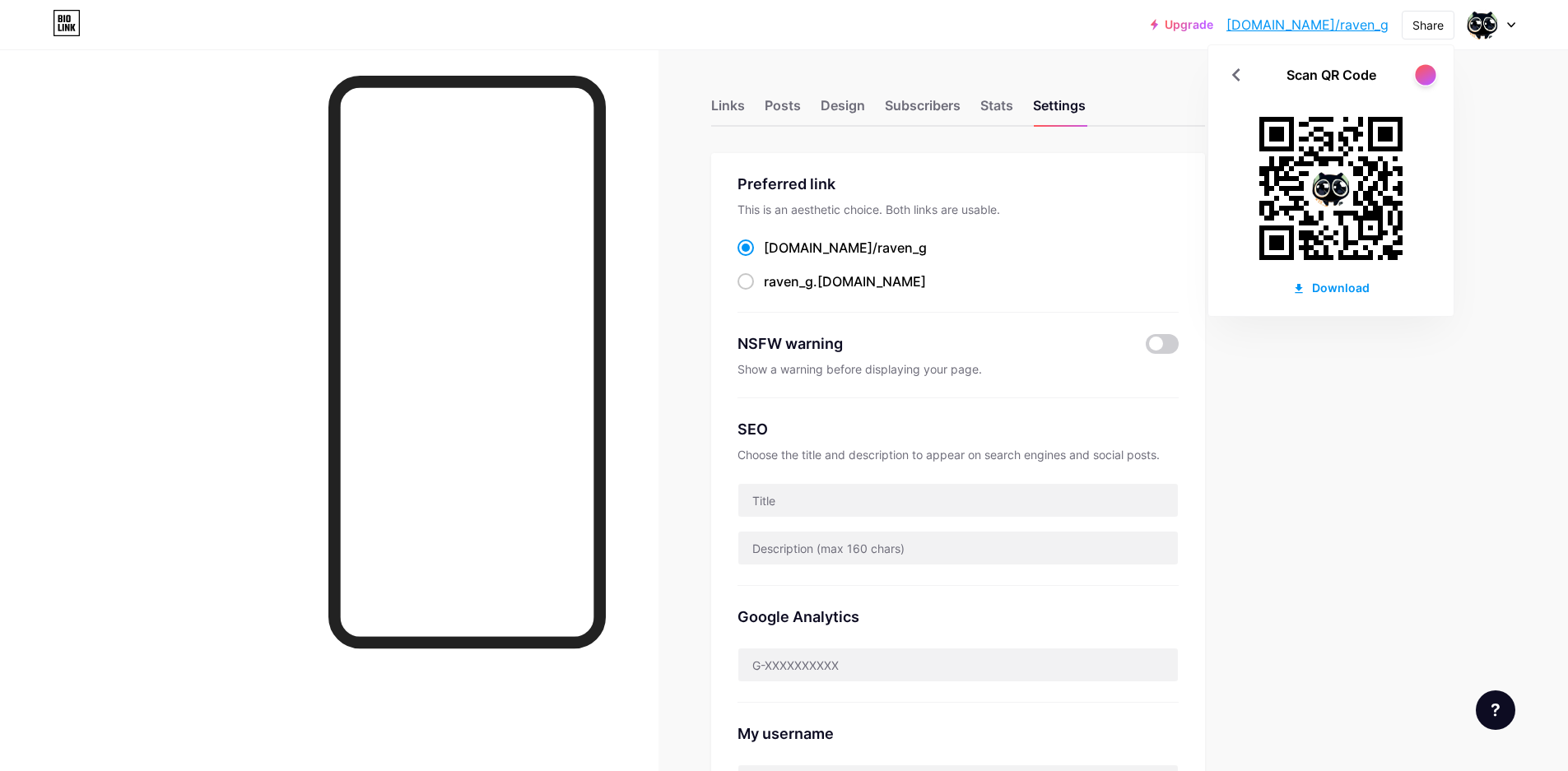
click at [1424, 75] on div at bounding box center [1424, 74] width 21 height 21
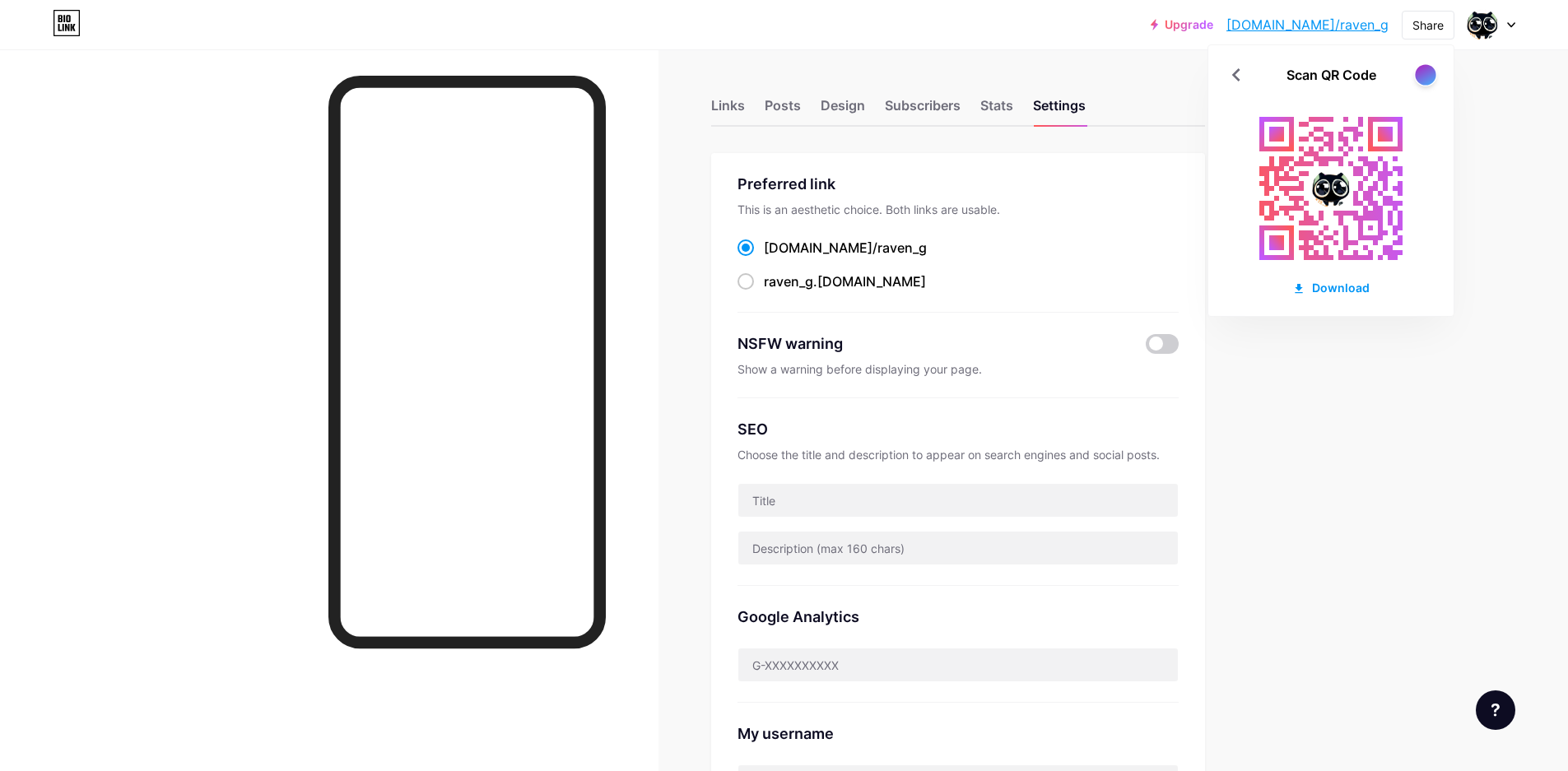
click at [1424, 75] on div at bounding box center [1424, 74] width 21 height 21
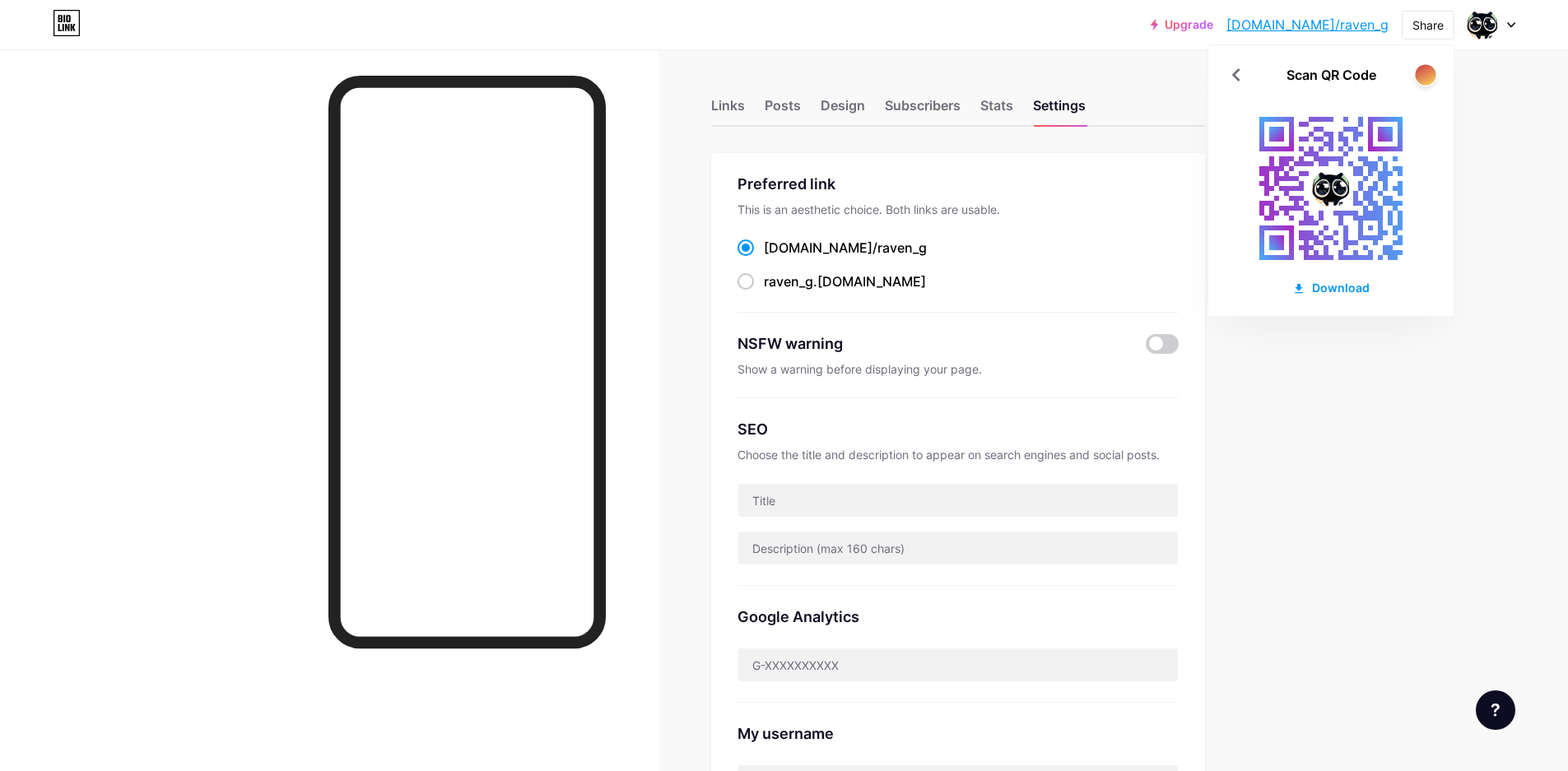
click at [1424, 75] on div at bounding box center [1424, 74] width 21 height 21
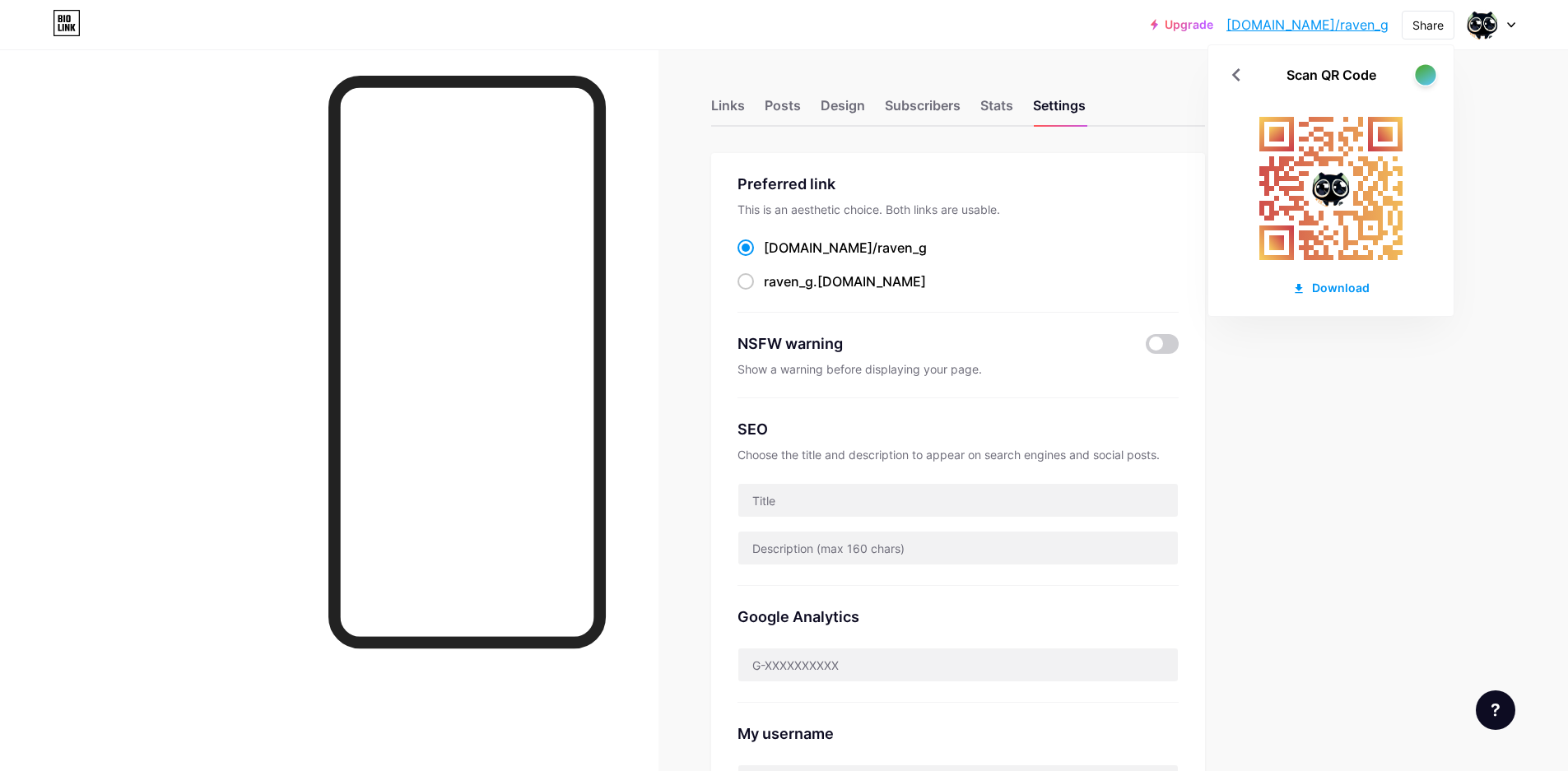
click at [1424, 75] on div at bounding box center [1424, 74] width 21 height 21
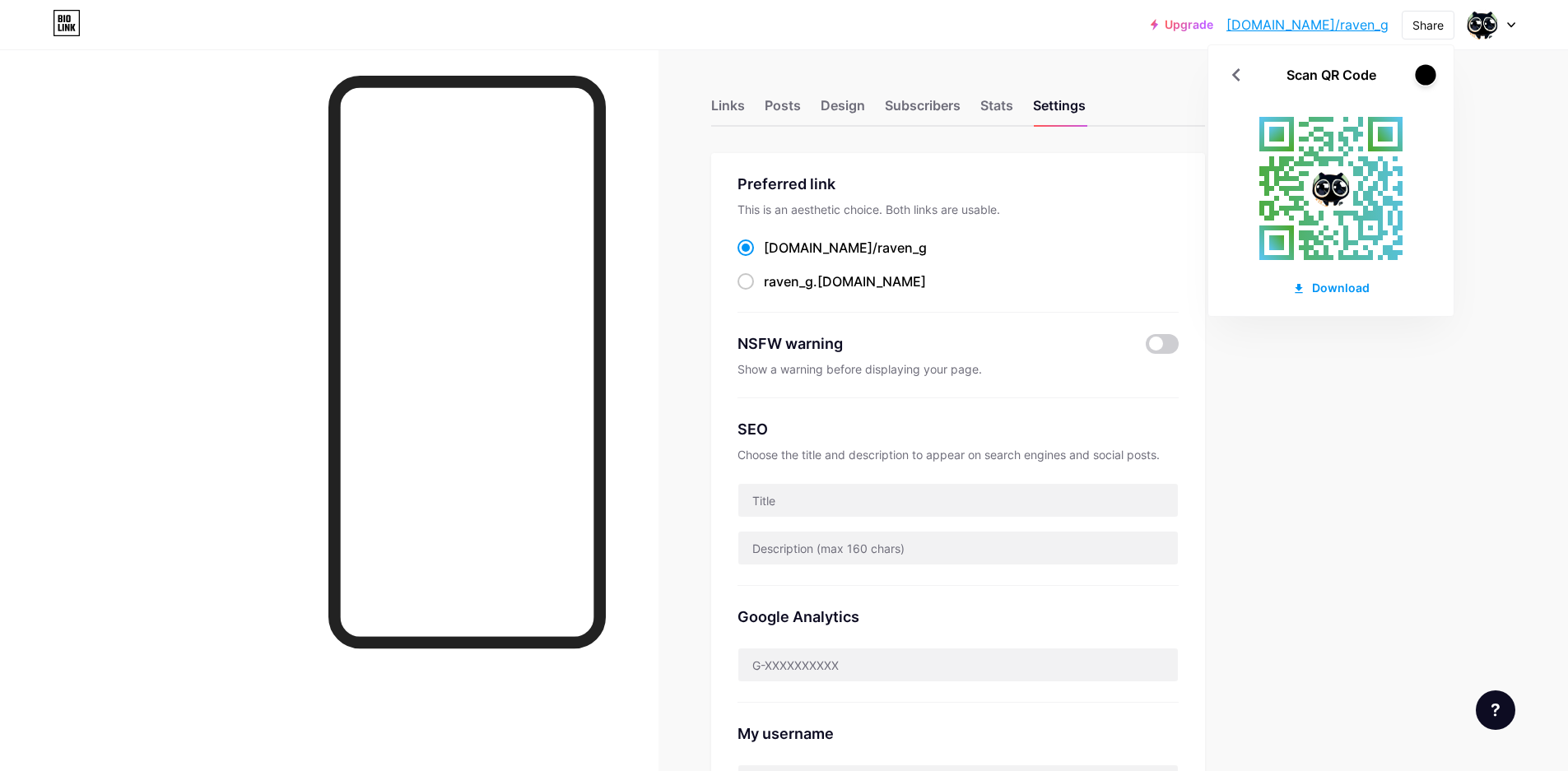
click at [1428, 76] on div at bounding box center [1424, 74] width 21 height 21
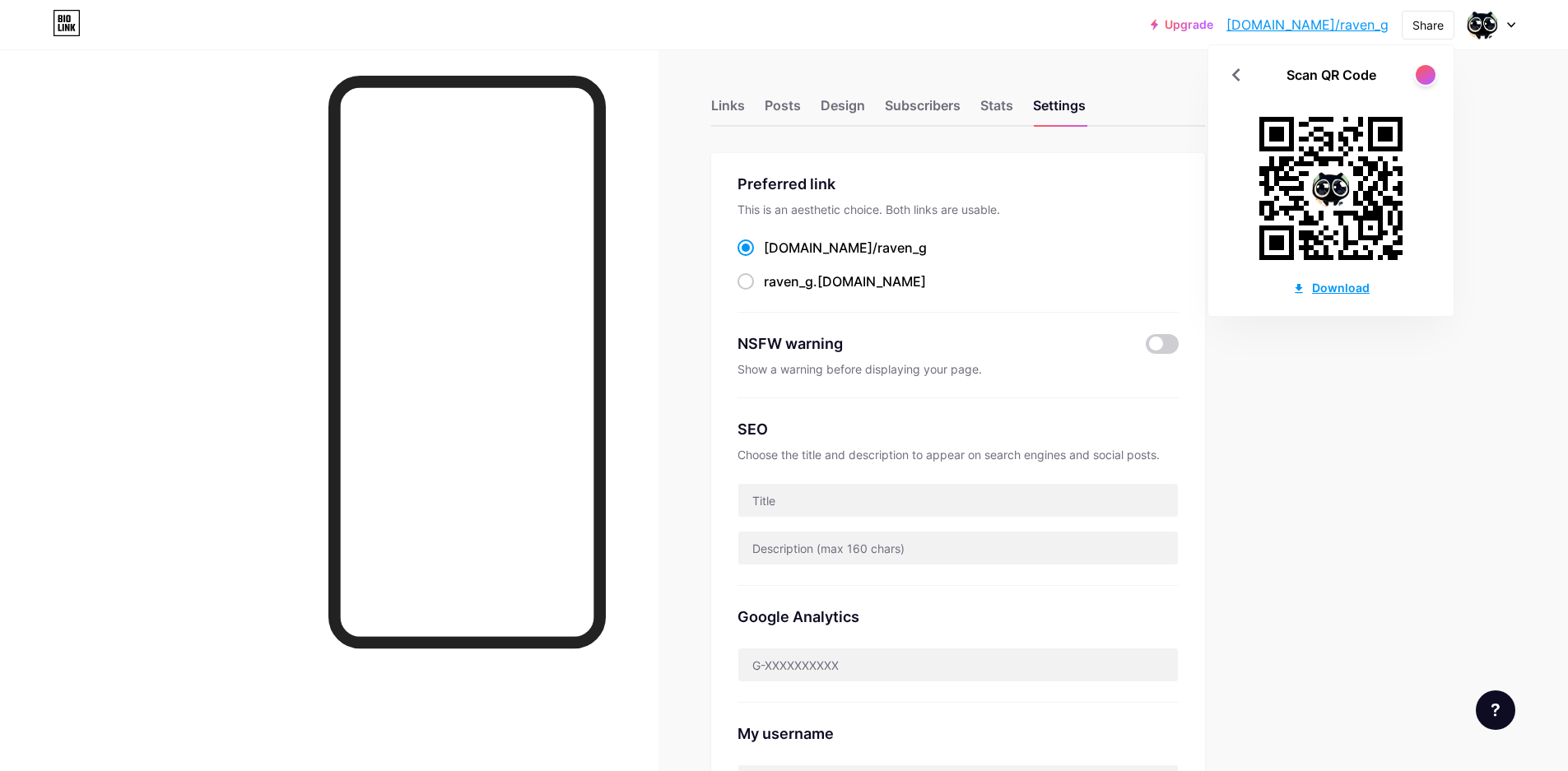
click at [1355, 287] on div "Download" at bounding box center [1331, 286] width 77 height 17
click at [1530, 240] on div "Upgrade [DOMAIN_NAME]/raven_... [DOMAIN_NAME]/raven_g Share Scan QR Code Downlo…" at bounding box center [784, 650] width 1568 height 1301
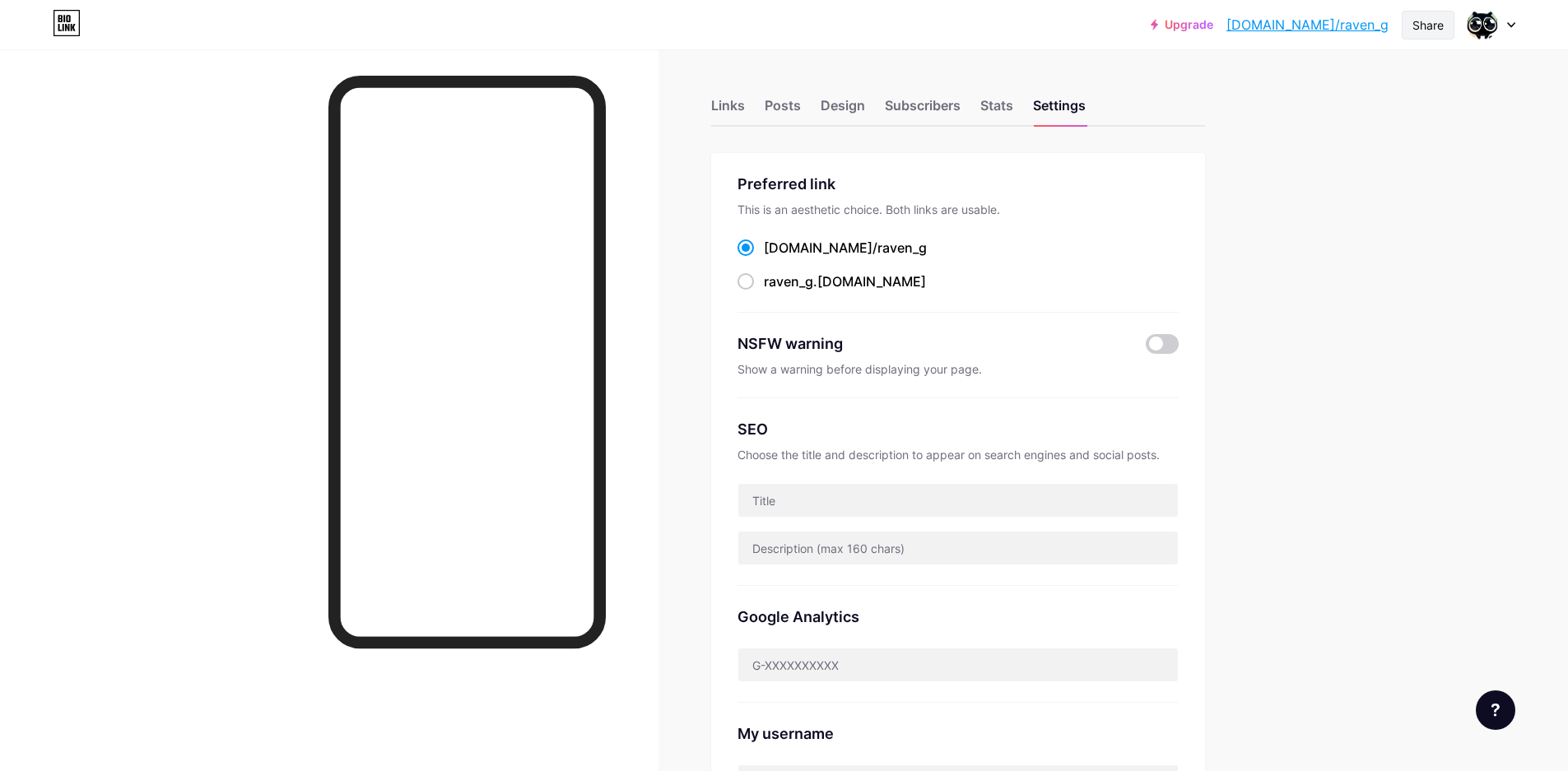
click at [1433, 28] on div "Share" at bounding box center [1428, 25] width 32 height 17
click at [1425, 119] on icon at bounding box center [1430, 124] width 20 height 20
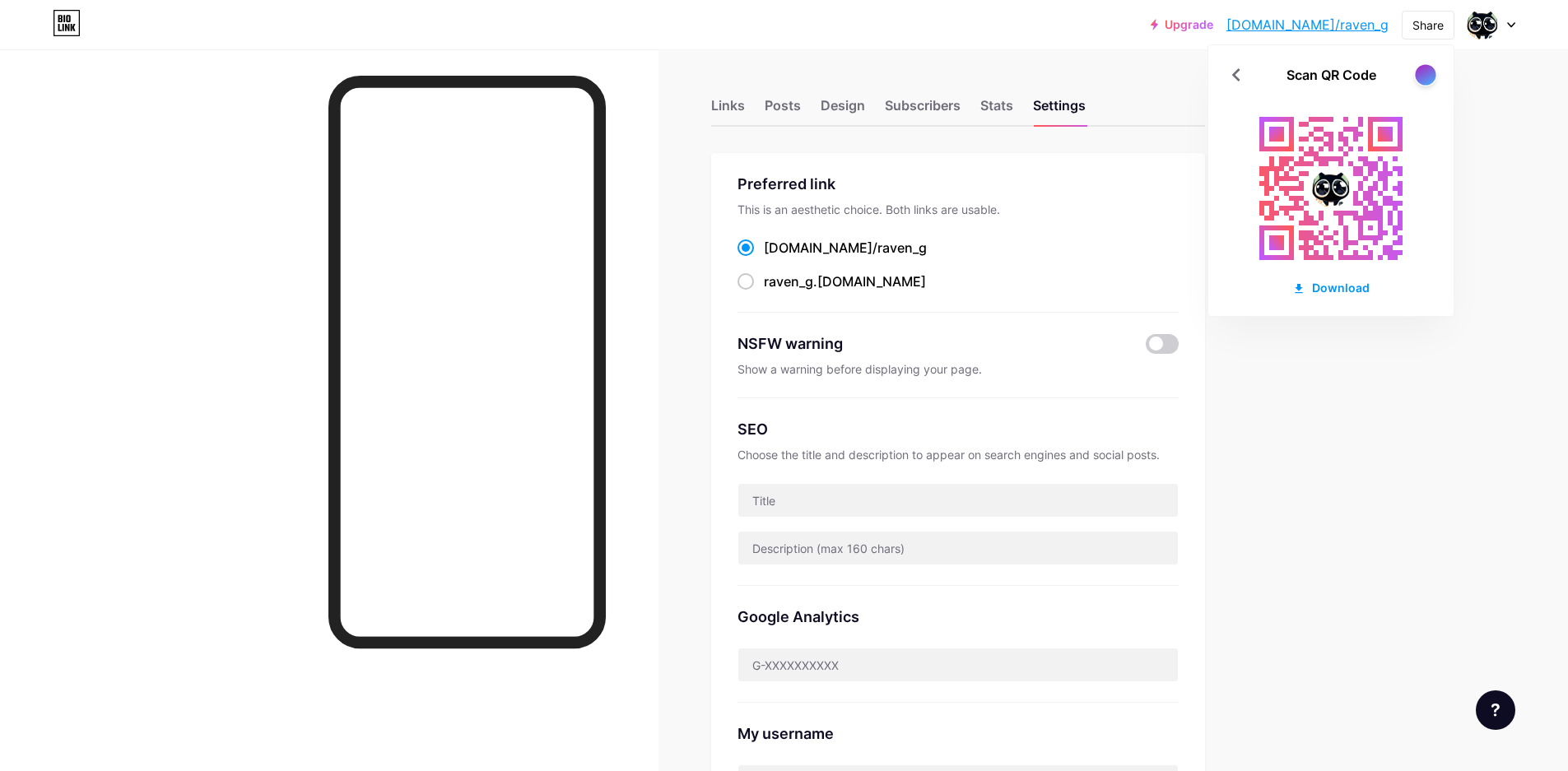
click at [1428, 73] on div at bounding box center [1424, 74] width 21 height 21
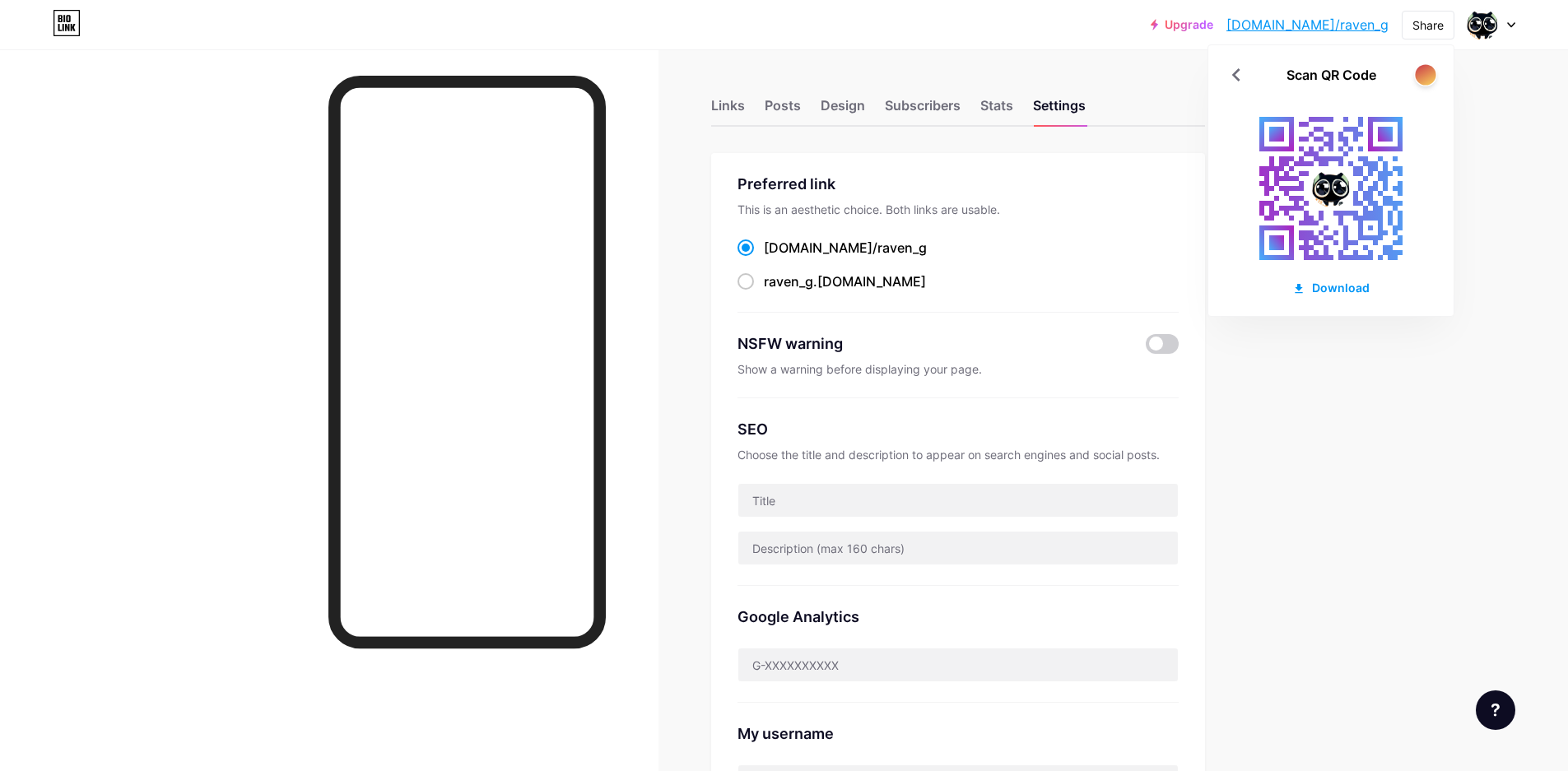
click at [1428, 73] on div at bounding box center [1424, 74] width 21 height 21
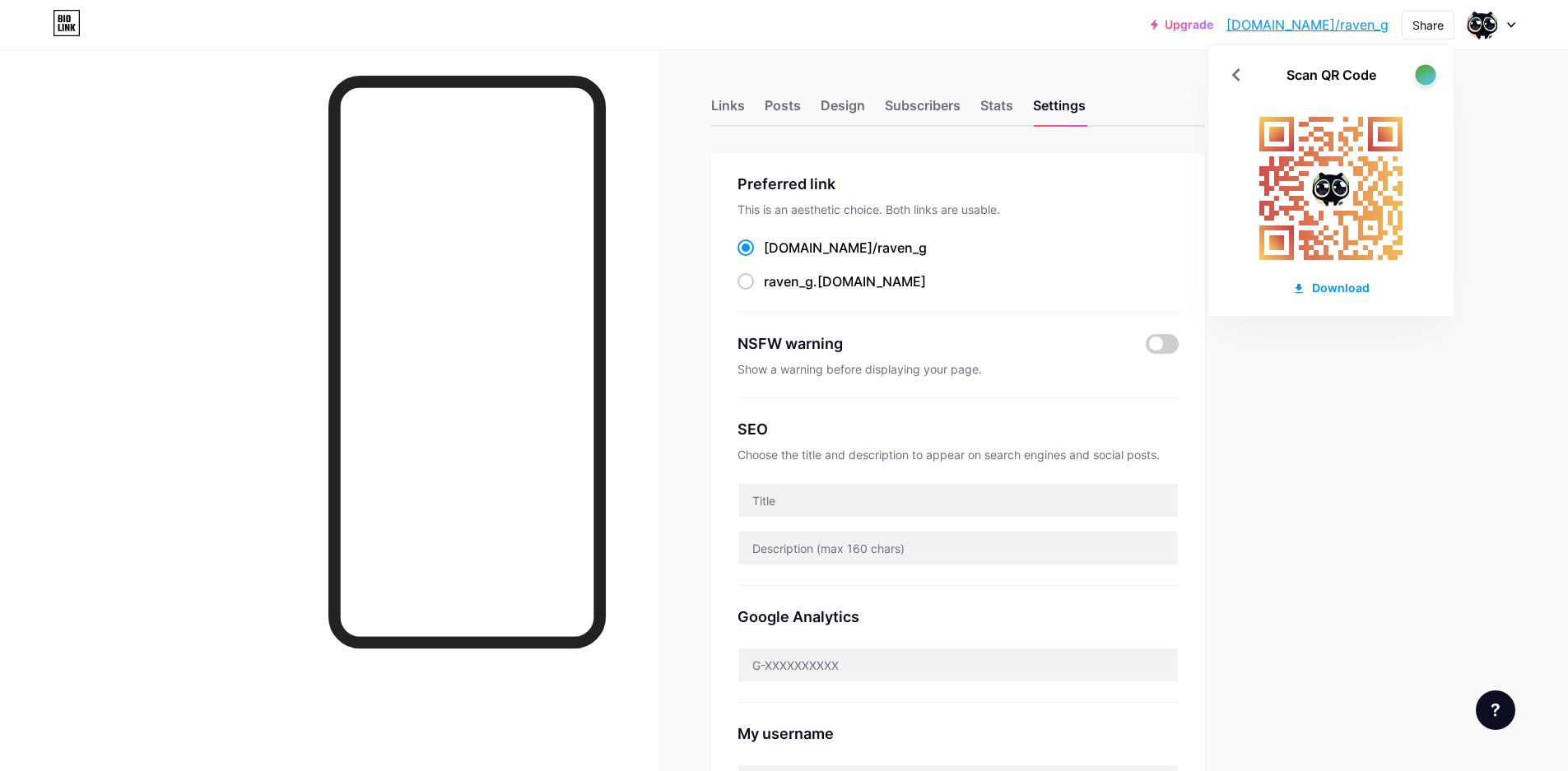
click at [1428, 73] on div at bounding box center [1424, 74] width 21 height 21
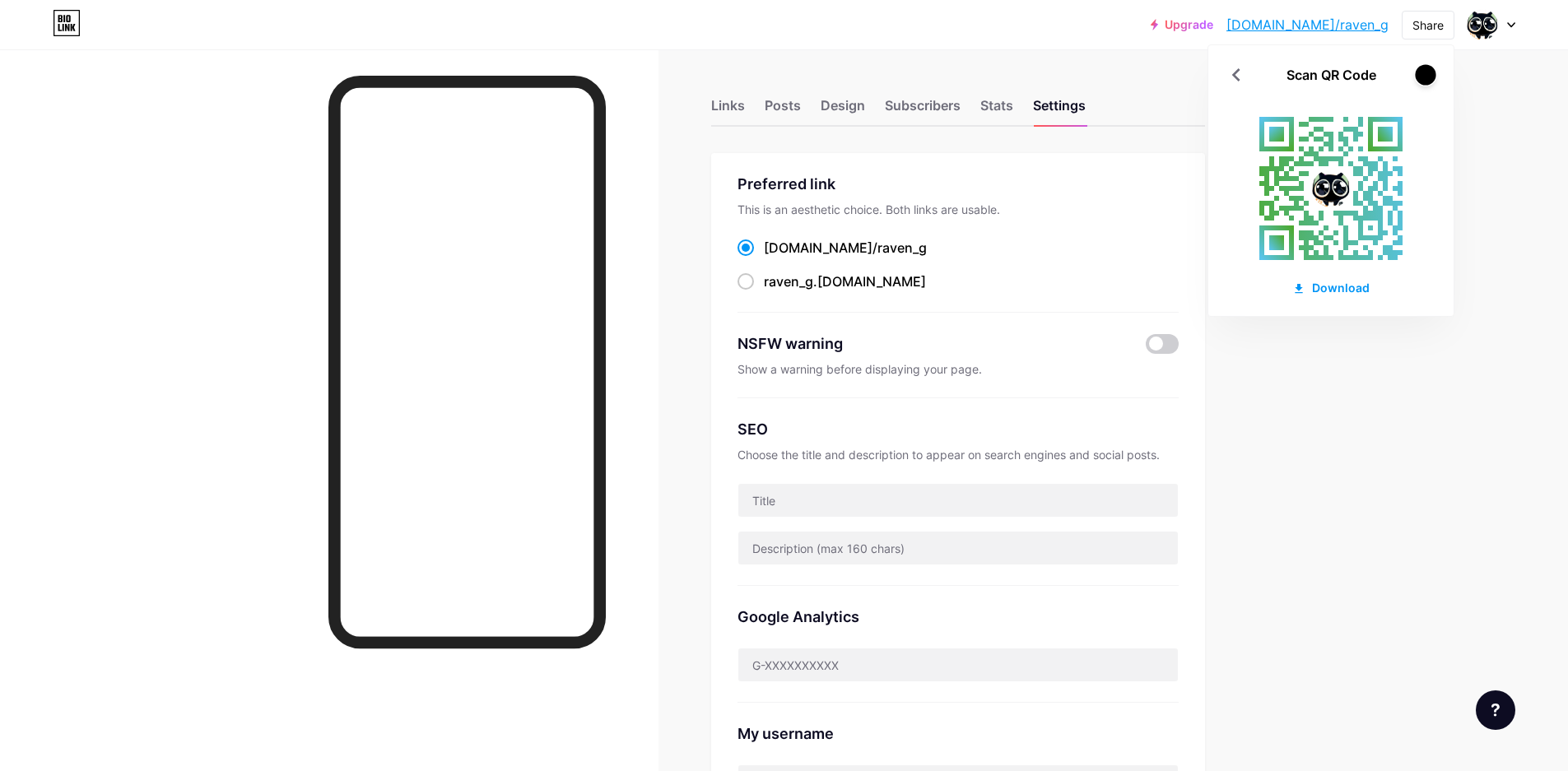
click at [1428, 73] on div at bounding box center [1424, 74] width 21 height 21
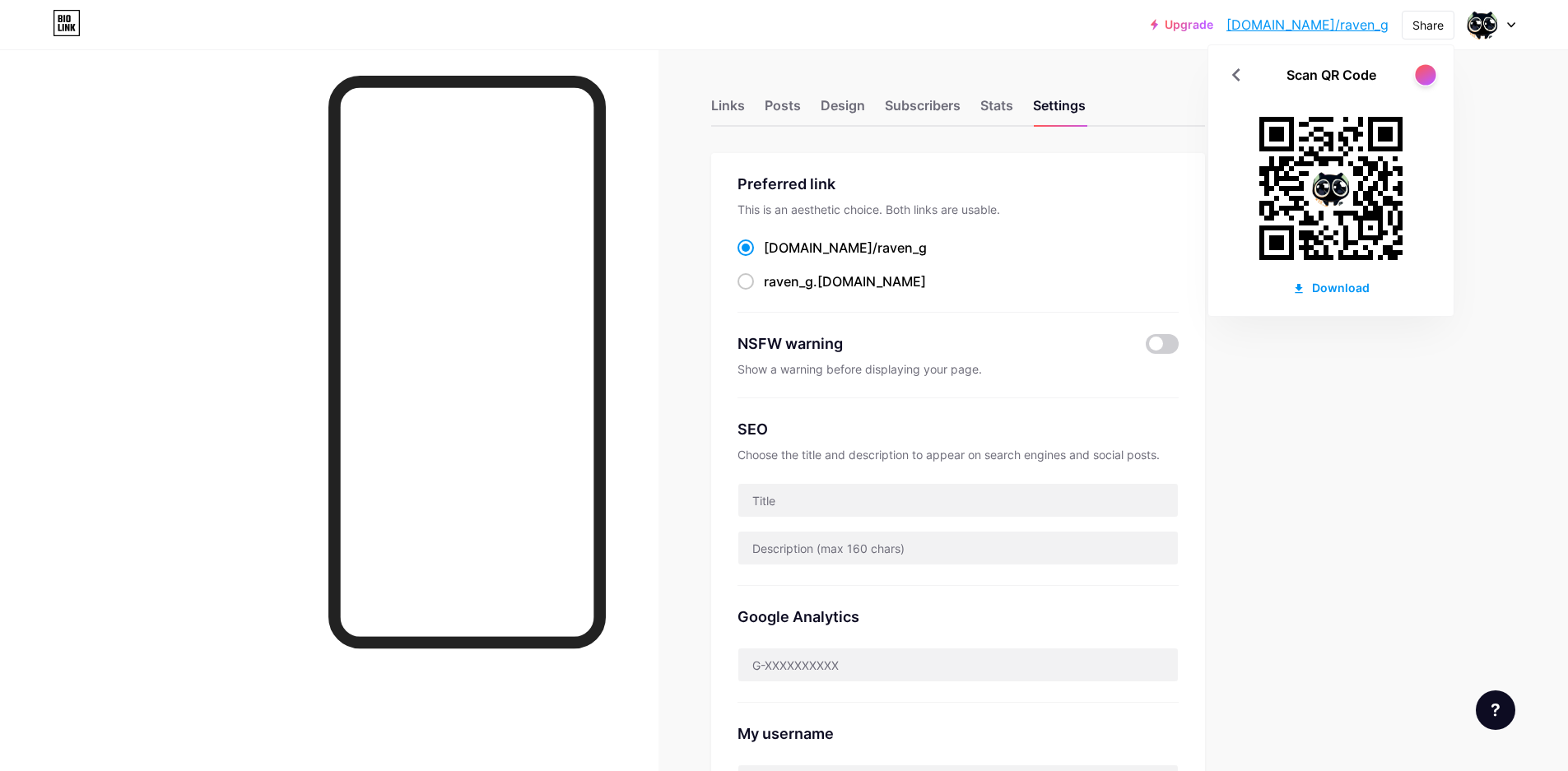
click at [1428, 73] on div at bounding box center [1424, 74] width 21 height 21
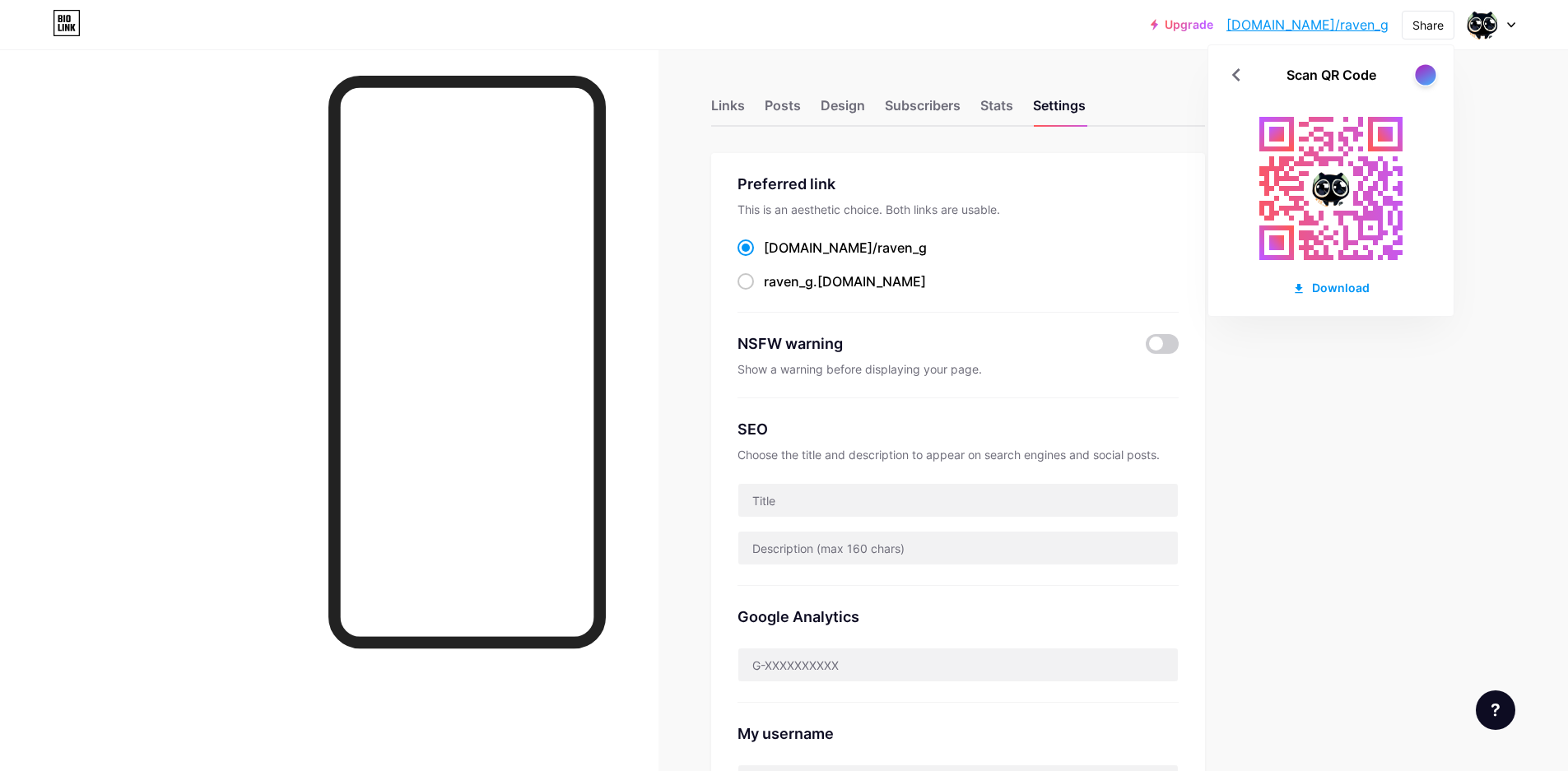
click at [1428, 73] on div at bounding box center [1424, 74] width 21 height 21
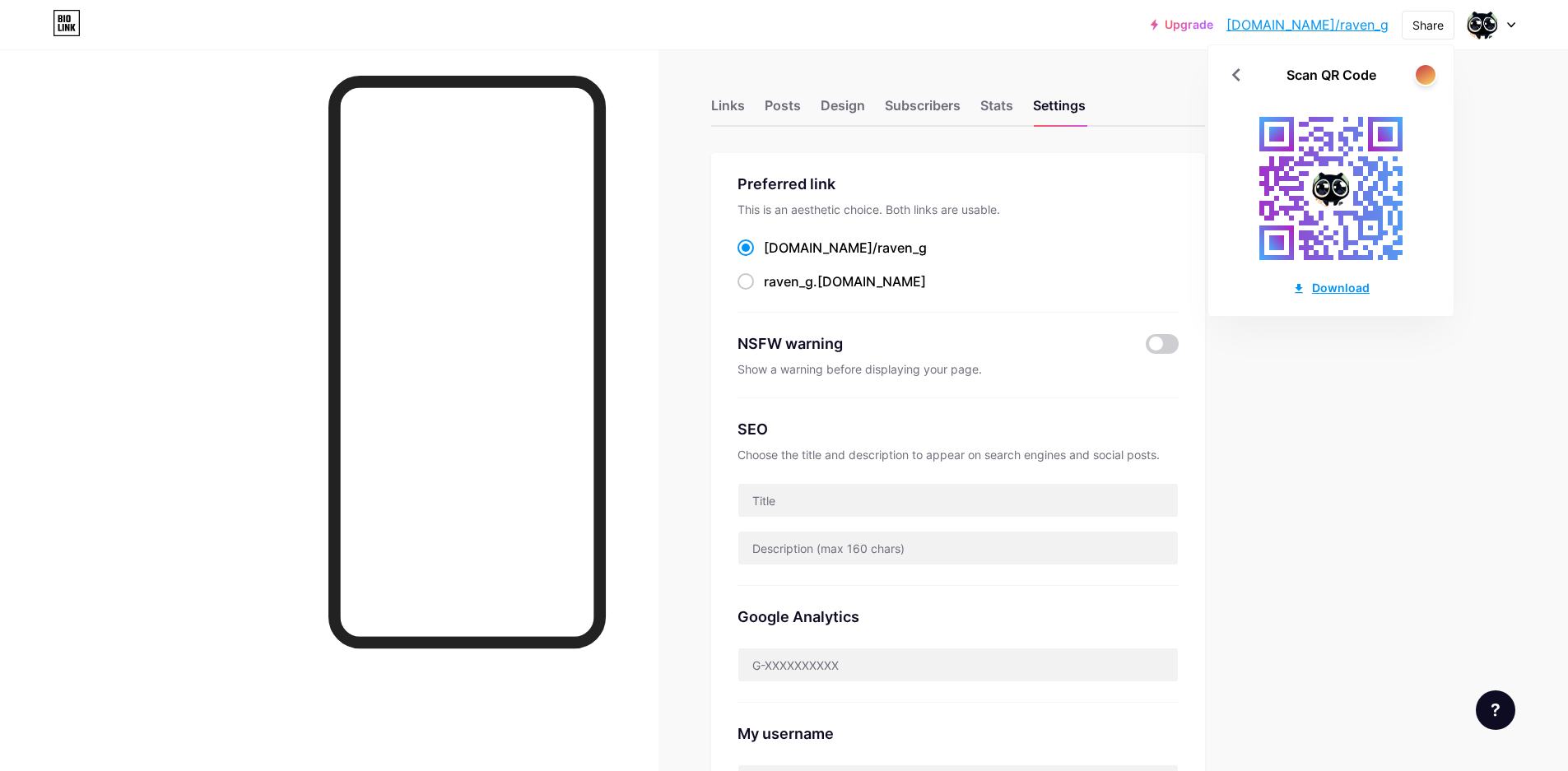
click at [1341, 287] on div "Download" at bounding box center [1331, 286] width 77 height 17
click at [1235, 75] on icon at bounding box center [1236, 74] width 27 height 27
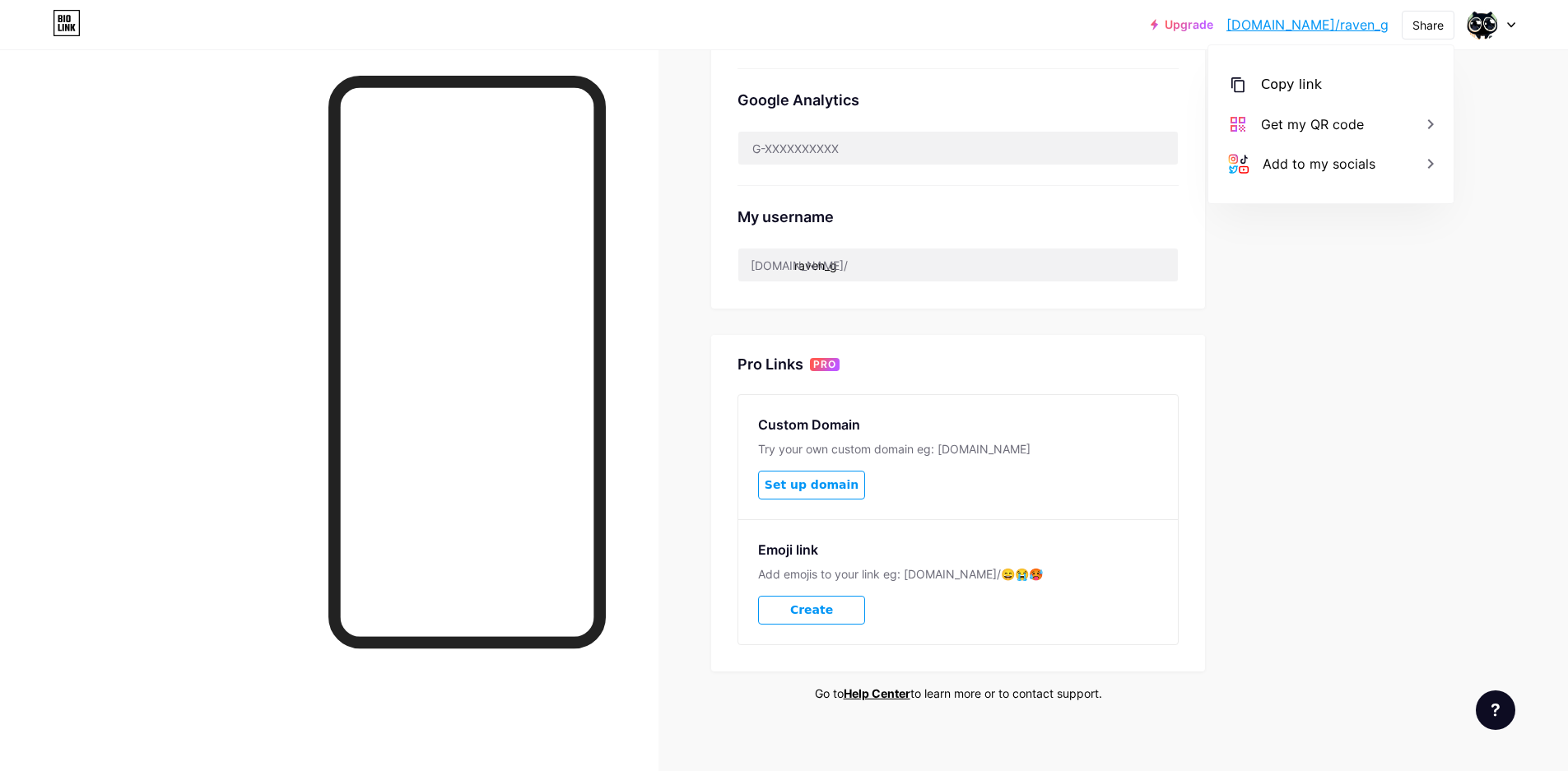
scroll to position [528, 0]
